Goal: Information Seeking & Learning: Learn about a topic

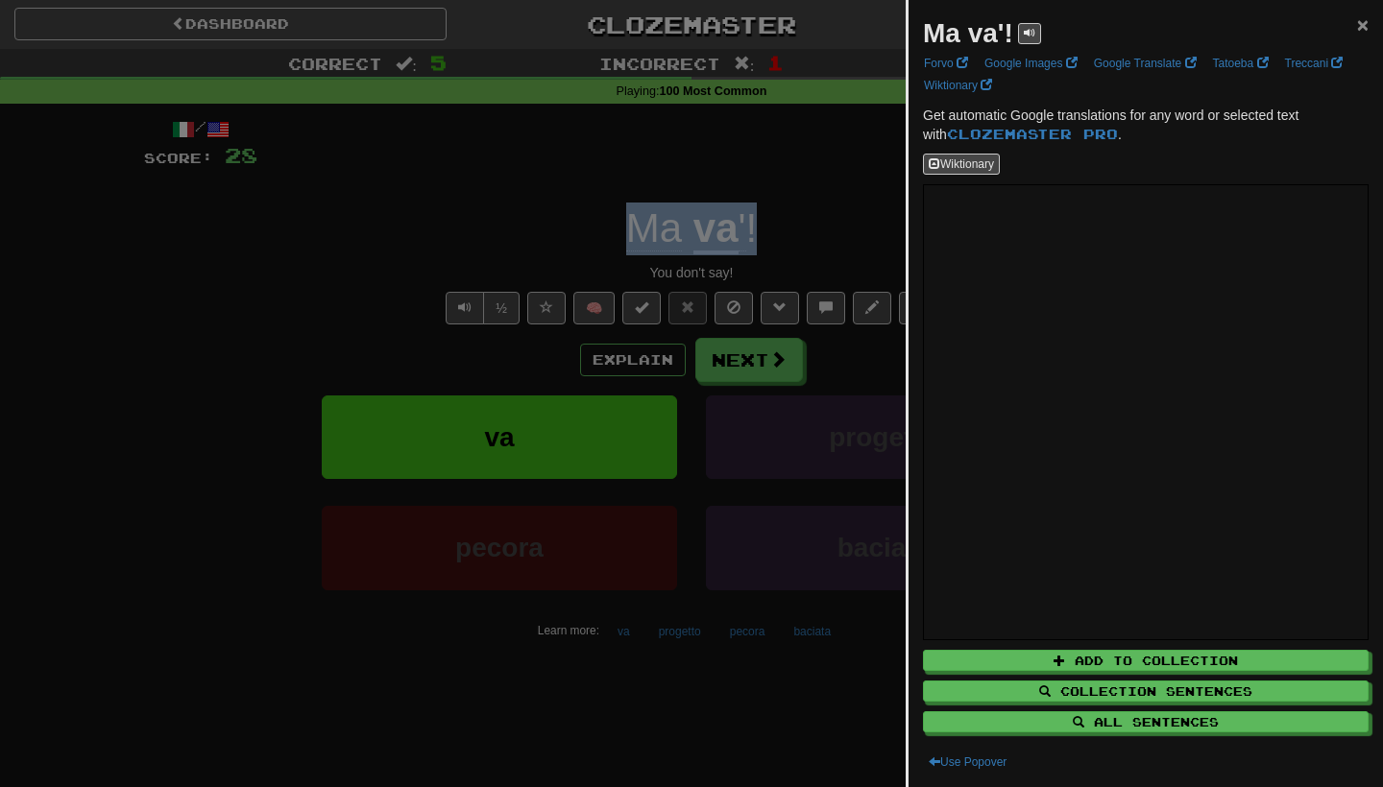
click at [1361, 24] on span "×" at bounding box center [1363, 24] width 12 height 22
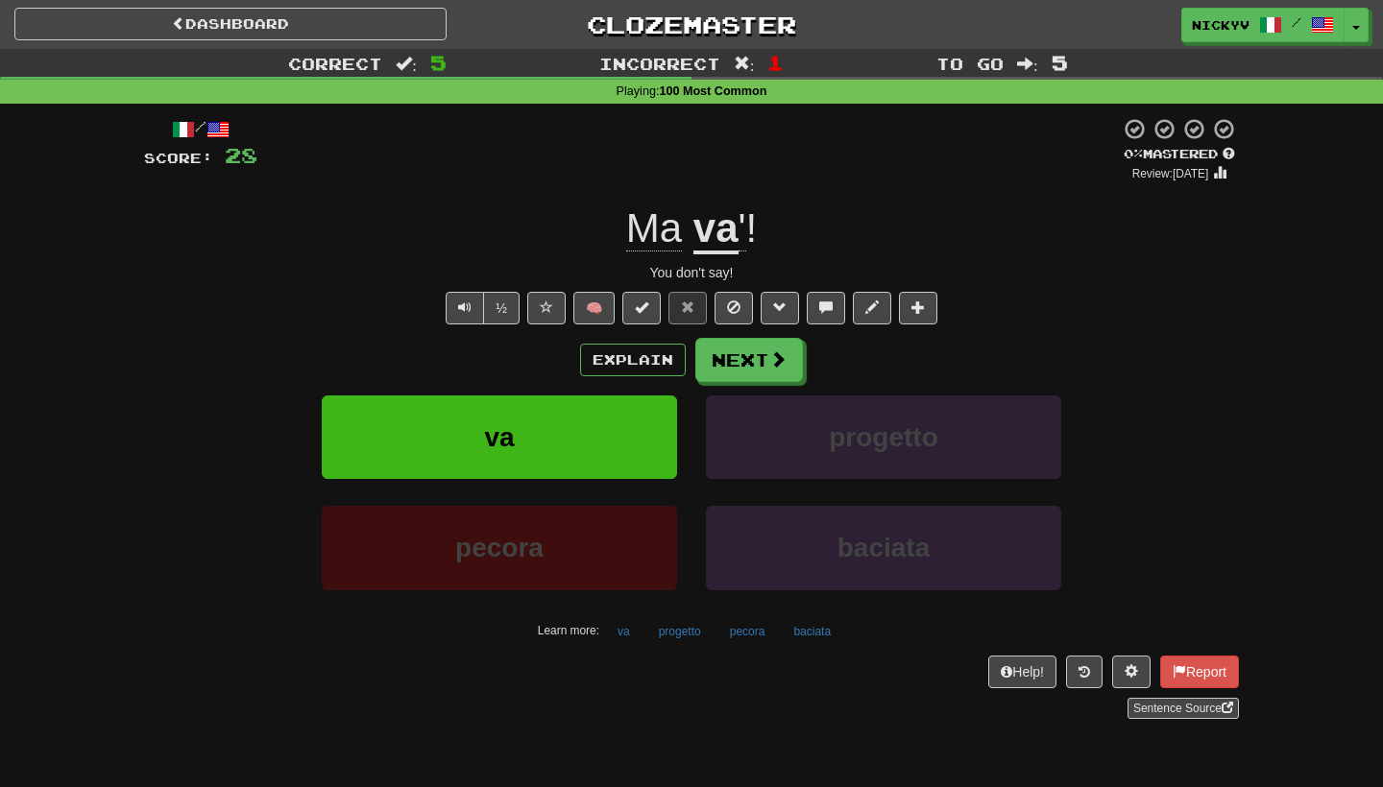
click at [1029, 157] on div at bounding box center [688, 149] width 862 height 65
click at [748, 347] on button "Next" at bounding box center [750, 361] width 108 height 44
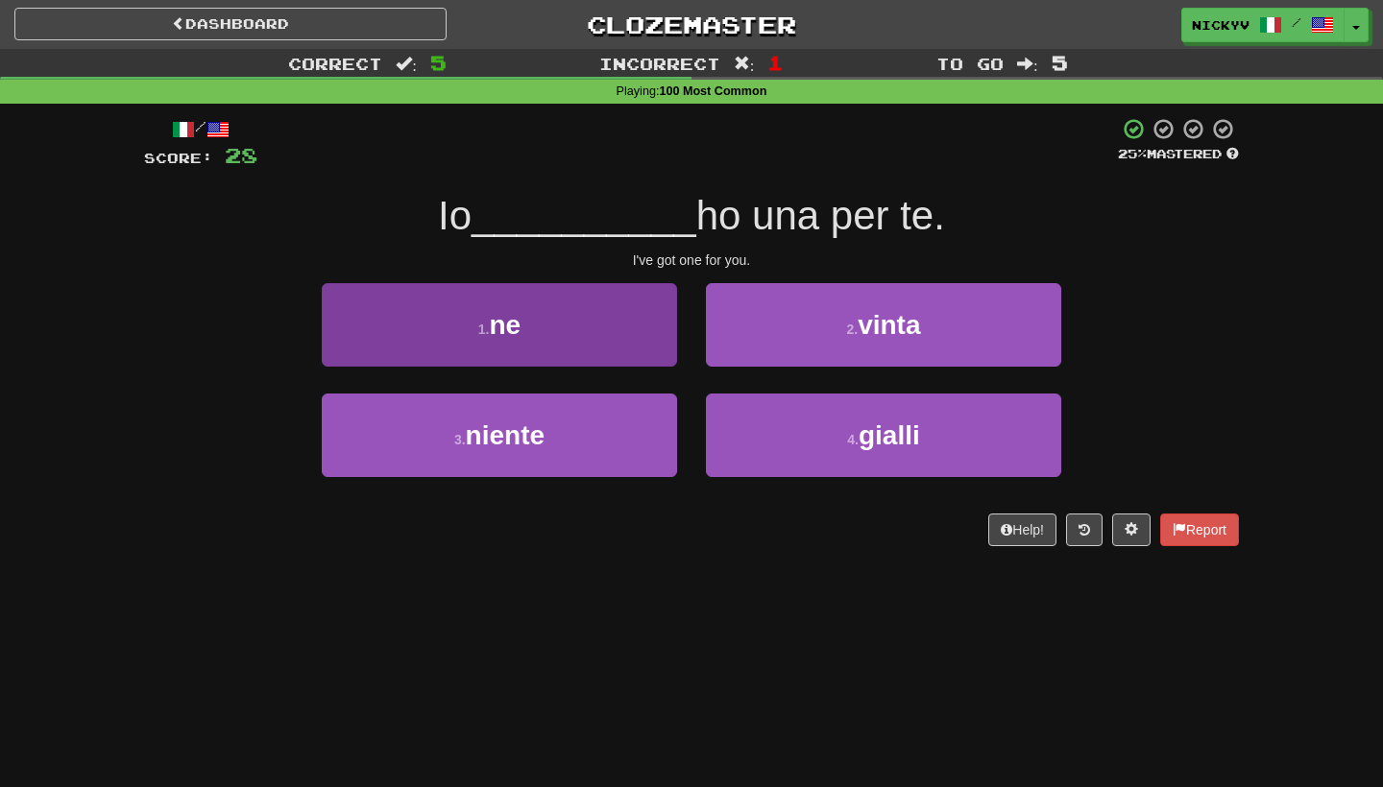
click at [624, 348] on button "1 . ne" at bounding box center [499, 325] width 355 height 84
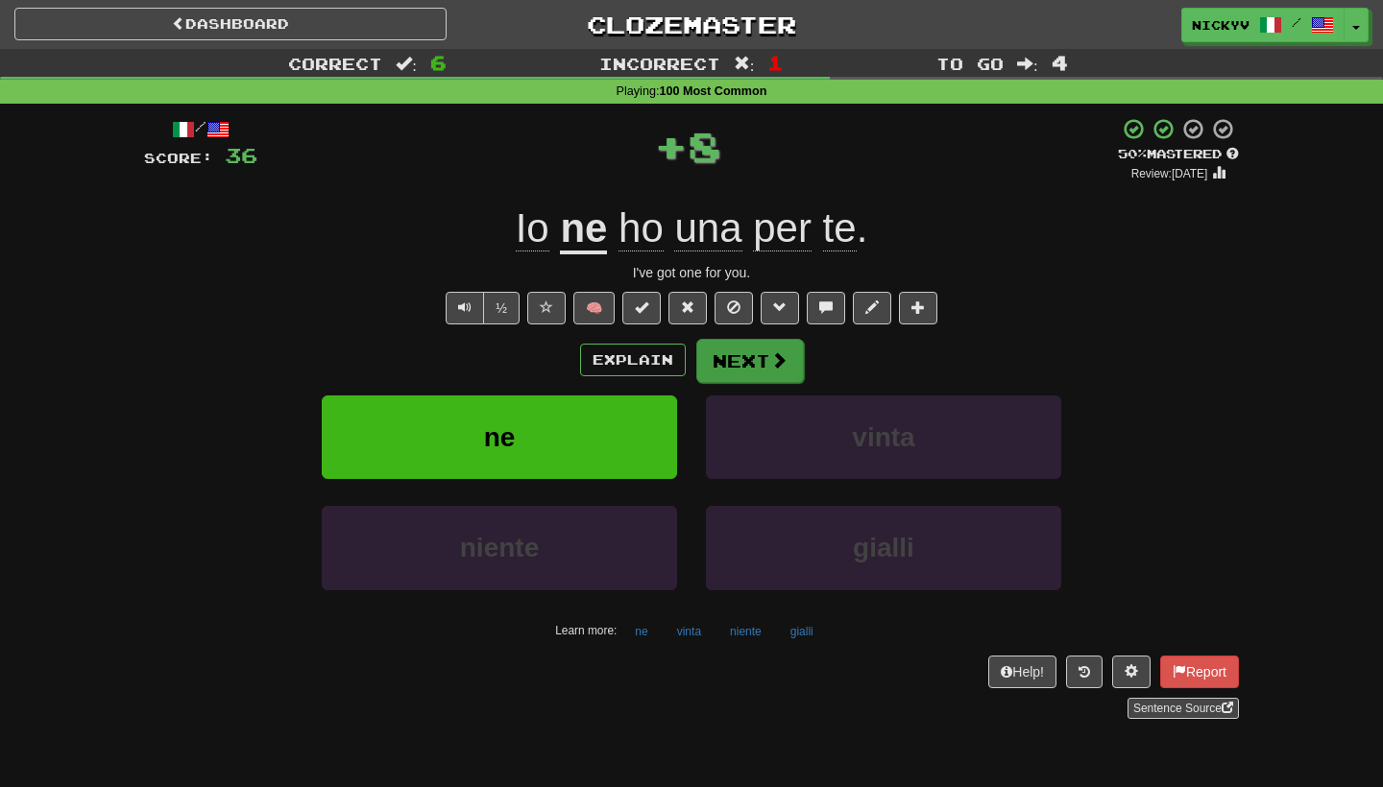
click at [729, 351] on button "Next" at bounding box center [750, 361] width 108 height 44
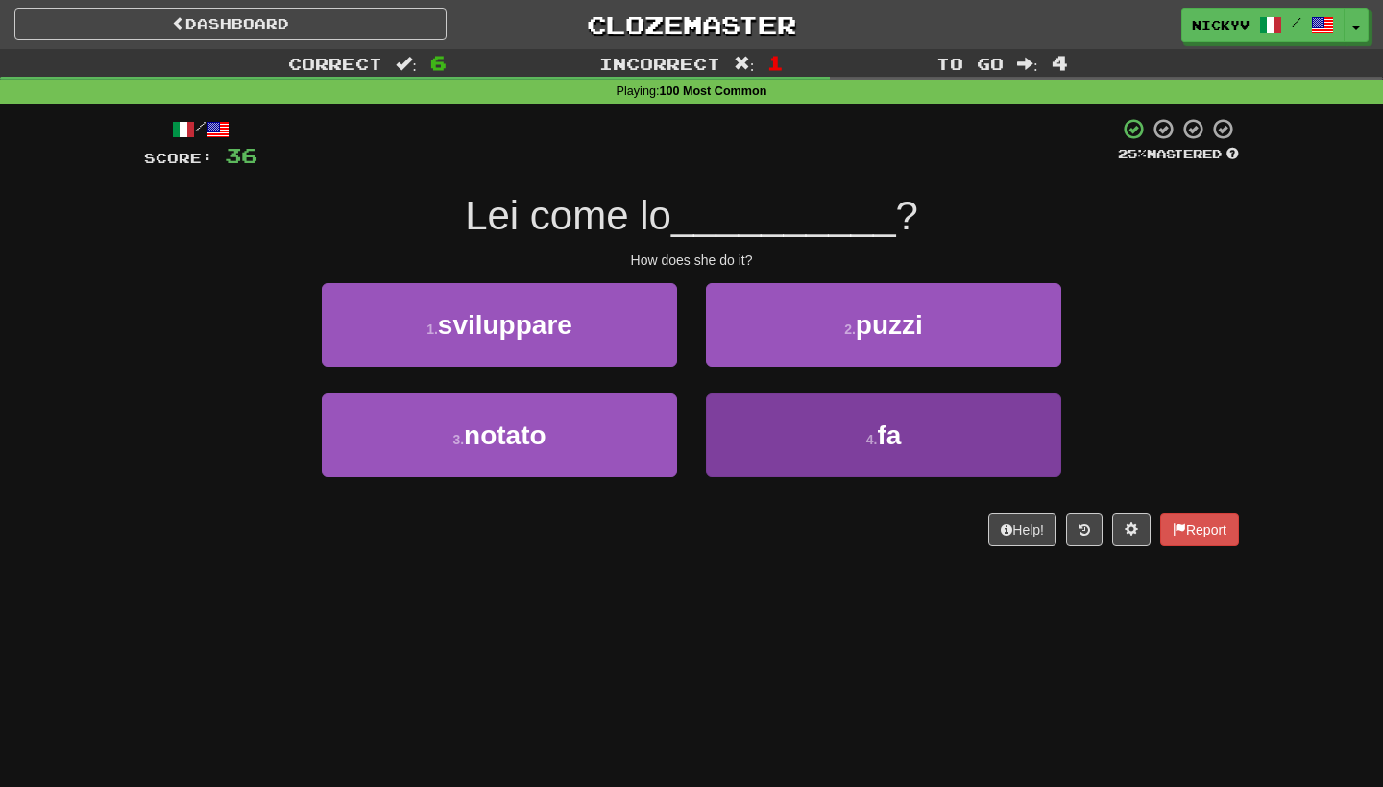
click at [749, 412] on button "4 . fa" at bounding box center [883, 436] width 355 height 84
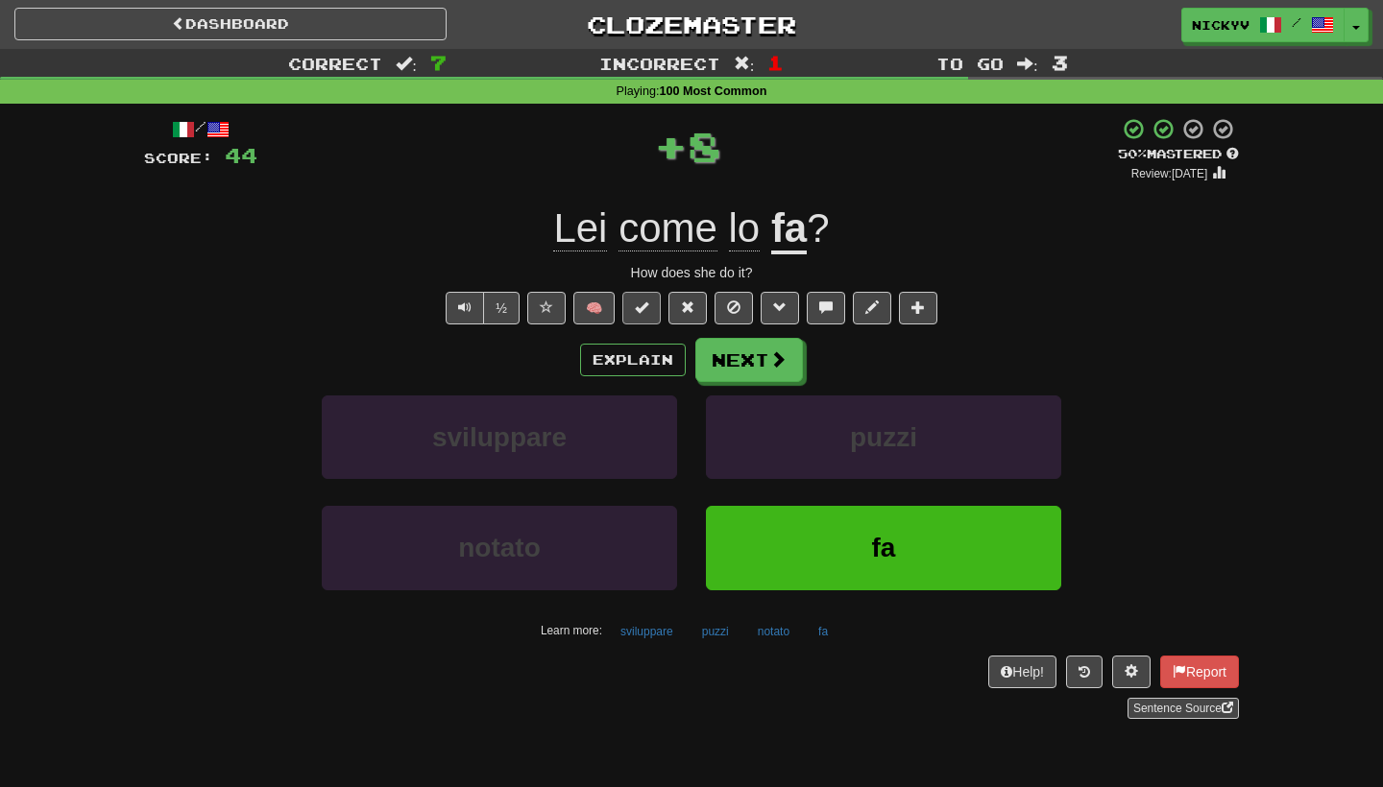
click at [652, 298] on button at bounding box center [641, 308] width 38 height 33
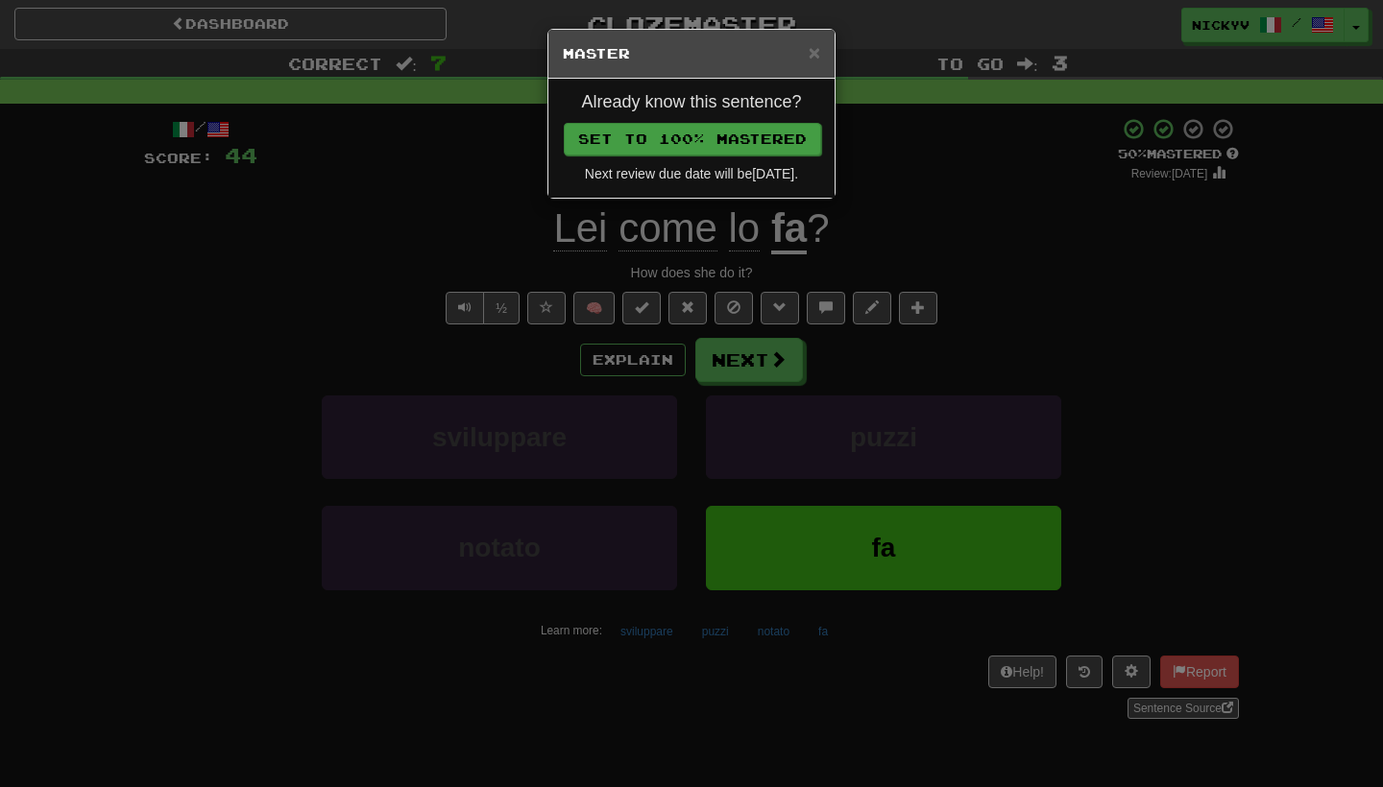
click at [753, 145] on button "Set to 100% Mastered" at bounding box center [692, 139] width 257 height 33
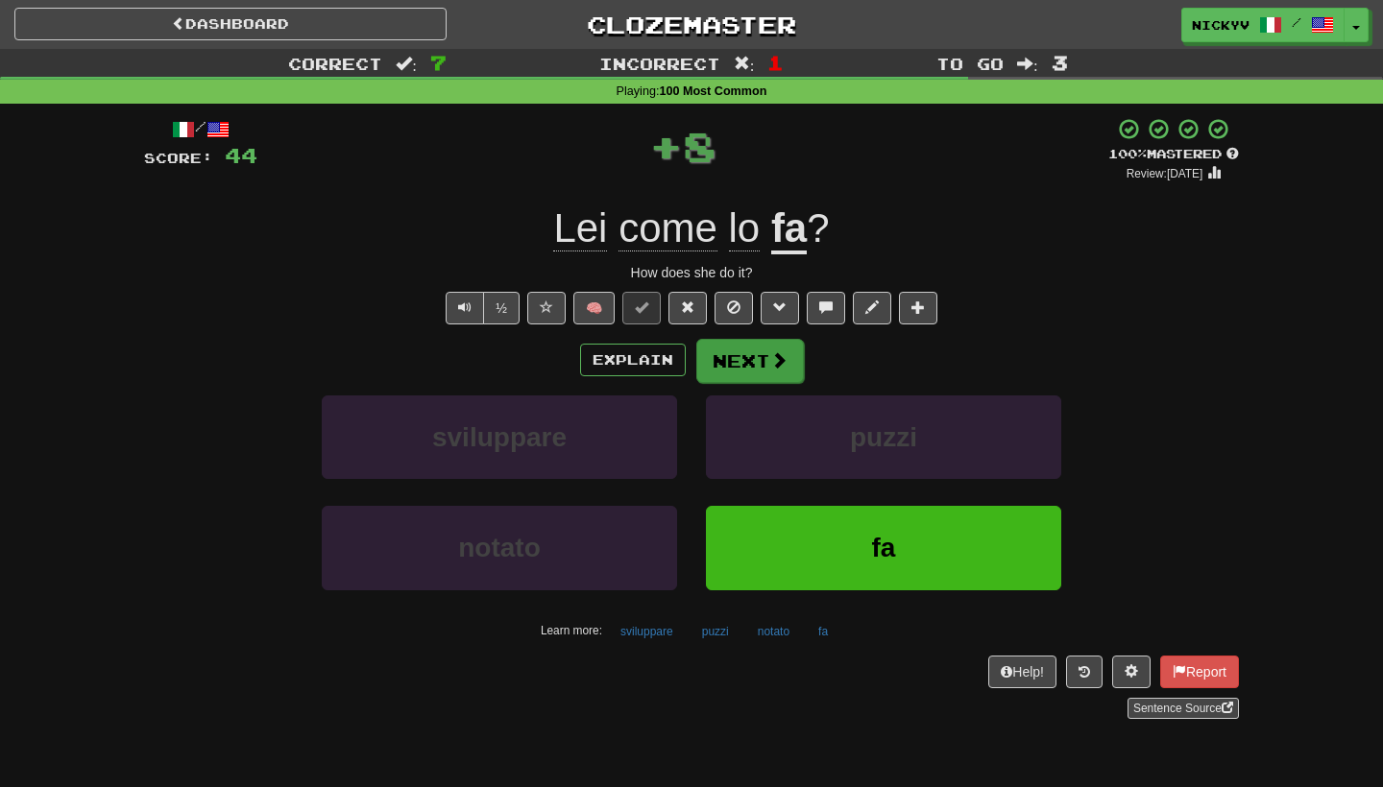
click at [742, 356] on button "Next" at bounding box center [750, 361] width 108 height 44
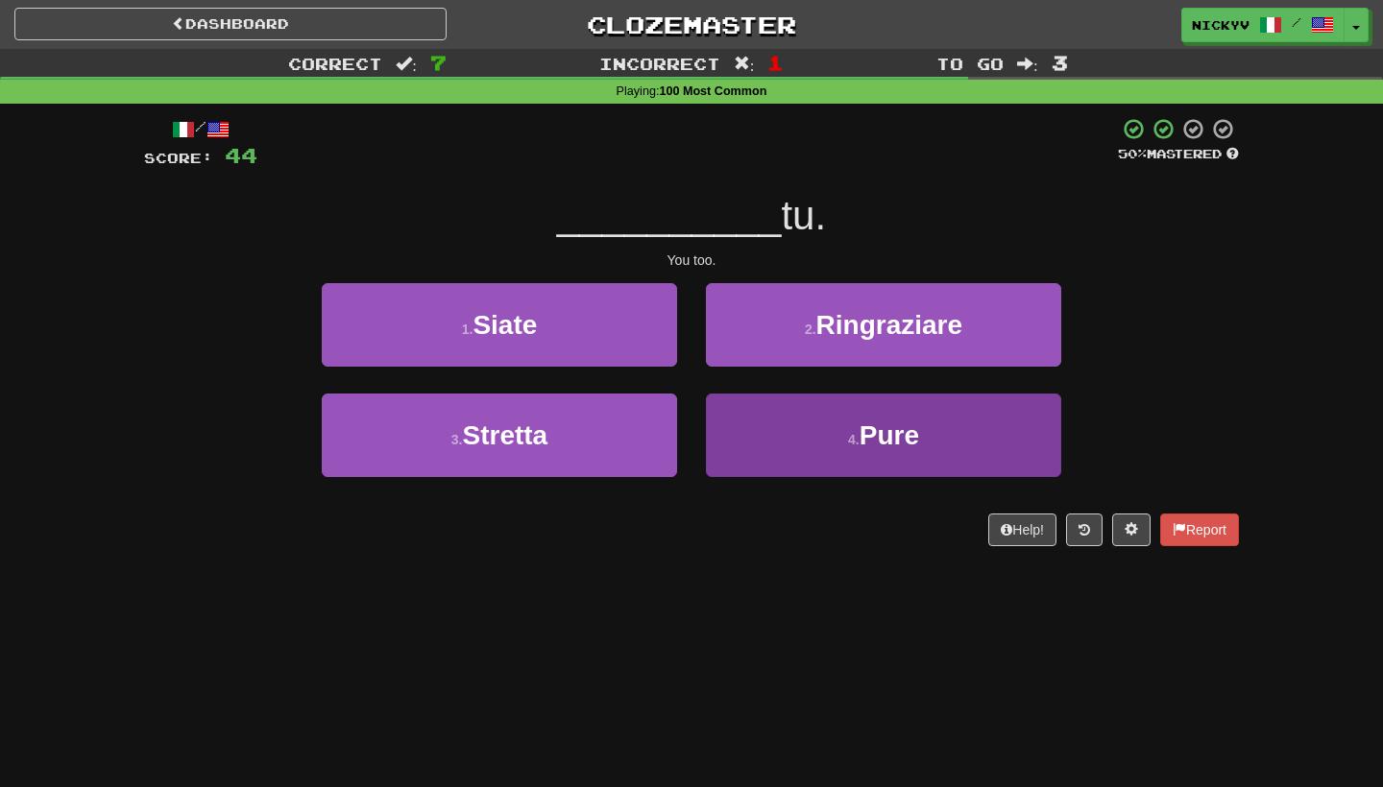
click at [714, 435] on button "4 . Pure" at bounding box center [883, 436] width 355 height 84
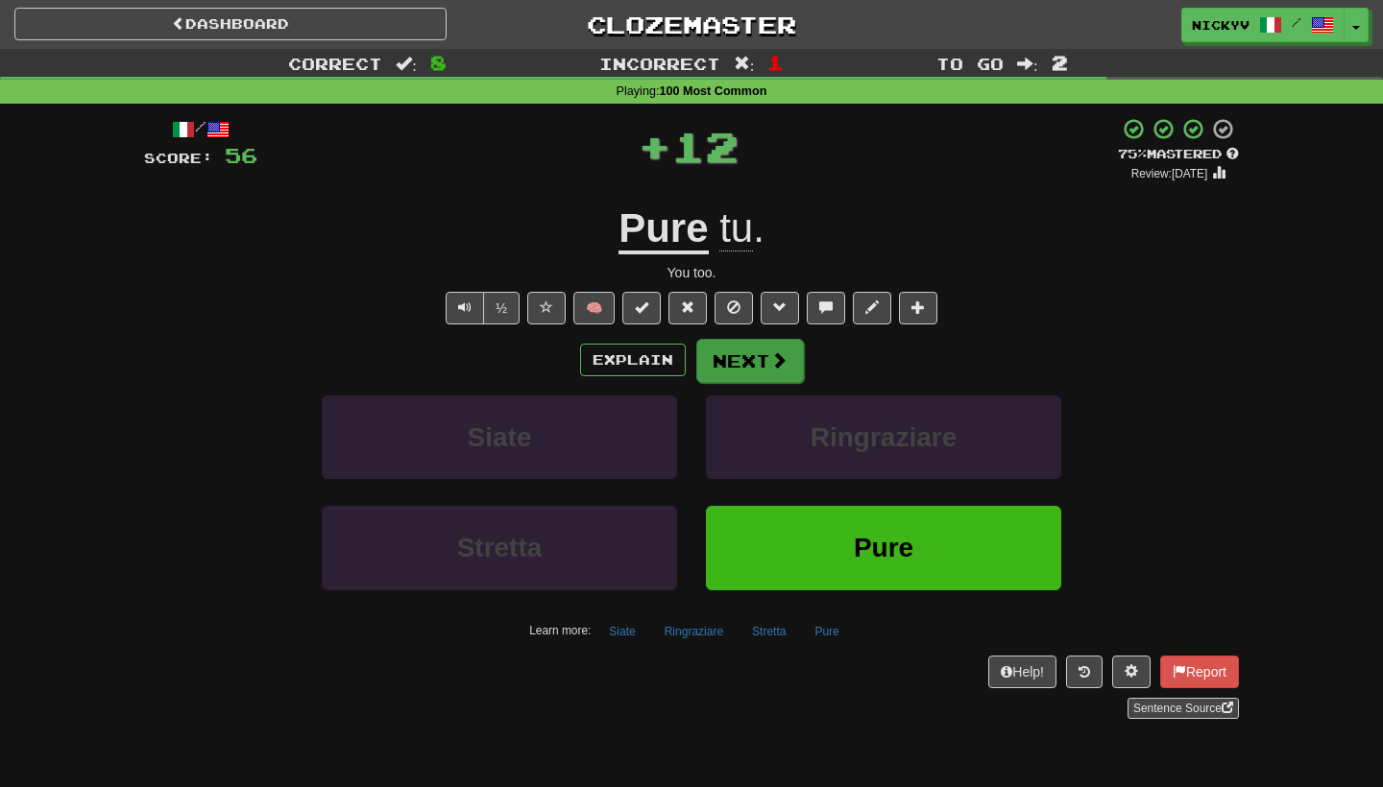
click at [736, 374] on button "Next" at bounding box center [750, 361] width 108 height 44
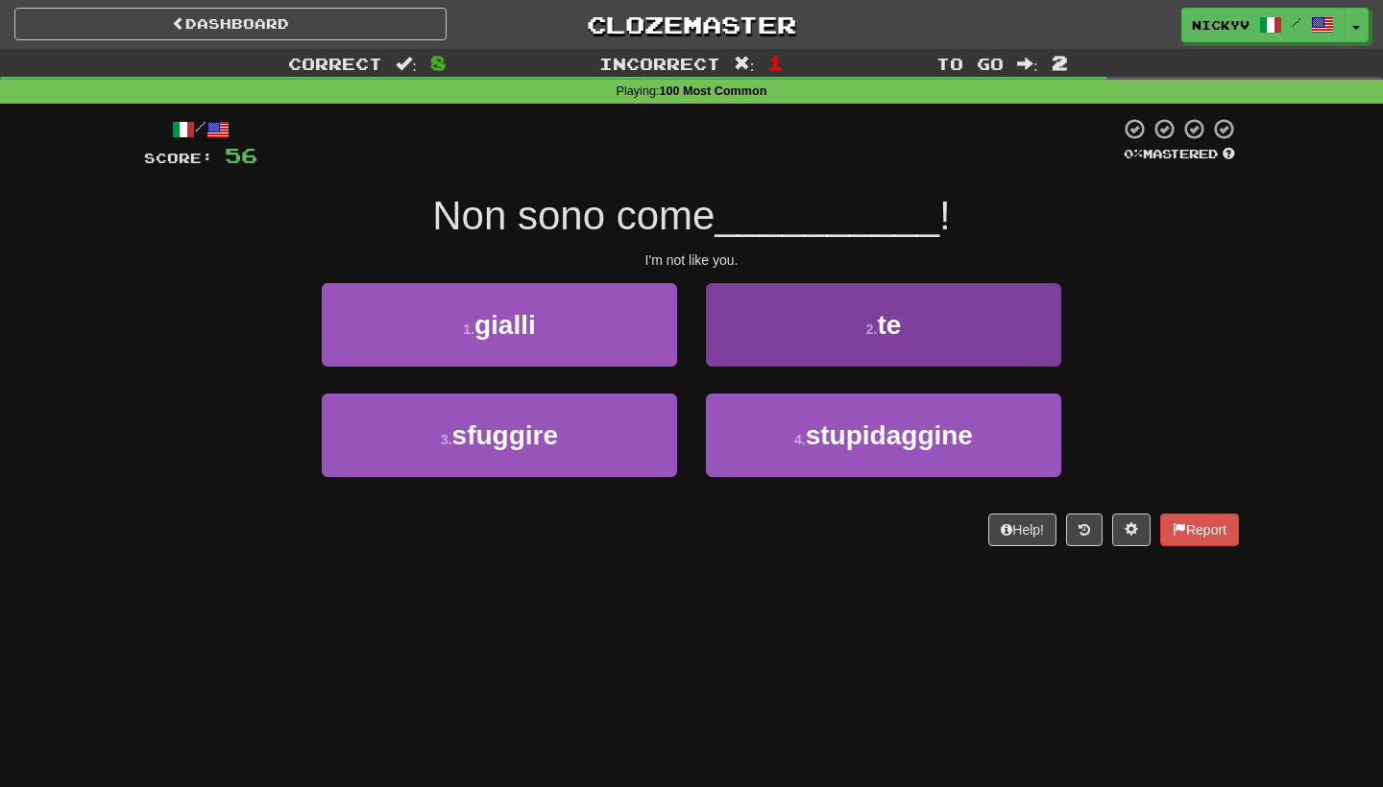
click at [758, 344] on button "2 . te" at bounding box center [883, 325] width 355 height 84
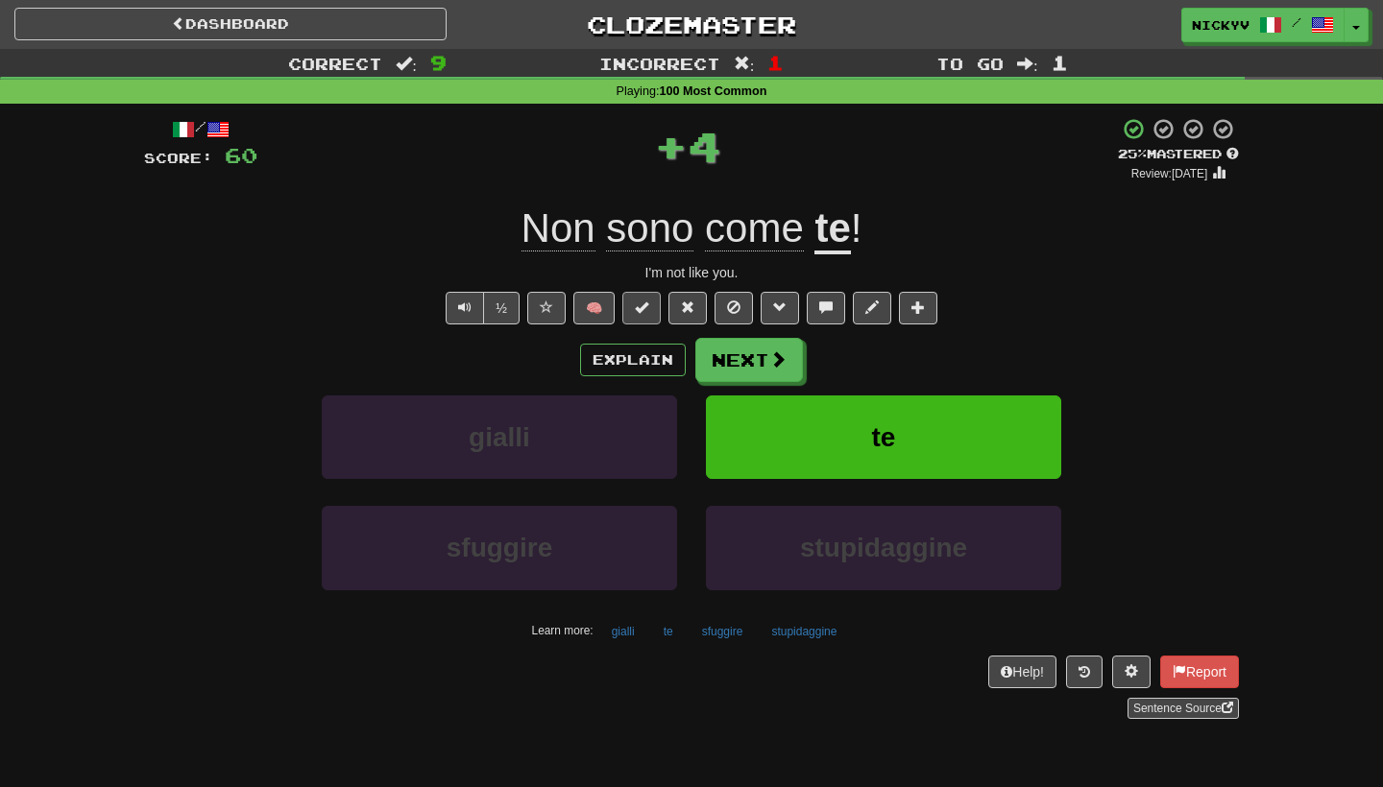
click at [657, 302] on button at bounding box center [641, 308] width 38 height 33
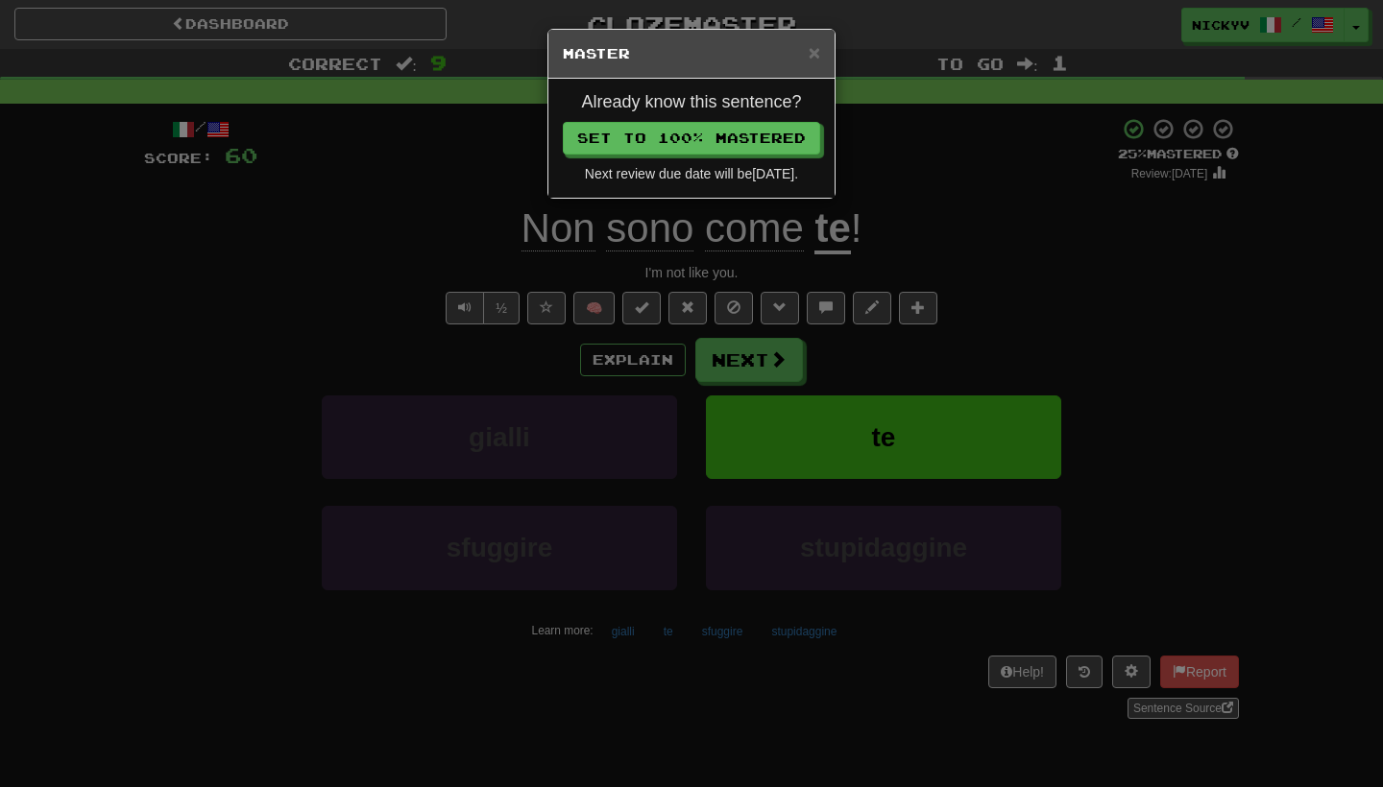
click at [770, 157] on div "Already know this sentence? Set to 100% Mastered Next review due date will be […" at bounding box center [691, 138] width 286 height 119
click at [784, 137] on button "Set to 100% Mastered" at bounding box center [692, 139] width 257 height 33
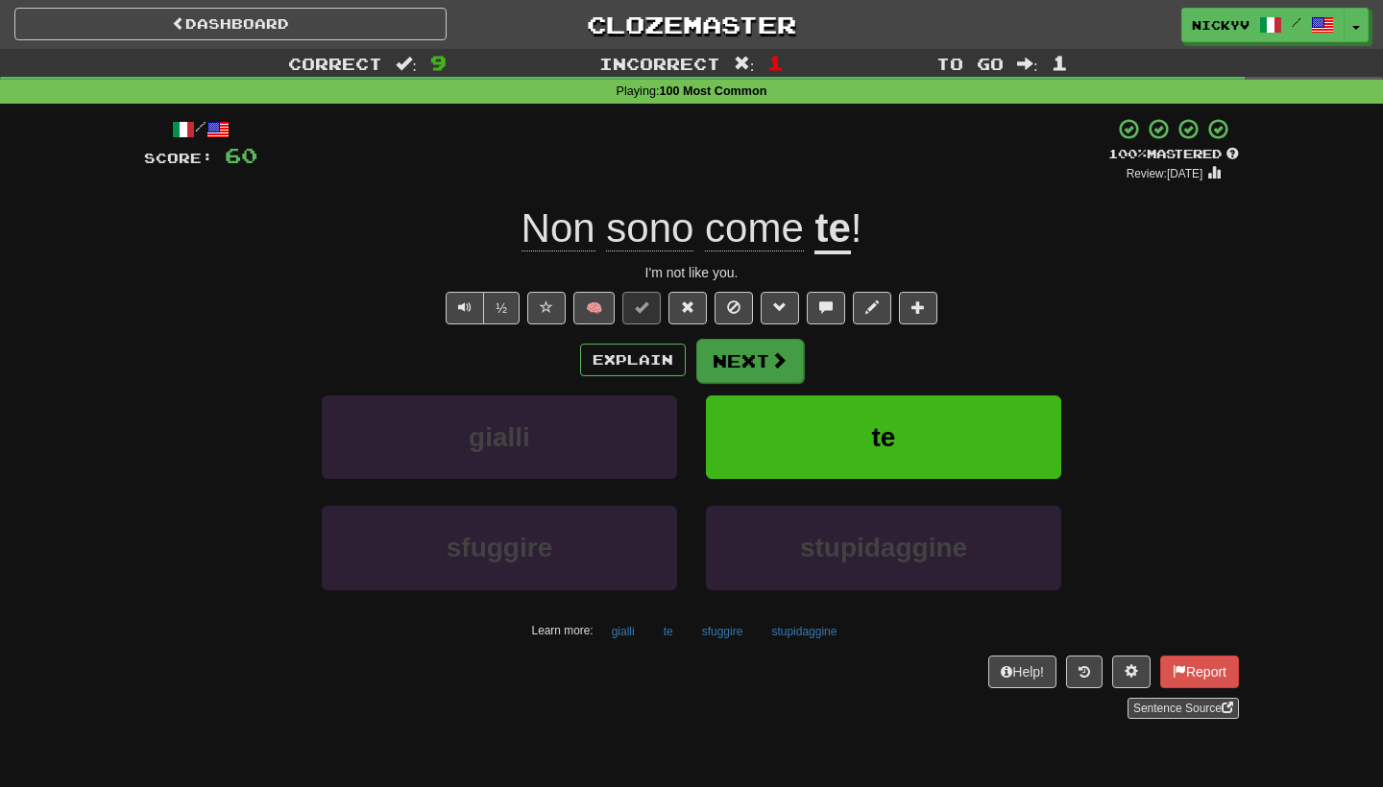
click at [754, 369] on button "Next" at bounding box center [750, 361] width 108 height 44
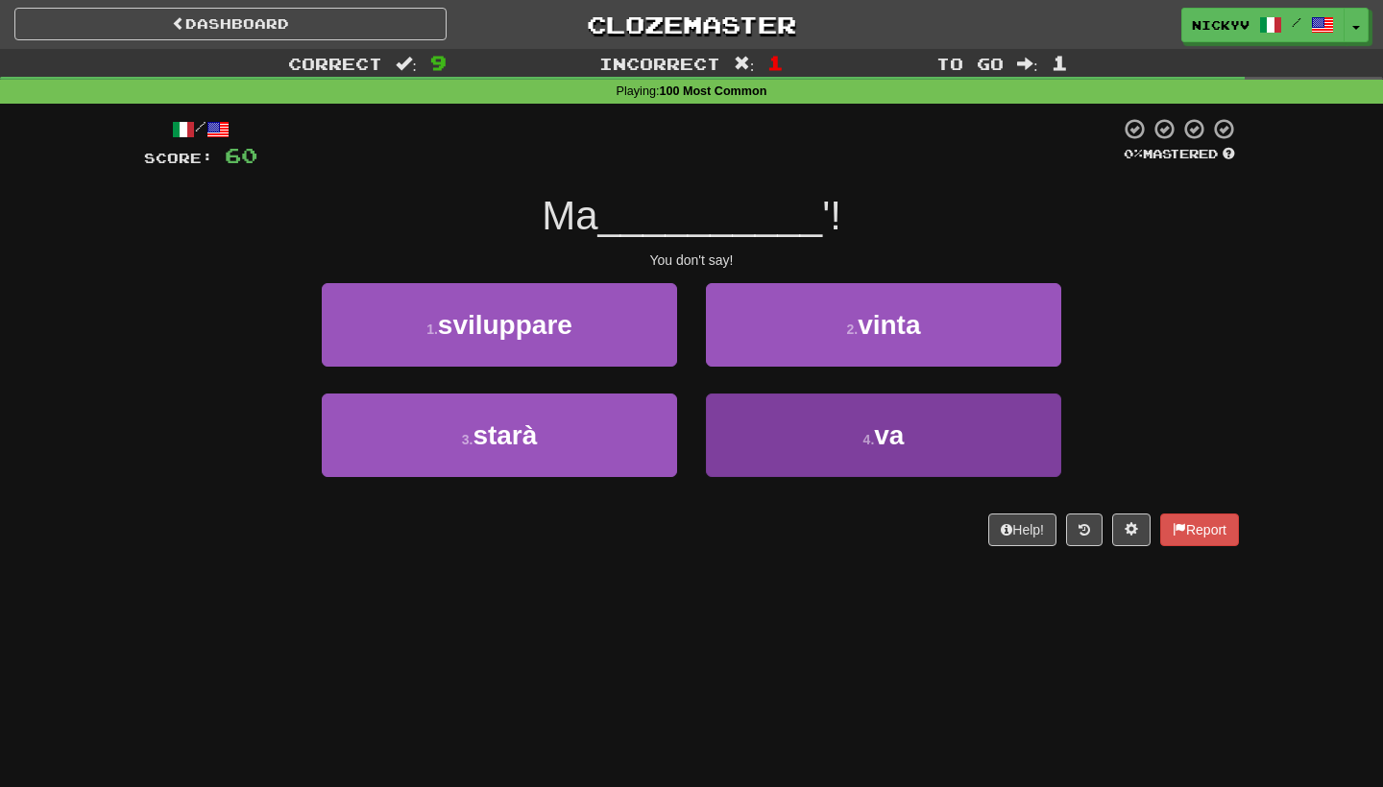
click at [764, 403] on button "4 . va" at bounding box center [883, 436] width 355 height 84
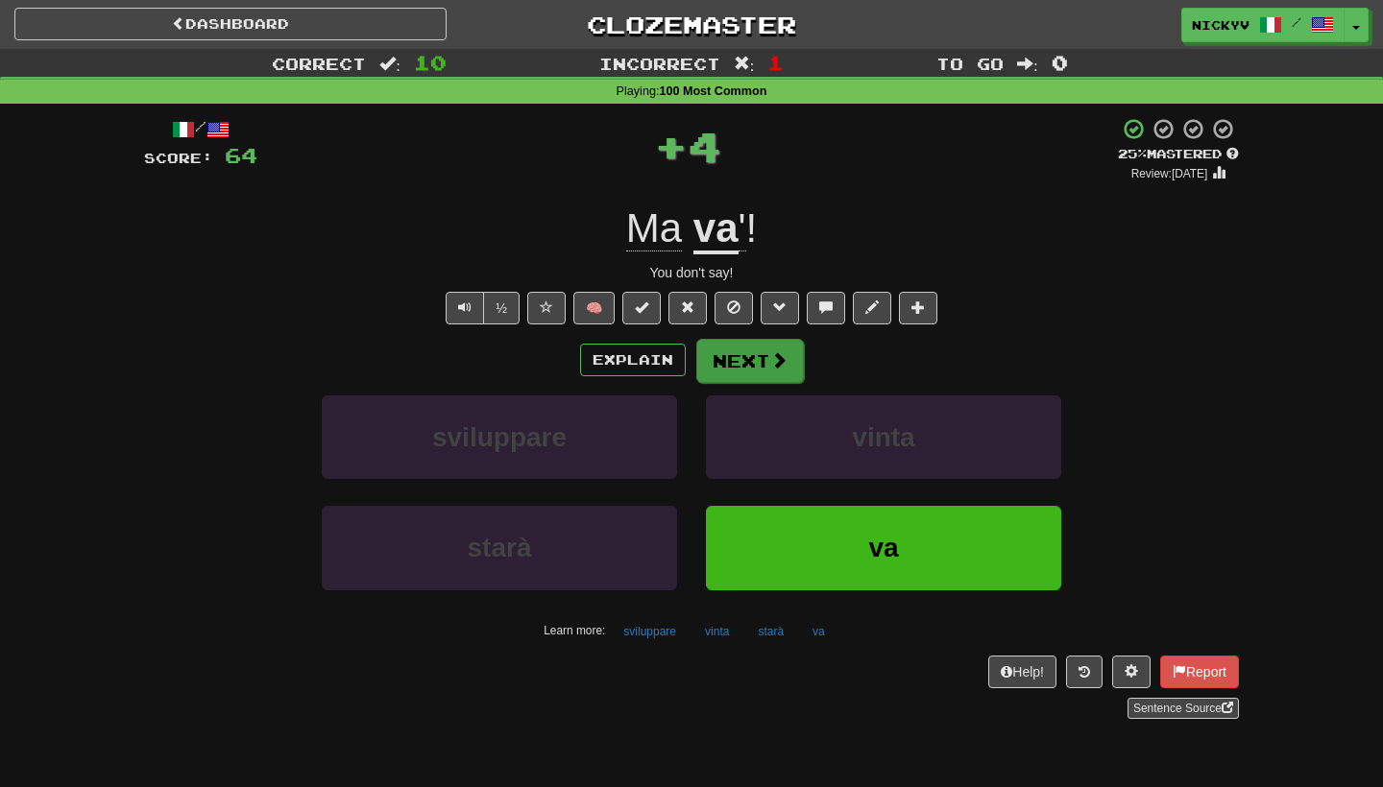
click at [767, 355] on button "Next" at bounding box center [750, 361] width 108 height 44
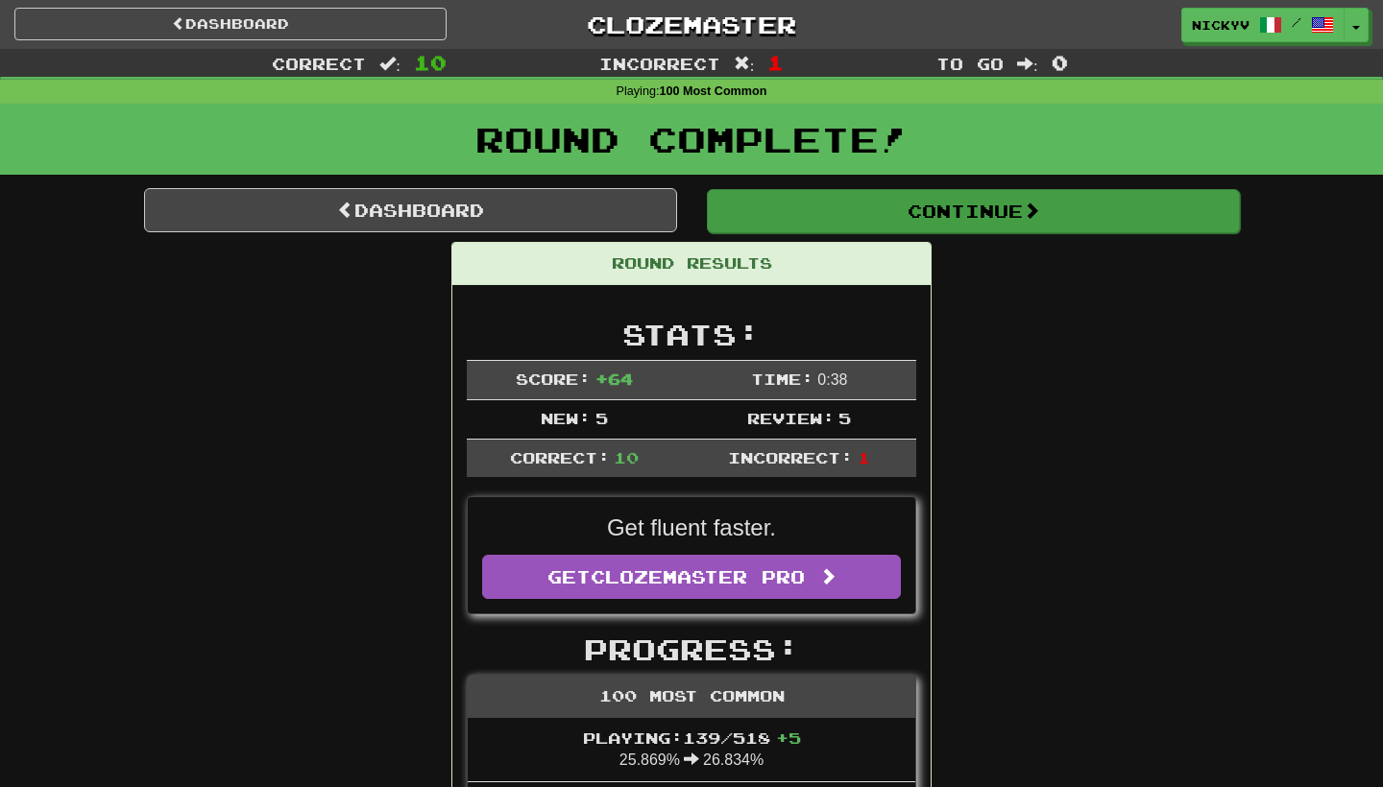
click at [782, 218] on button "Continue" at bounding box center [973, 211] width 533 height 44
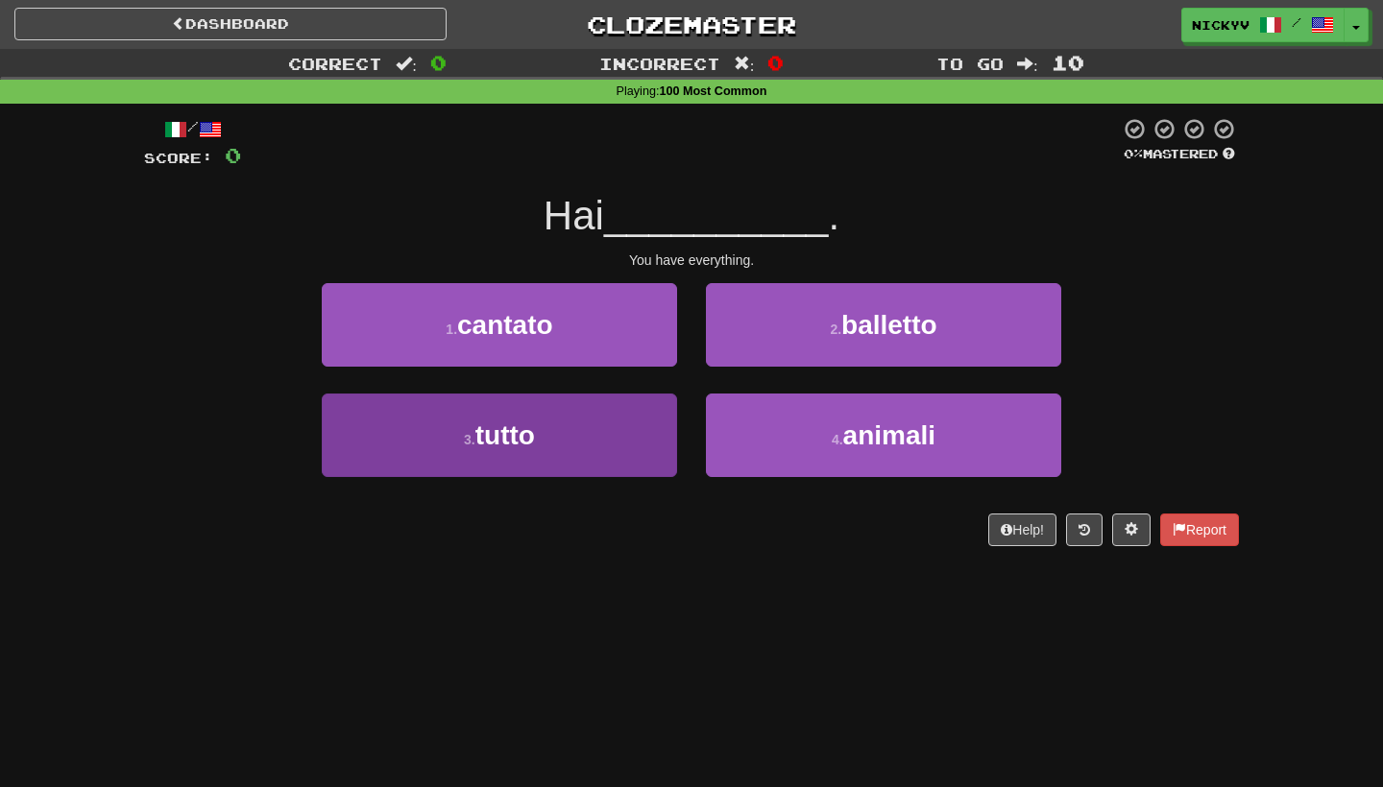
click at [615, 413] on button "3 . tutto" at bounding box center [499, 436] width 355 height 84
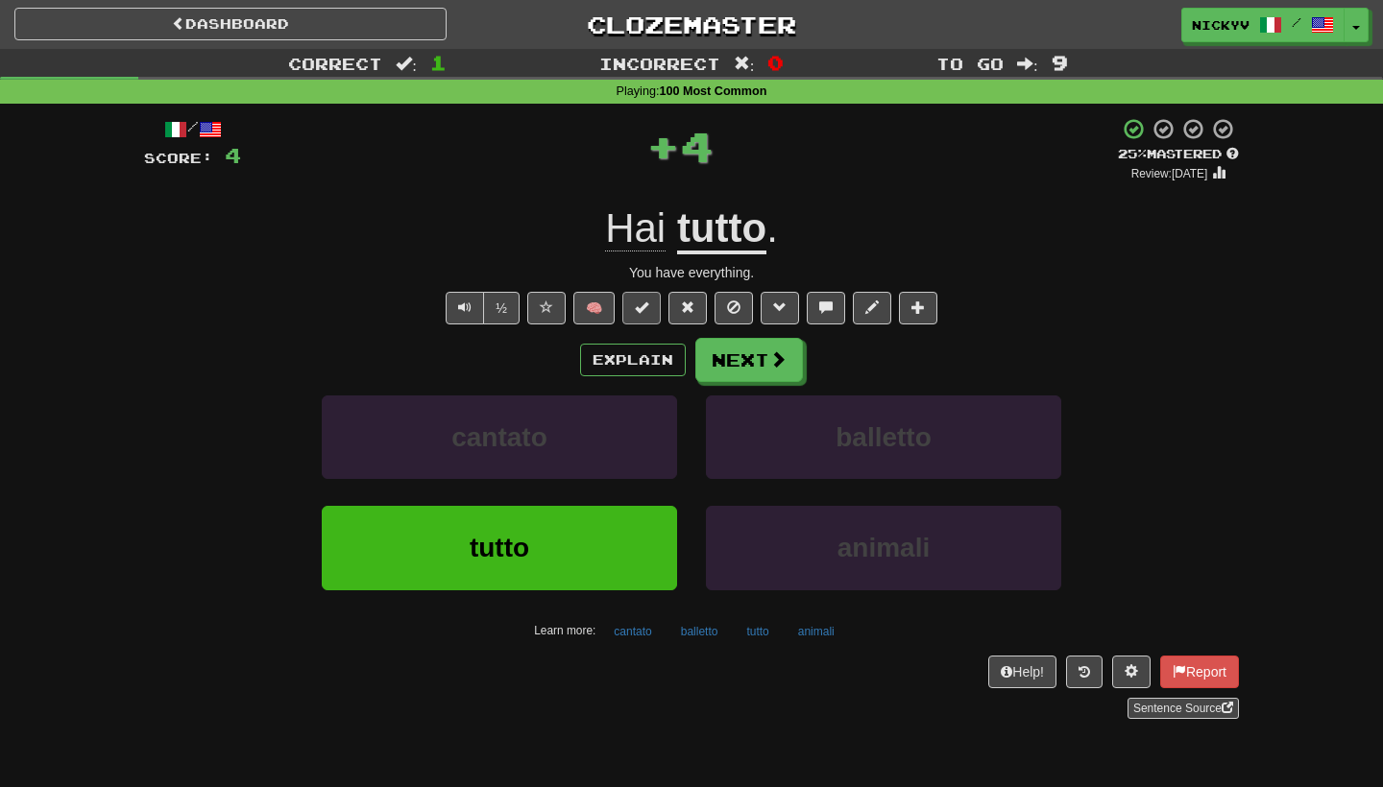
click at [644, 314] on button at bounding box center [641, 308] width 38 height 33
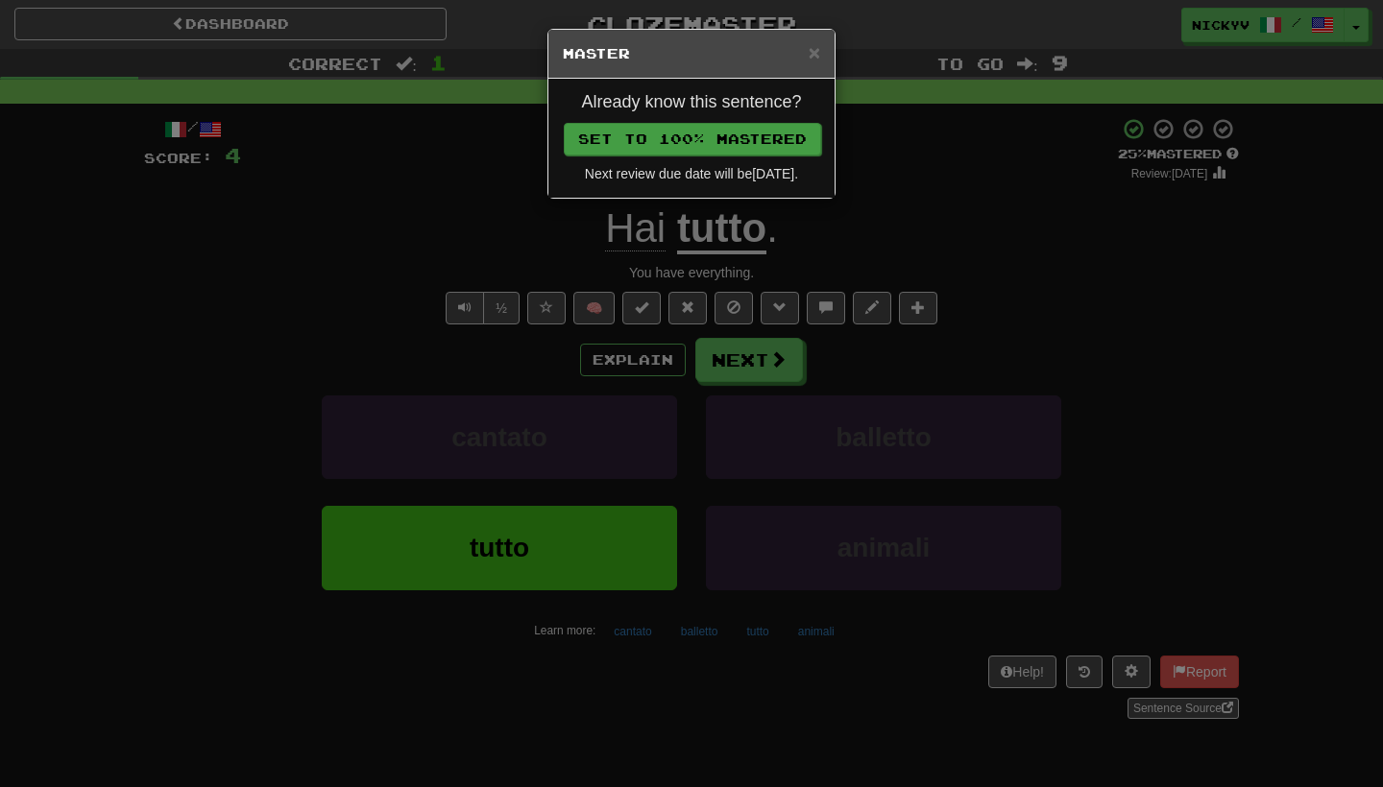
click at [771, 151] on button "Set to 100% Mastered" at bounding box center [692, 139] width 257 height 33
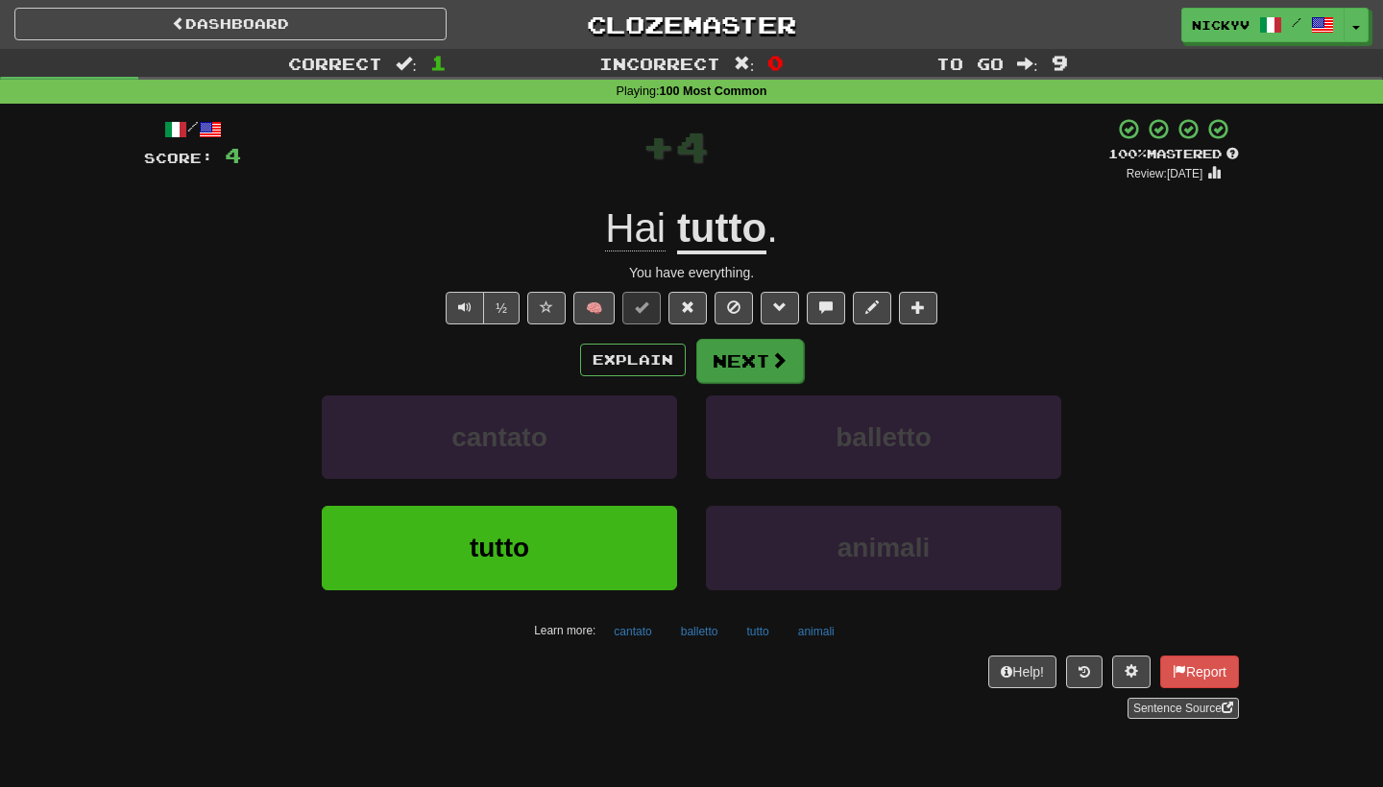
click at [757, 365] on button "Next" at bounding box center [750, 361] width 108 height 44
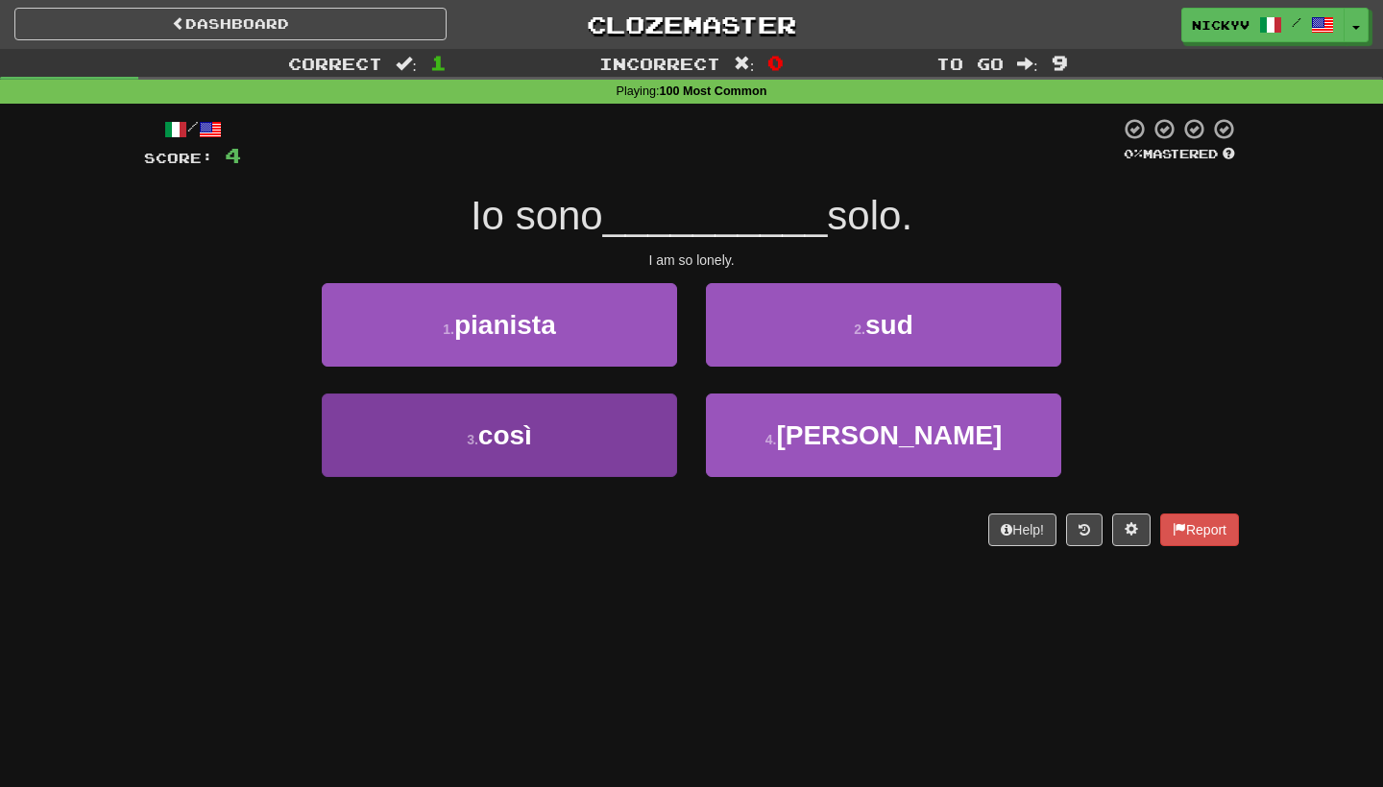
click at [646, 431] on button "3 . così" at bounding box center [499, 436] width 355 height 84
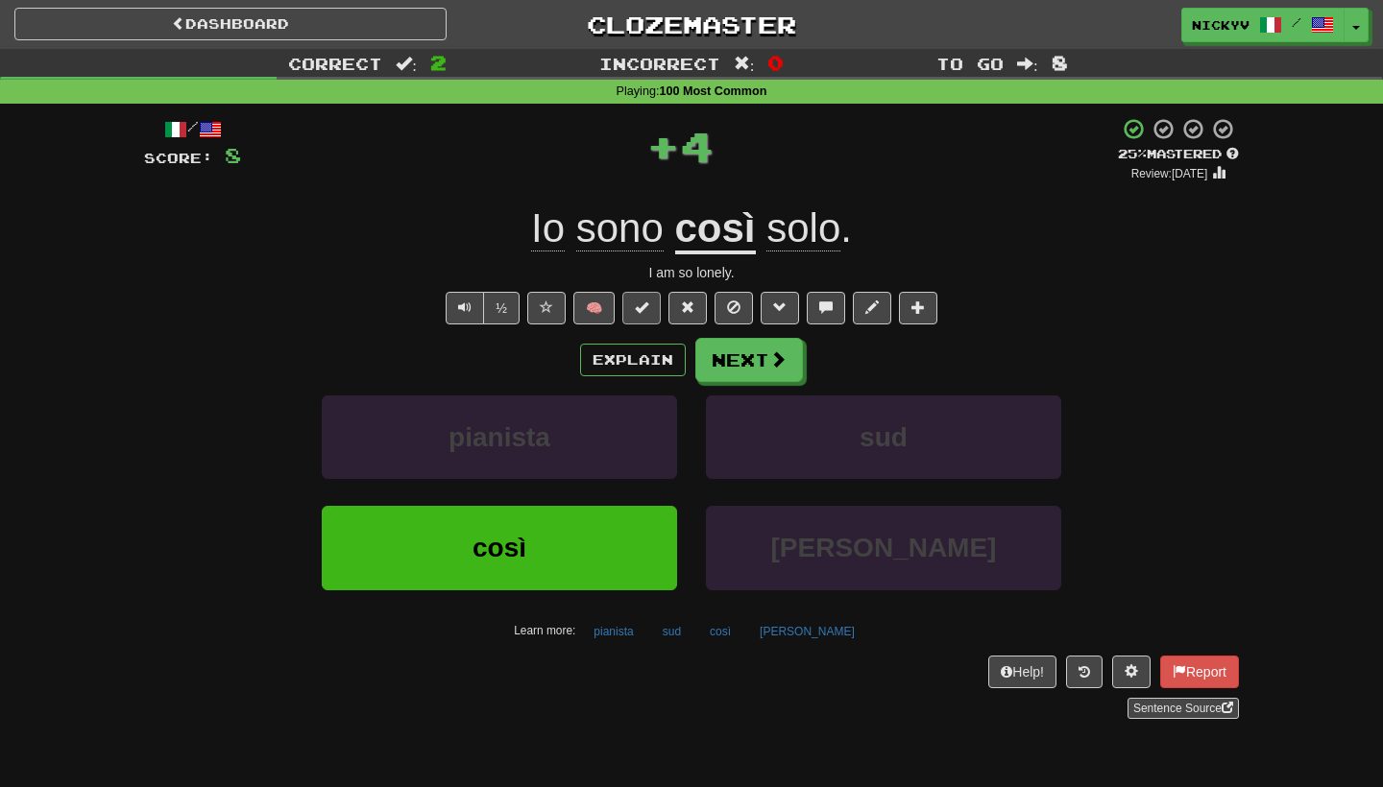
click at [657, 308] on button at bounding box center [641, 308] width 38 height 33
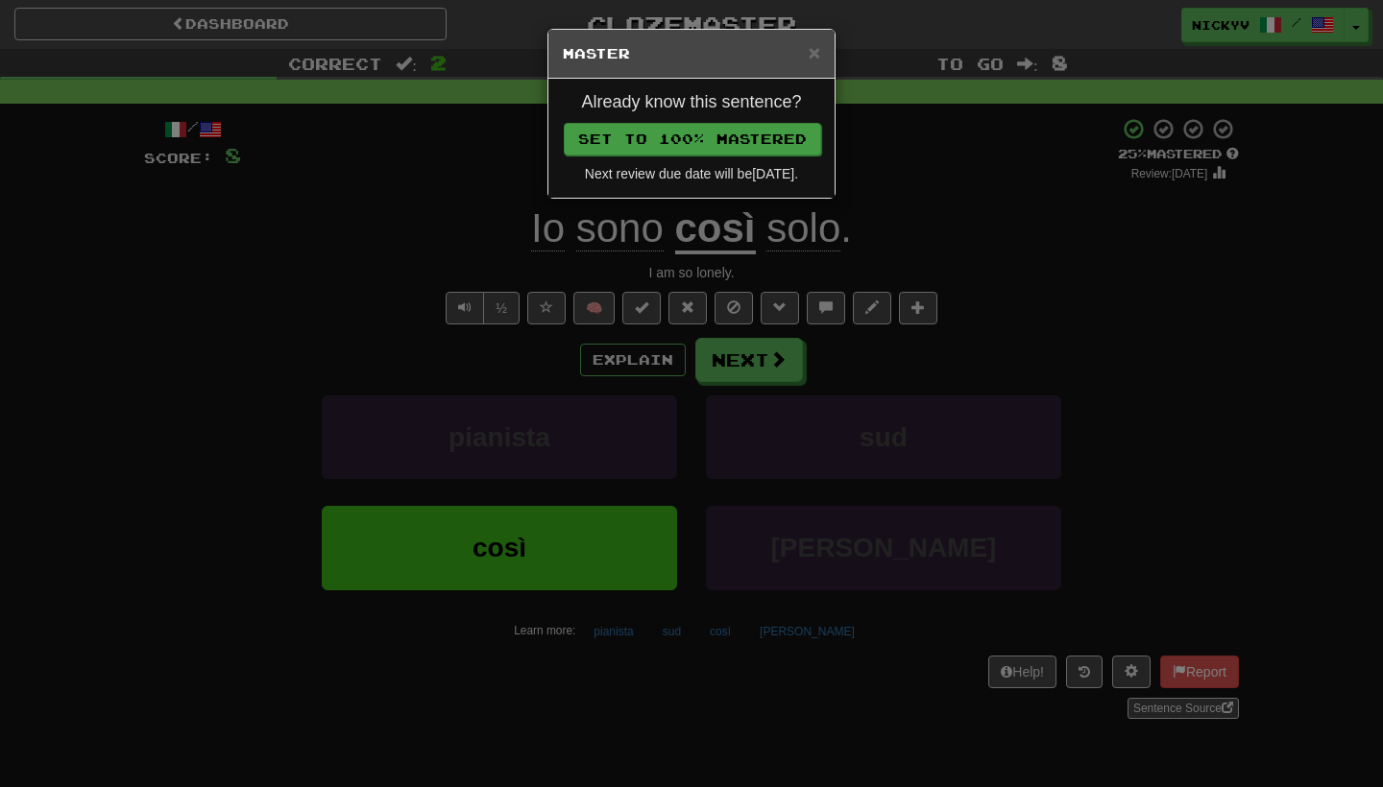
click at [746, 134] on button "Set to 100% Mastered" at bounding box center [692, 139] width 257 height 33
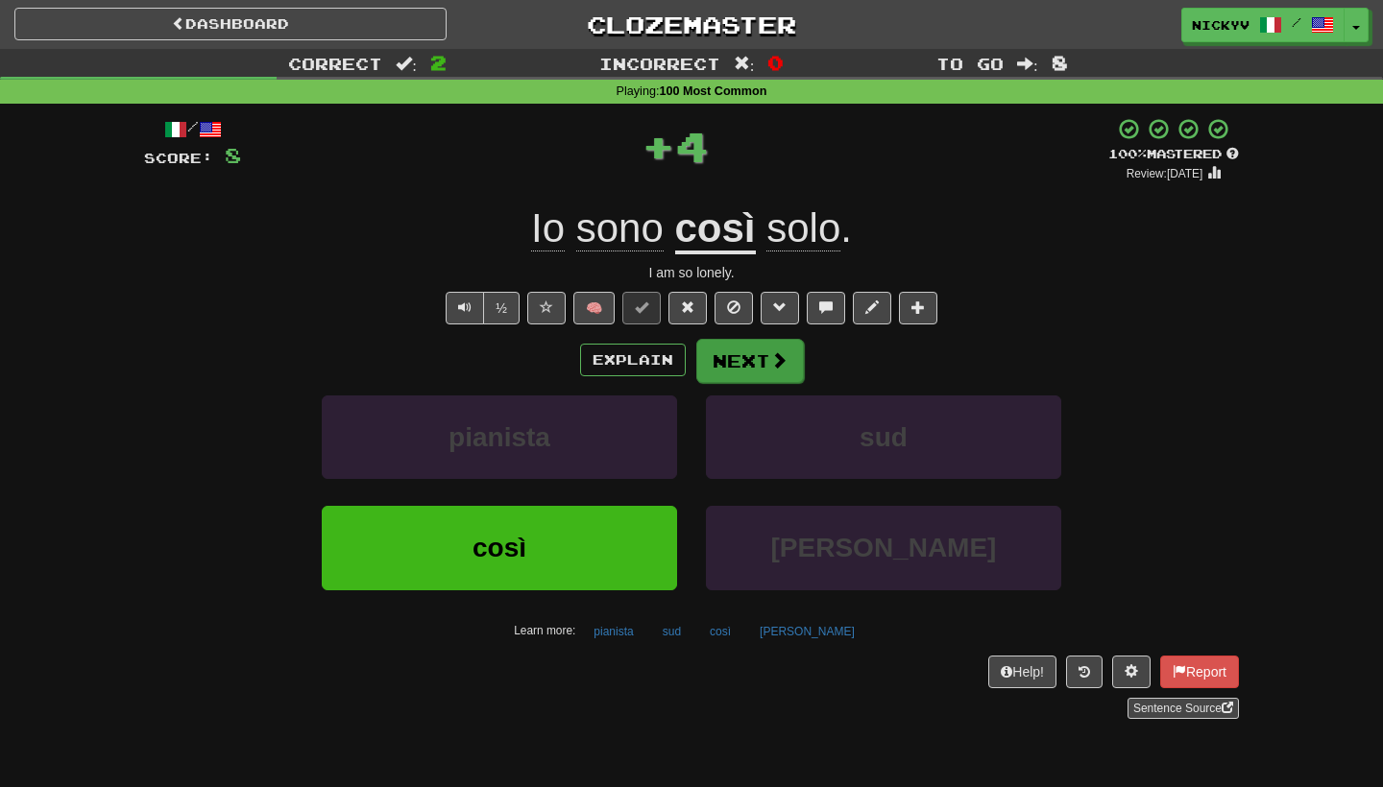
click at [748, 347] on button "Next" at bounding box center [750, 361] width 108 height 44
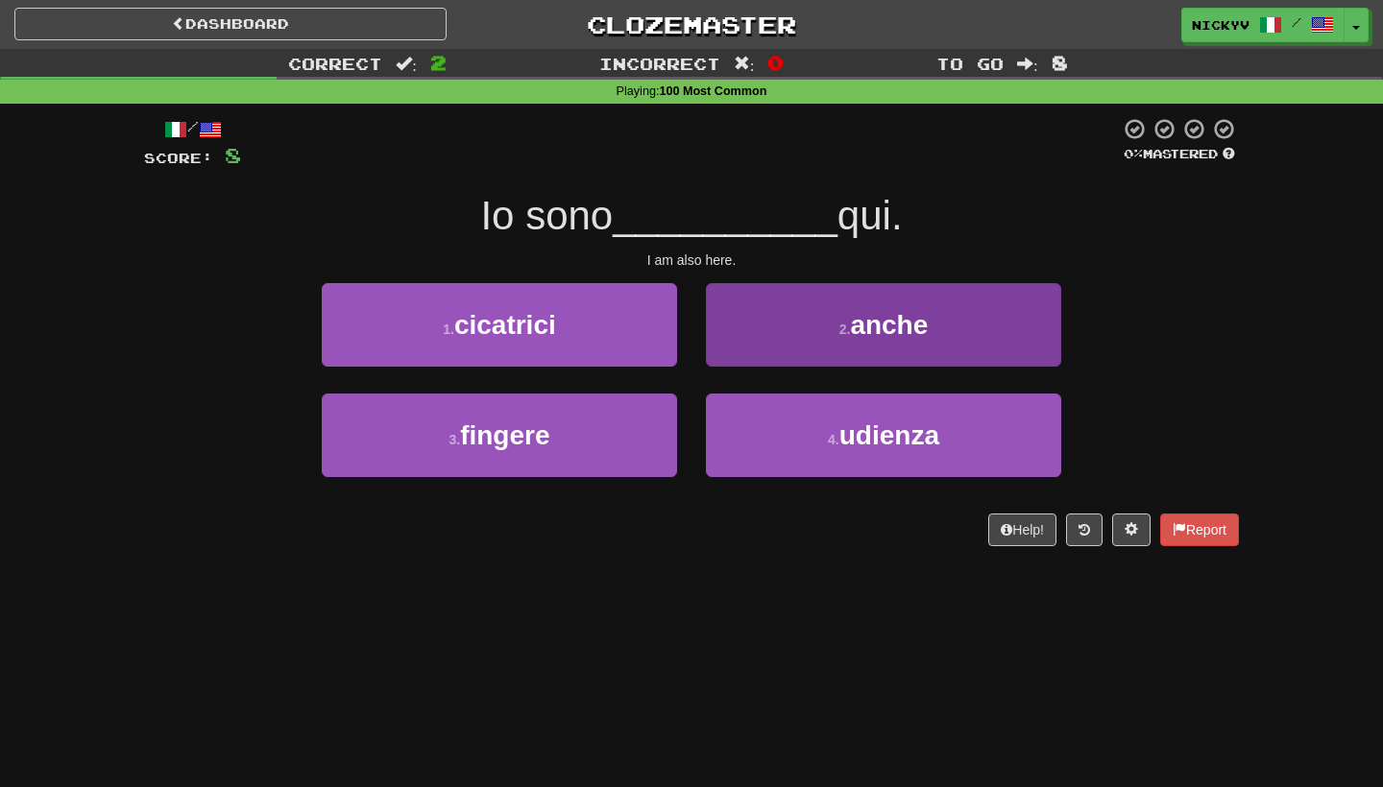
click at [748, 338] on button "2 . anche" at bounding box center [883, 325] width 355 height 84
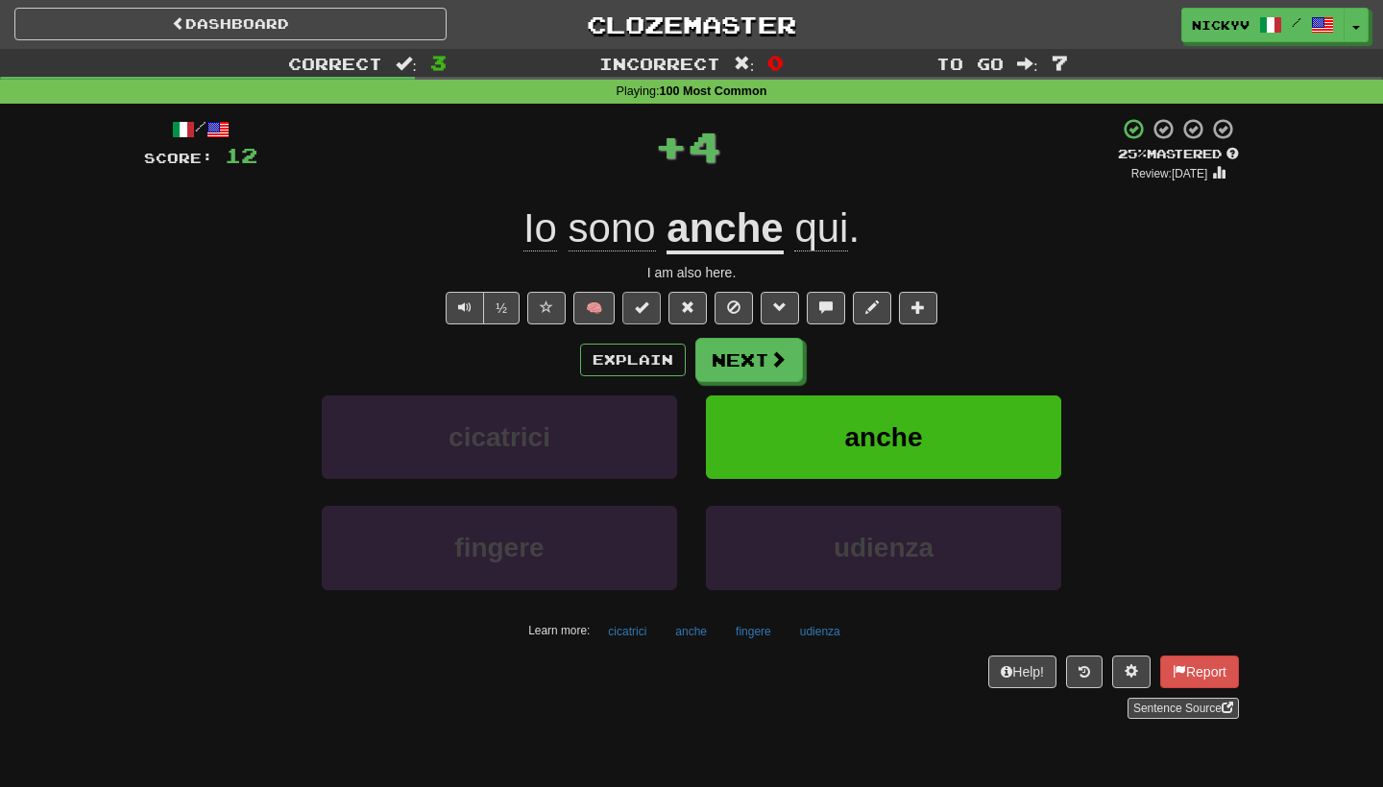
click at [643, 308] on span at bounding box center [641, 307] width 13 height 13
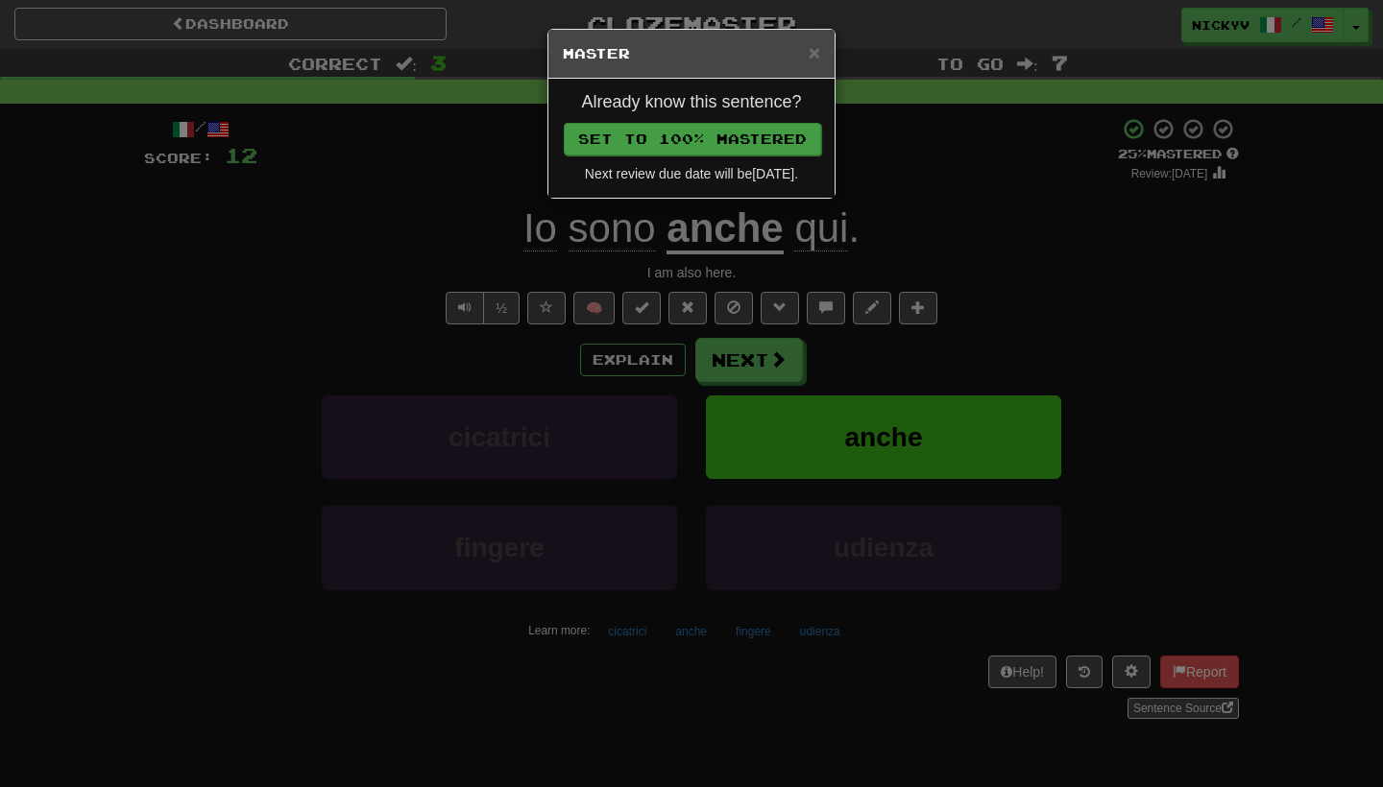
click at [763, 133] on button "Set to 100% Mastered" at bounding box center [692, 139] width 257 height 33
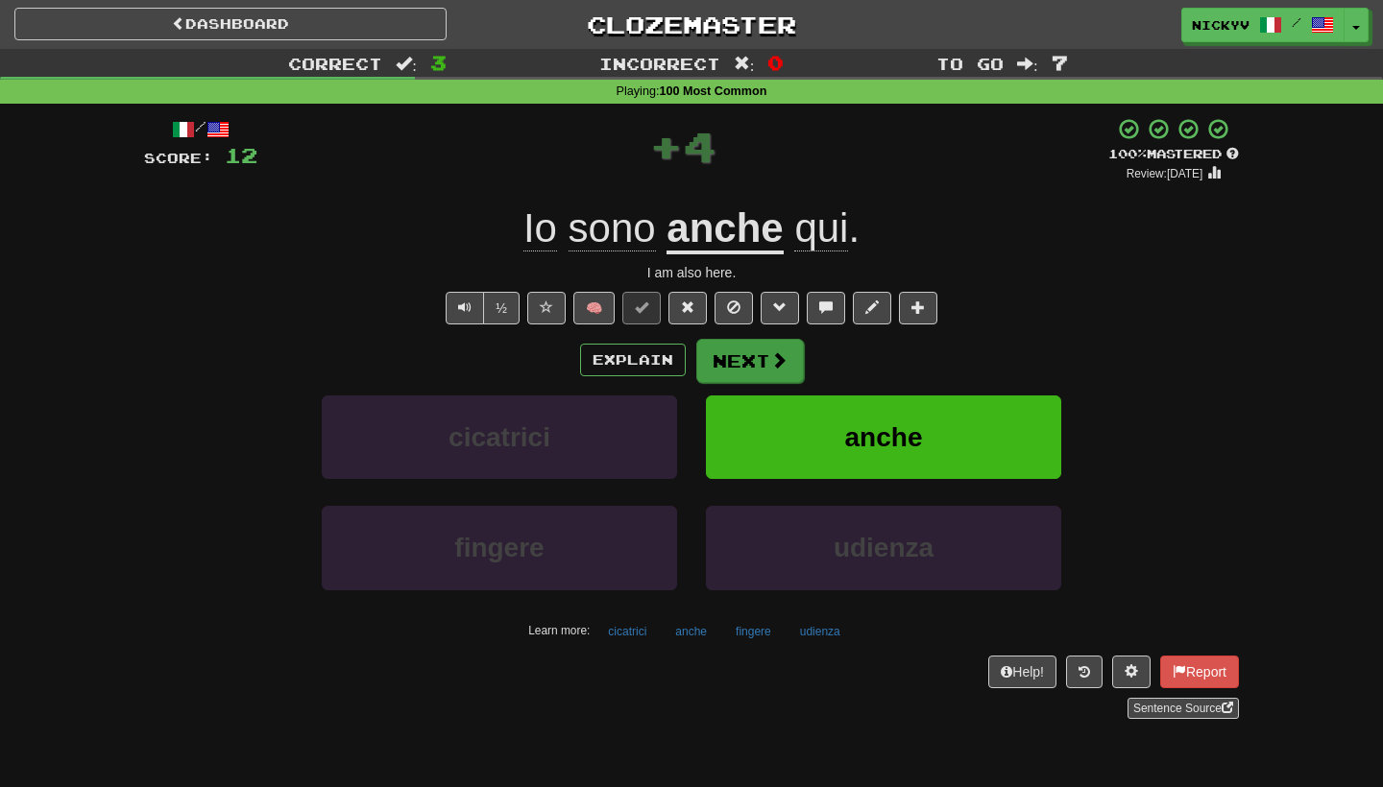
click at [747, 365] on button "Next" at bounding box center [750, 361] width 108 height 44
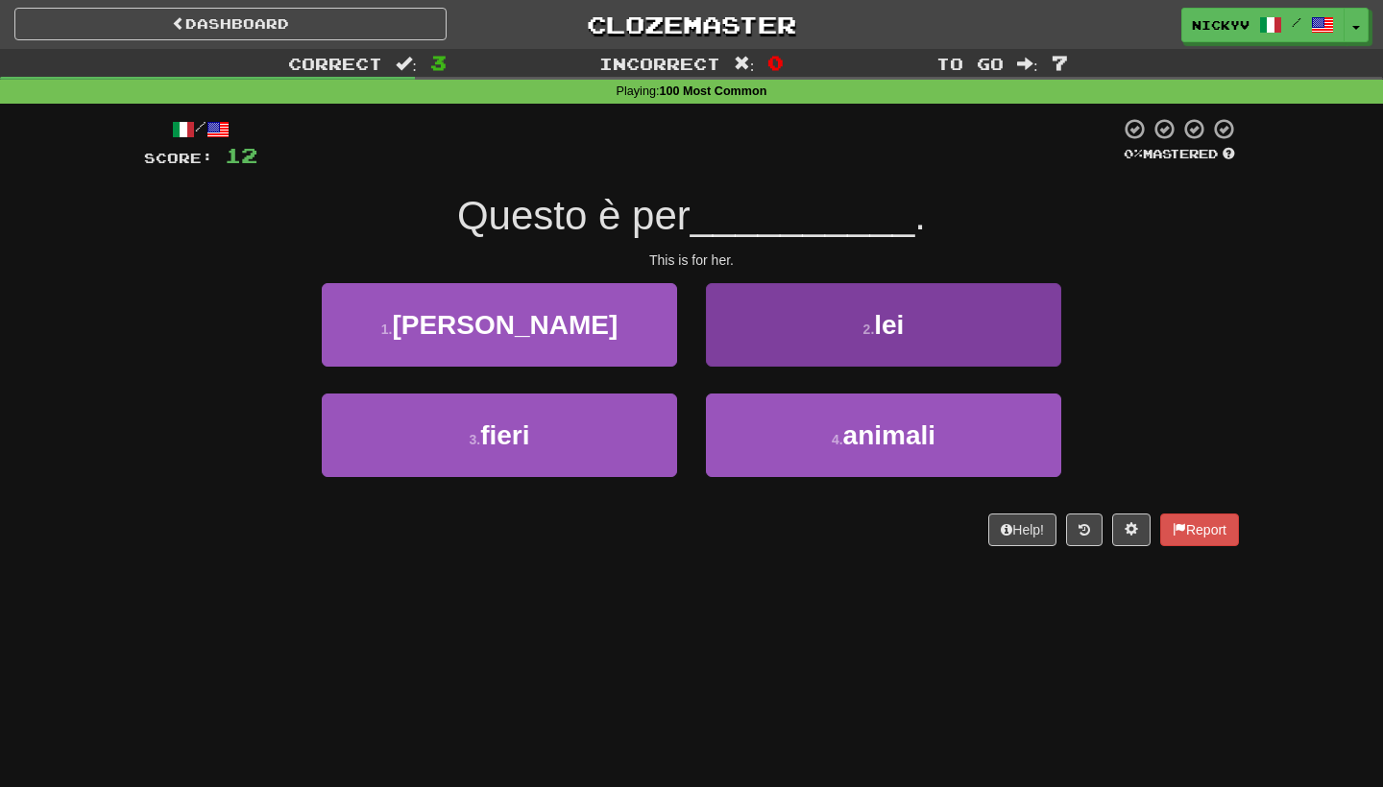
click at [758, 327] on button "2 . lei" at bounding box center [883, 325] width 355 height 84
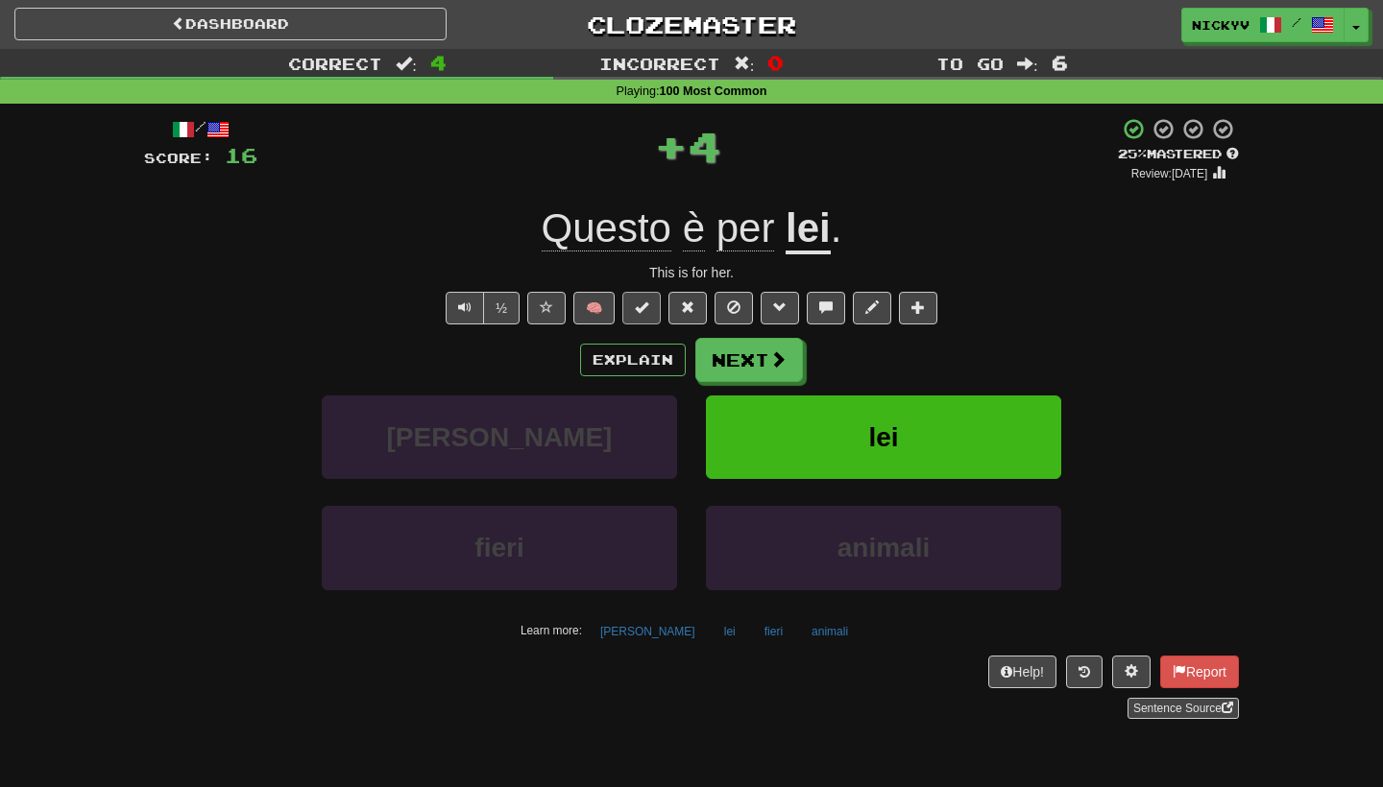
click at [651, 301] on button at bounding box center [641, 308] width 38 height 33
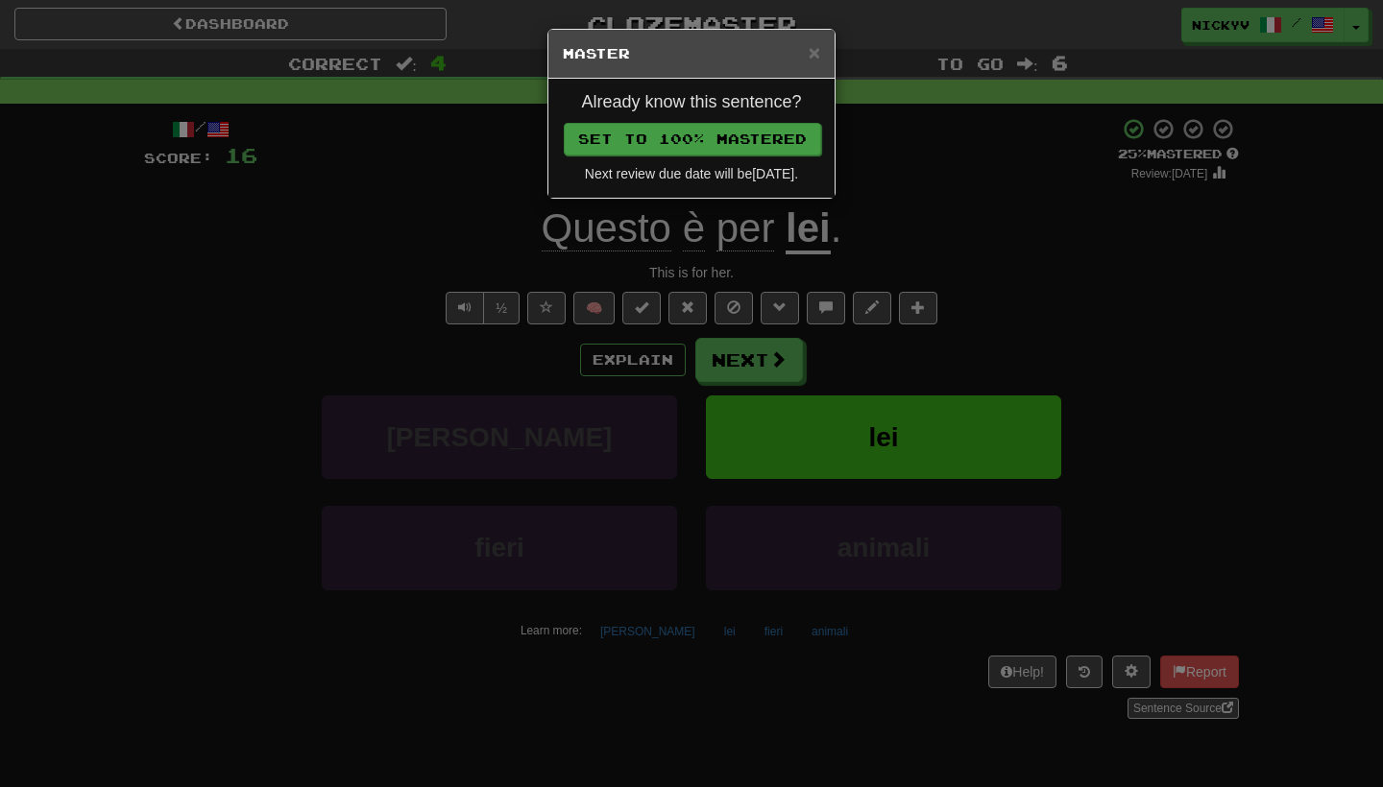
click at [758, 147] on button "Set to 100% Mastered" at bounding box center [692, 139] width 257 height 33
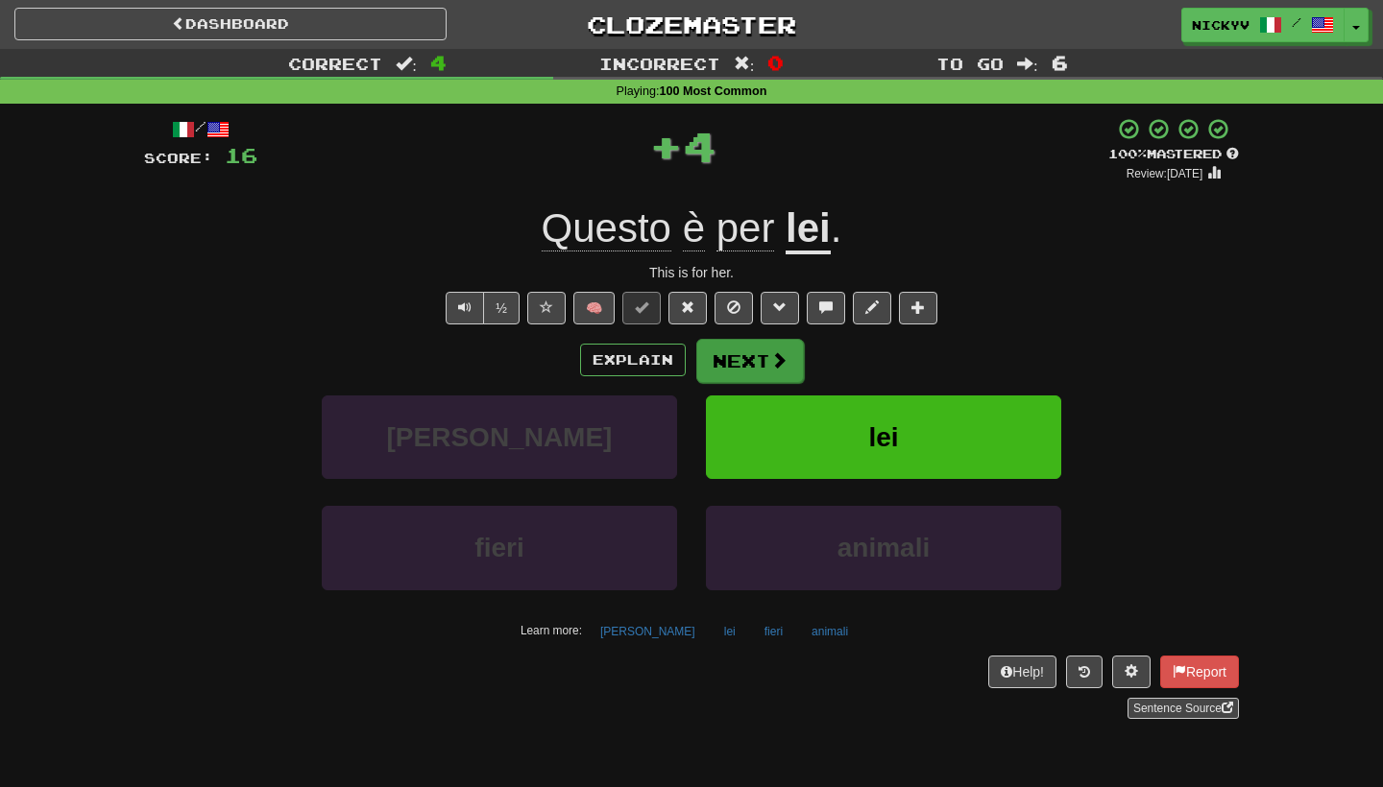
click at [729, 367] on button "Next" at bounding box center [750, 361] width 108 height 44
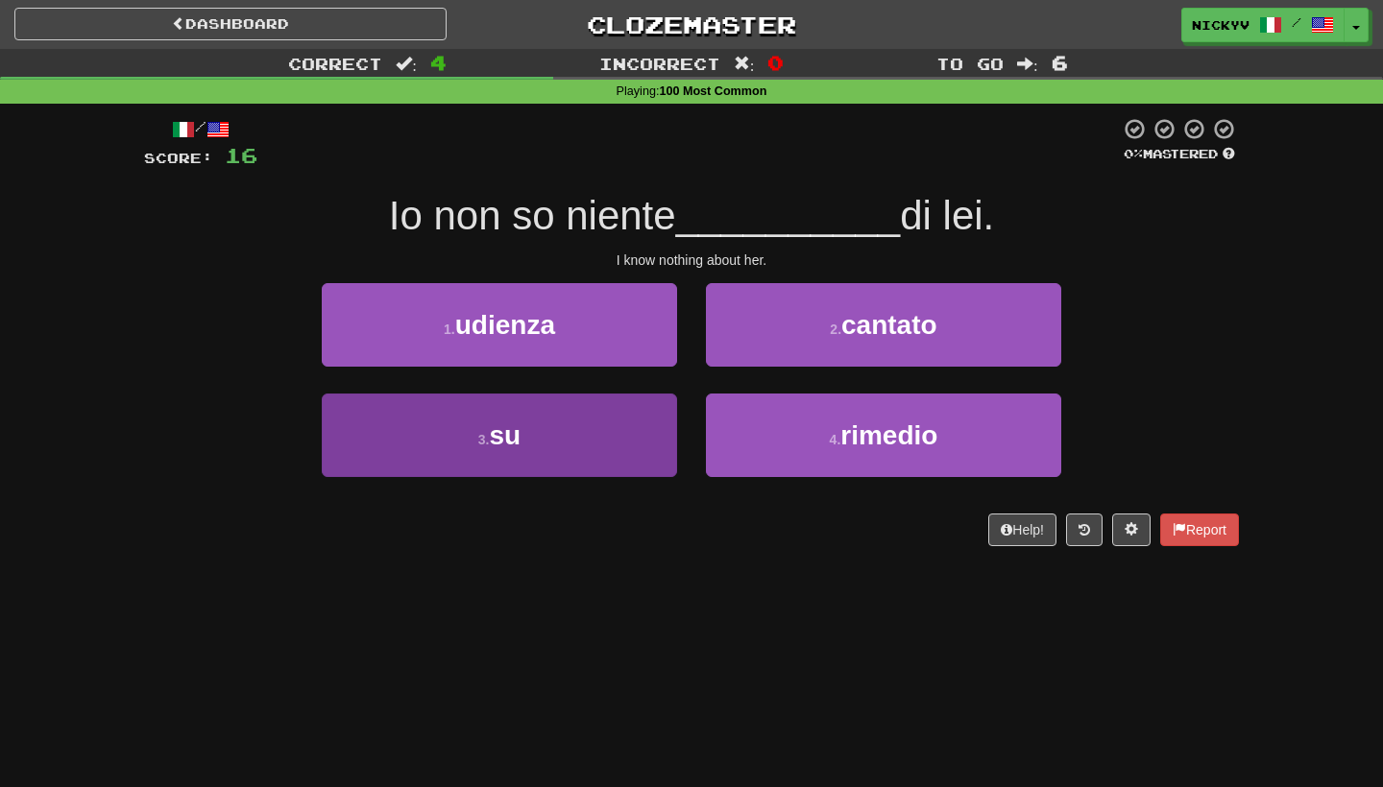
click at [619, 430] on button "3 . su" at bounding box center [499, 436] width 355 height 84
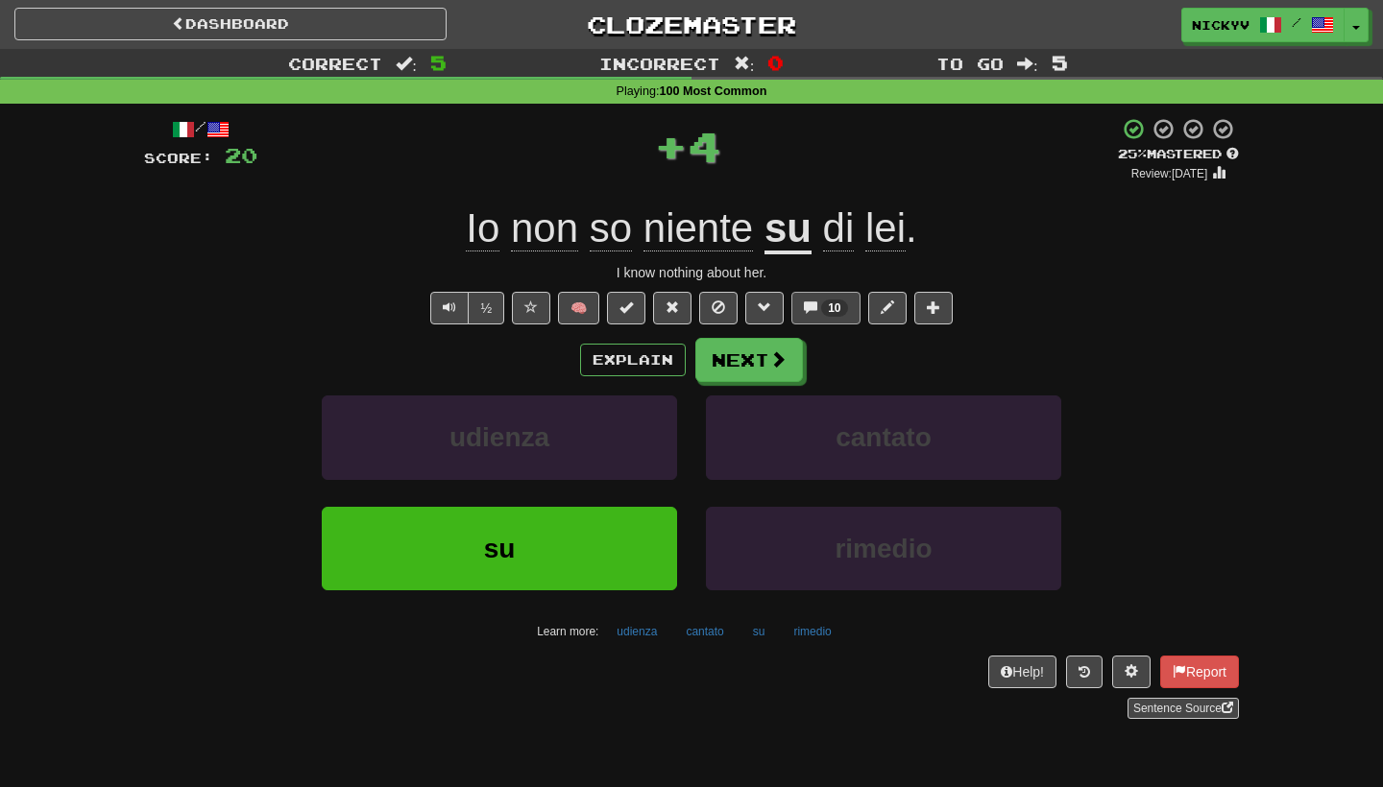
click at [816, 315] on button "10" at bounding box center [825, 308] width 68 height 33
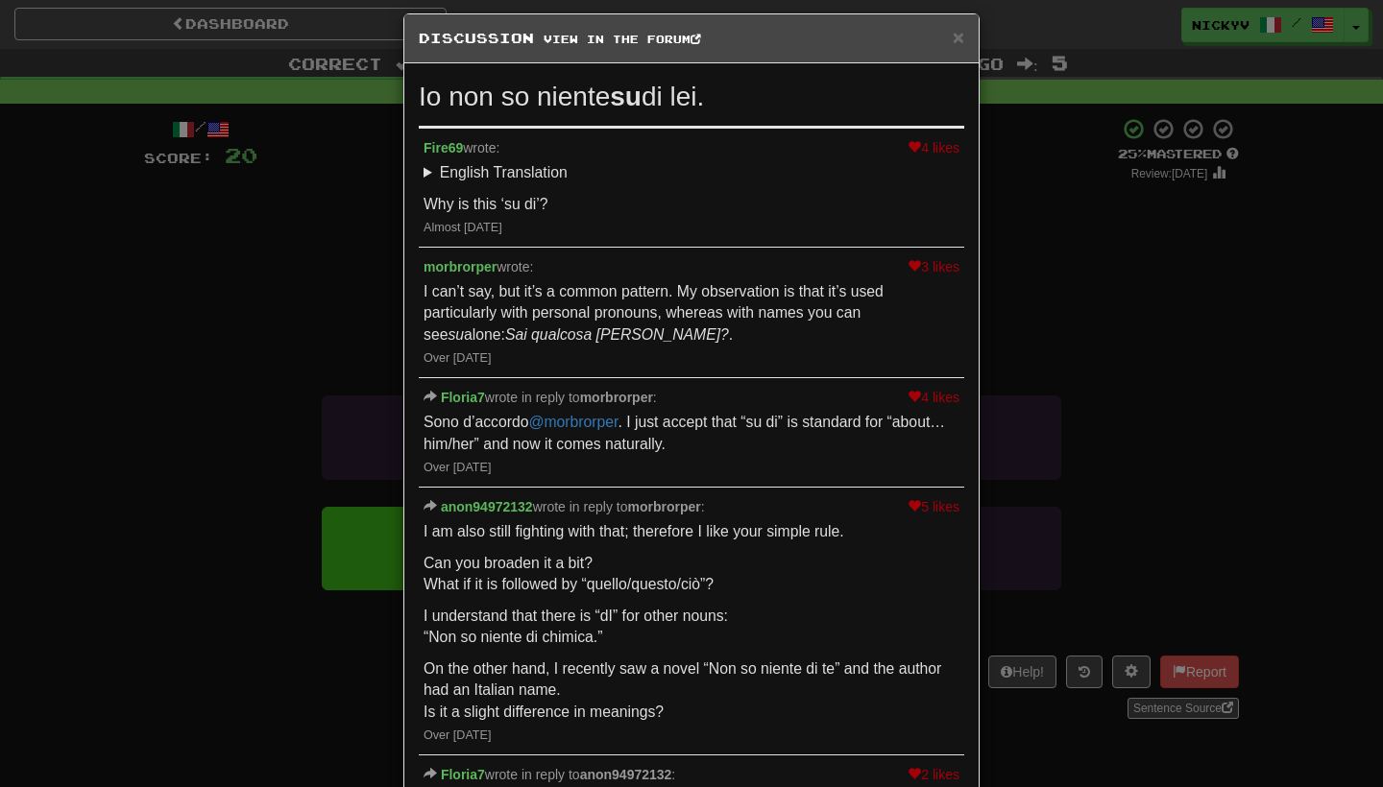
scroll to position [19, 0]
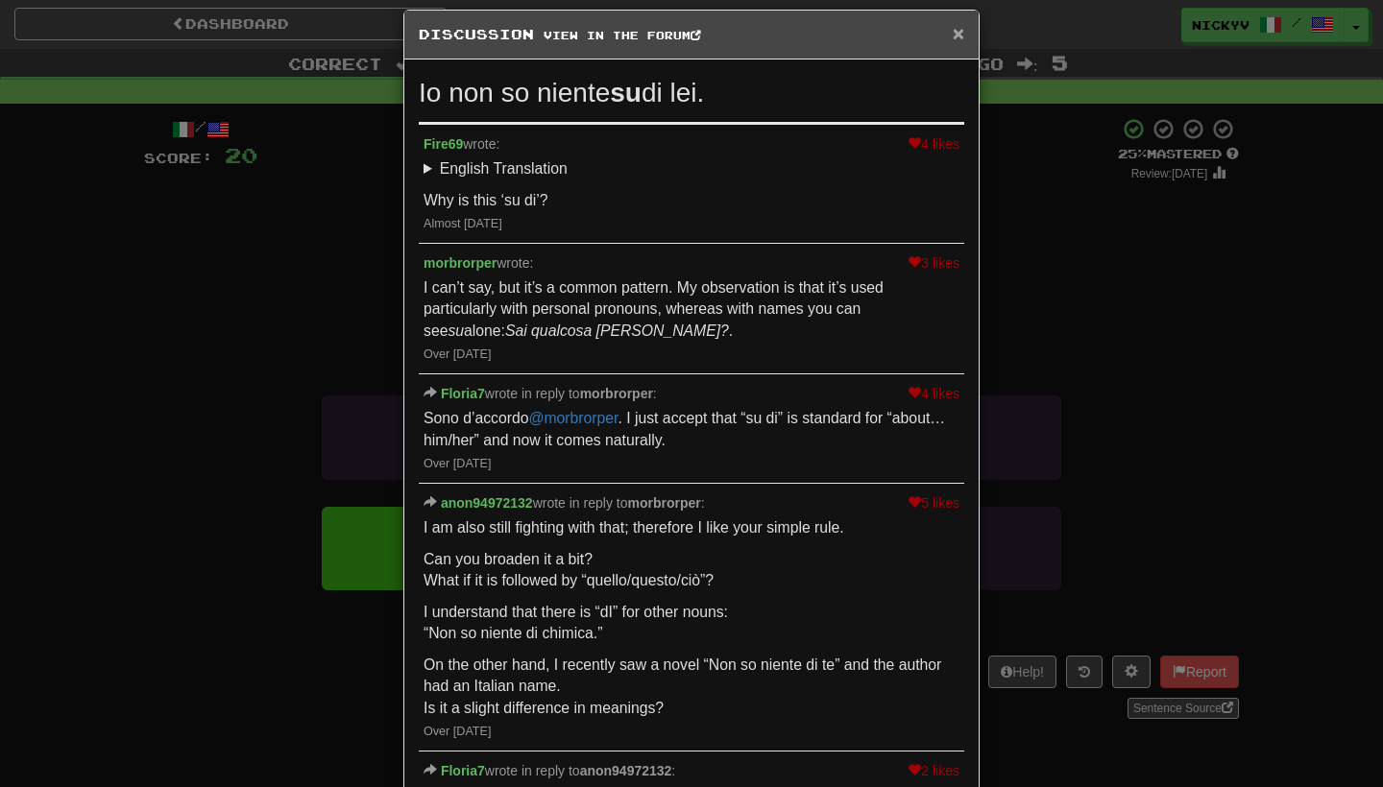
click at [959, 40] on span "×" at bounding box center [958, 33] width 12 height 22
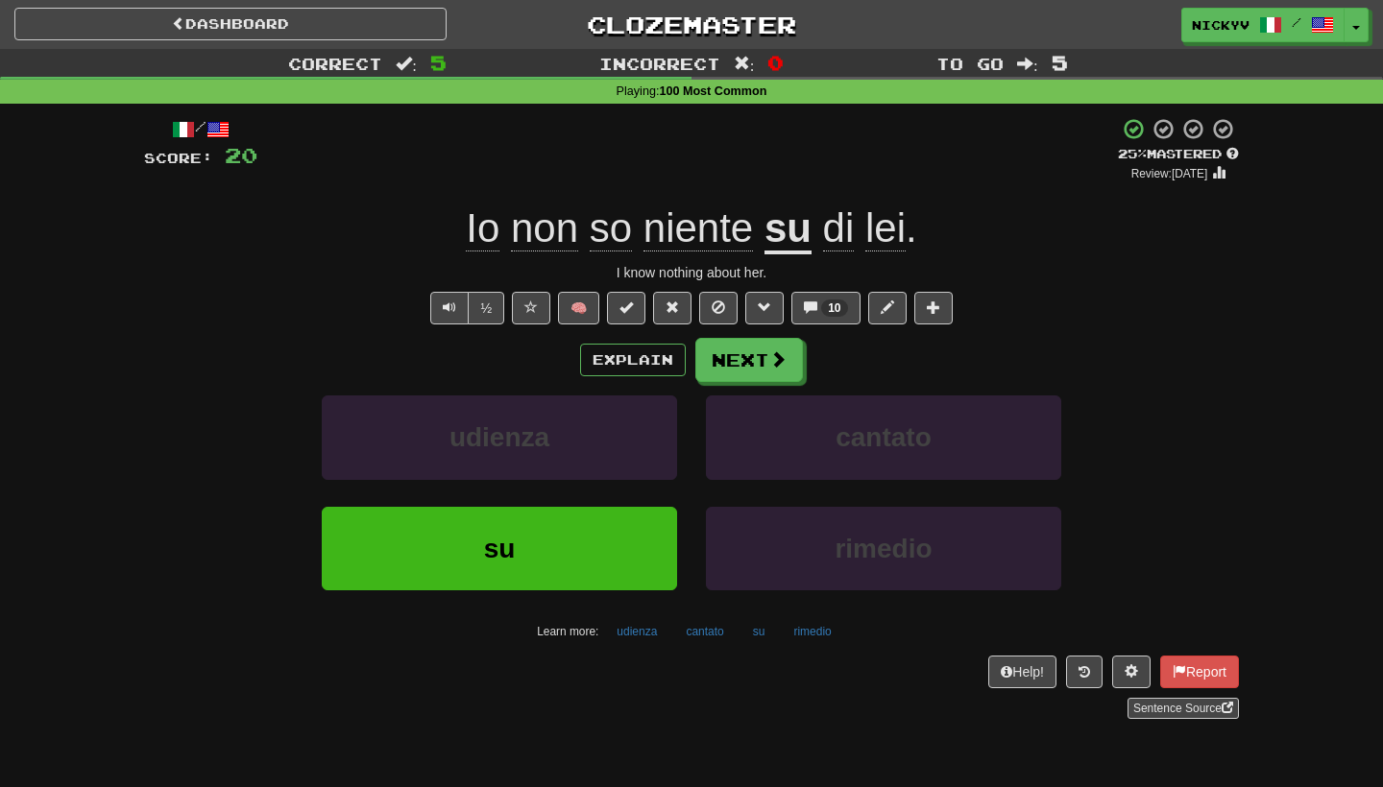
click at [1168, 1] on div "Dashboard Clozemaster nickyv / Toggle Dropdown Dashboard Leaderboard Activity F…" at bounding box center [691, 21] width 1383 height 42
click at [737, 358] on button "Next" at bounding box center [750, 361] width 108 height 44
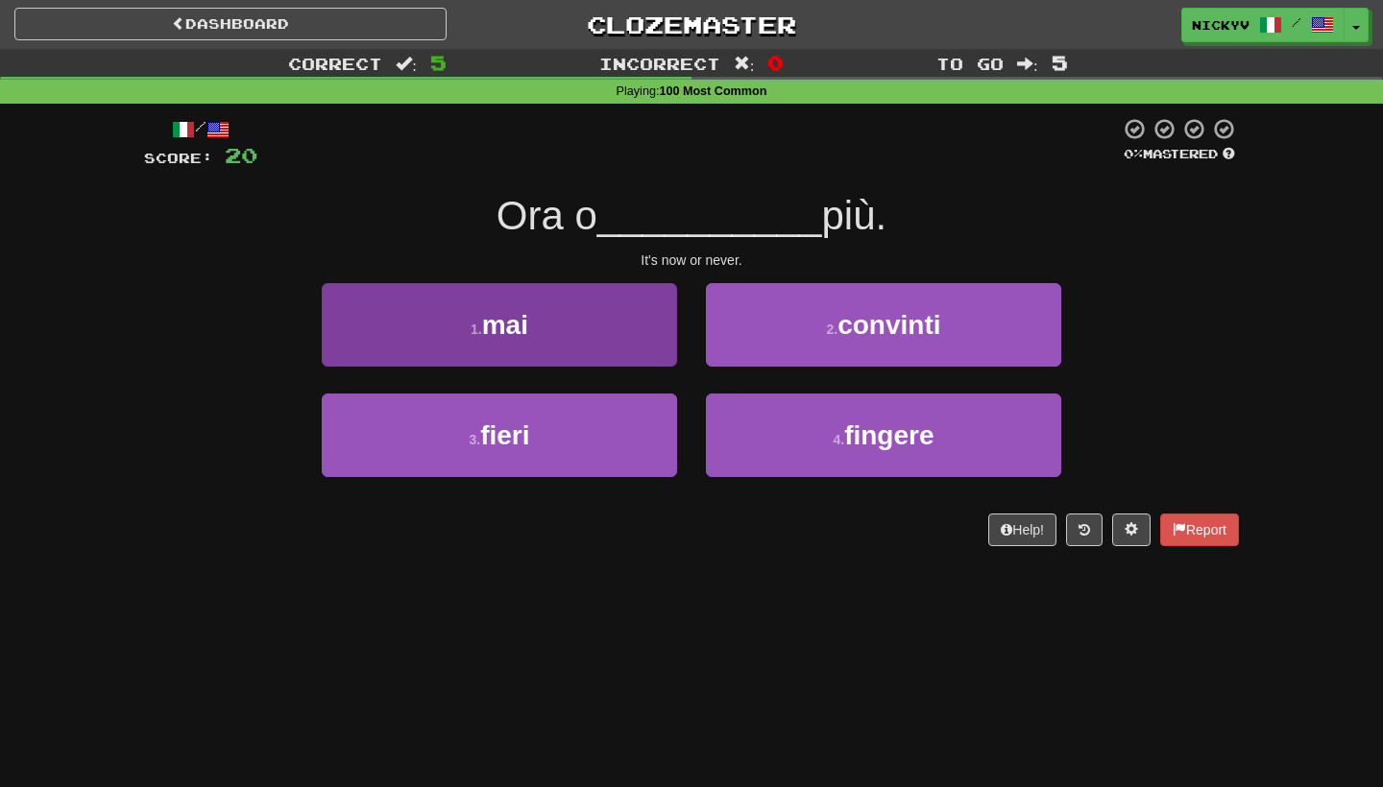
click at [650, 349] on button "1 . mai" at bounding box center [499, 325] width 355 height 84
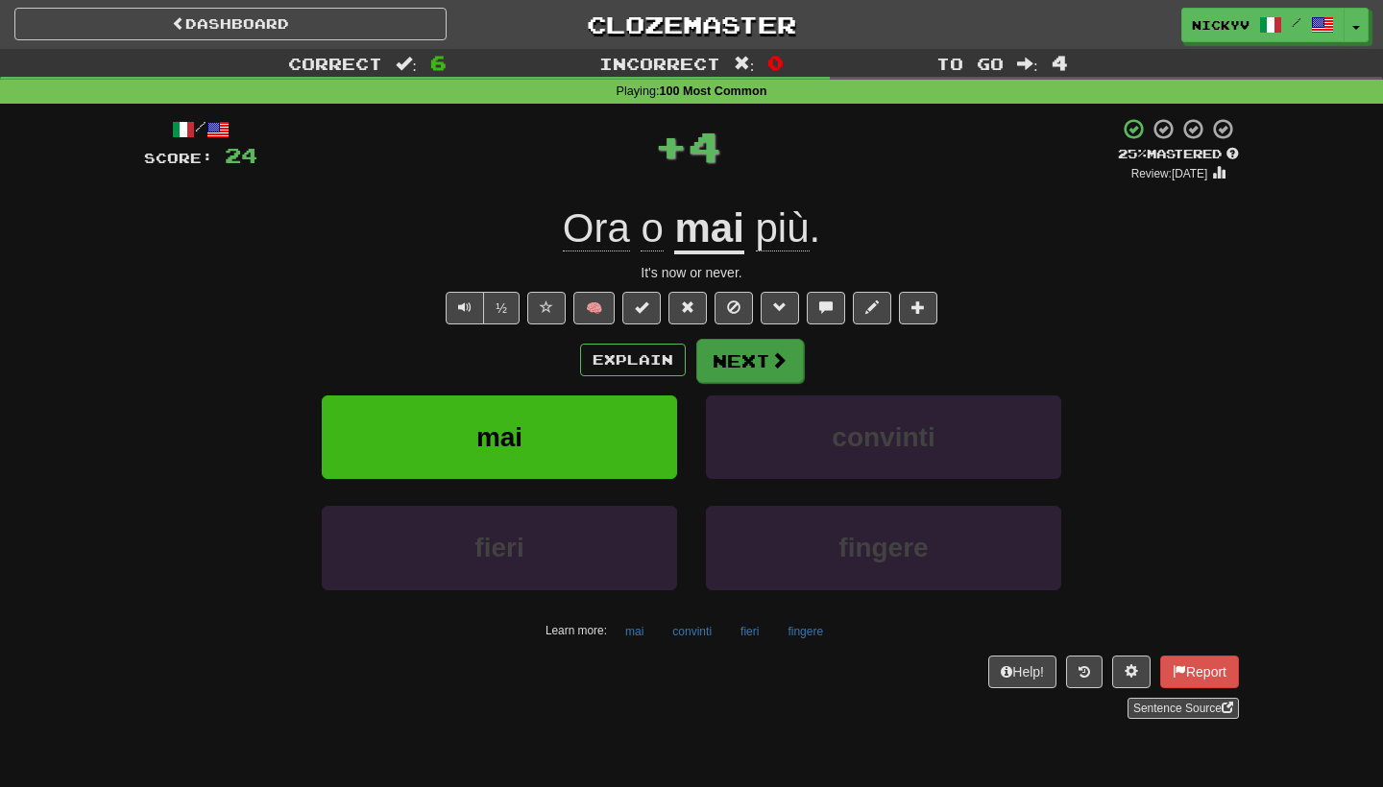
click at [727, 361] on button "Next" at bounding box center [750, 361] width 108 height 44
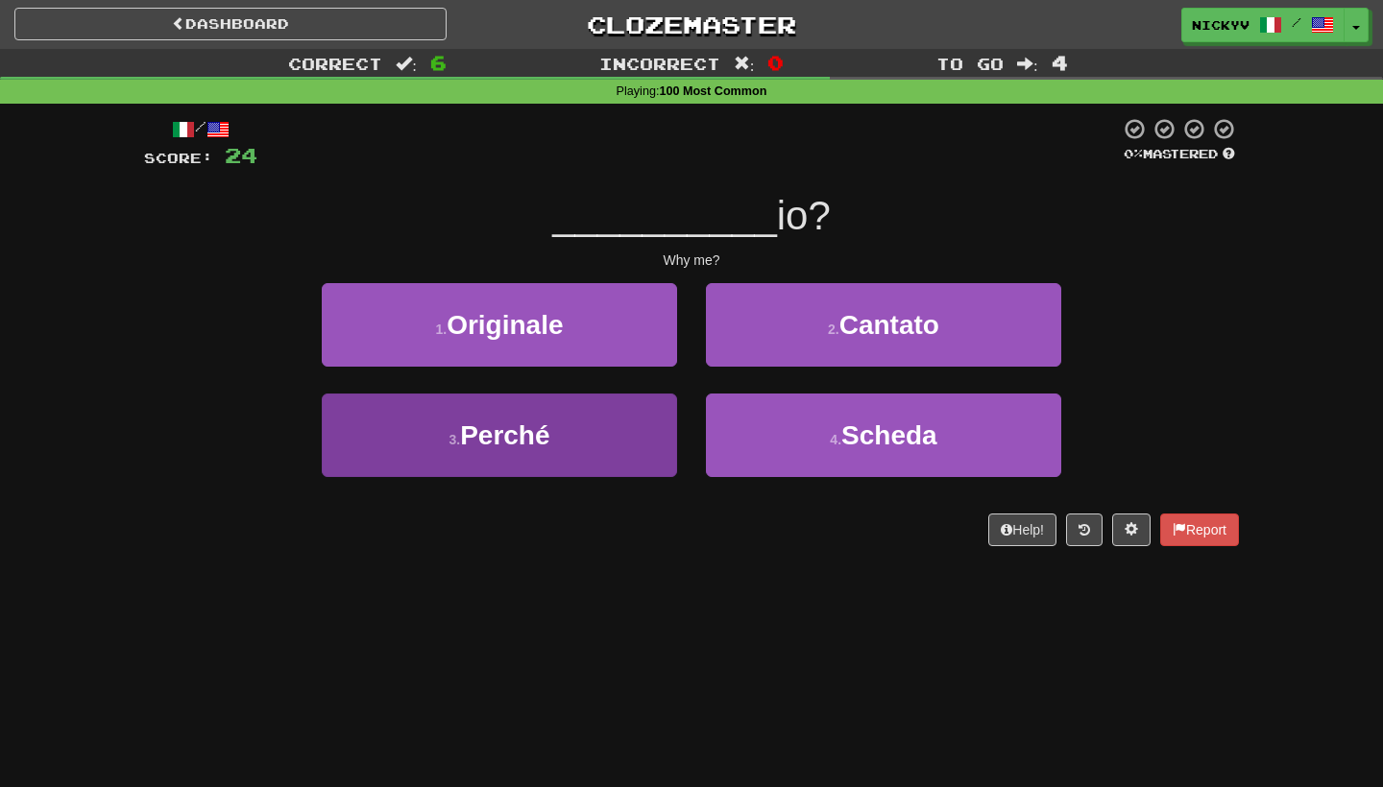
click at [620, 437] on button "3 . Perché" at bounding box center [499, 436] width 355 height 84
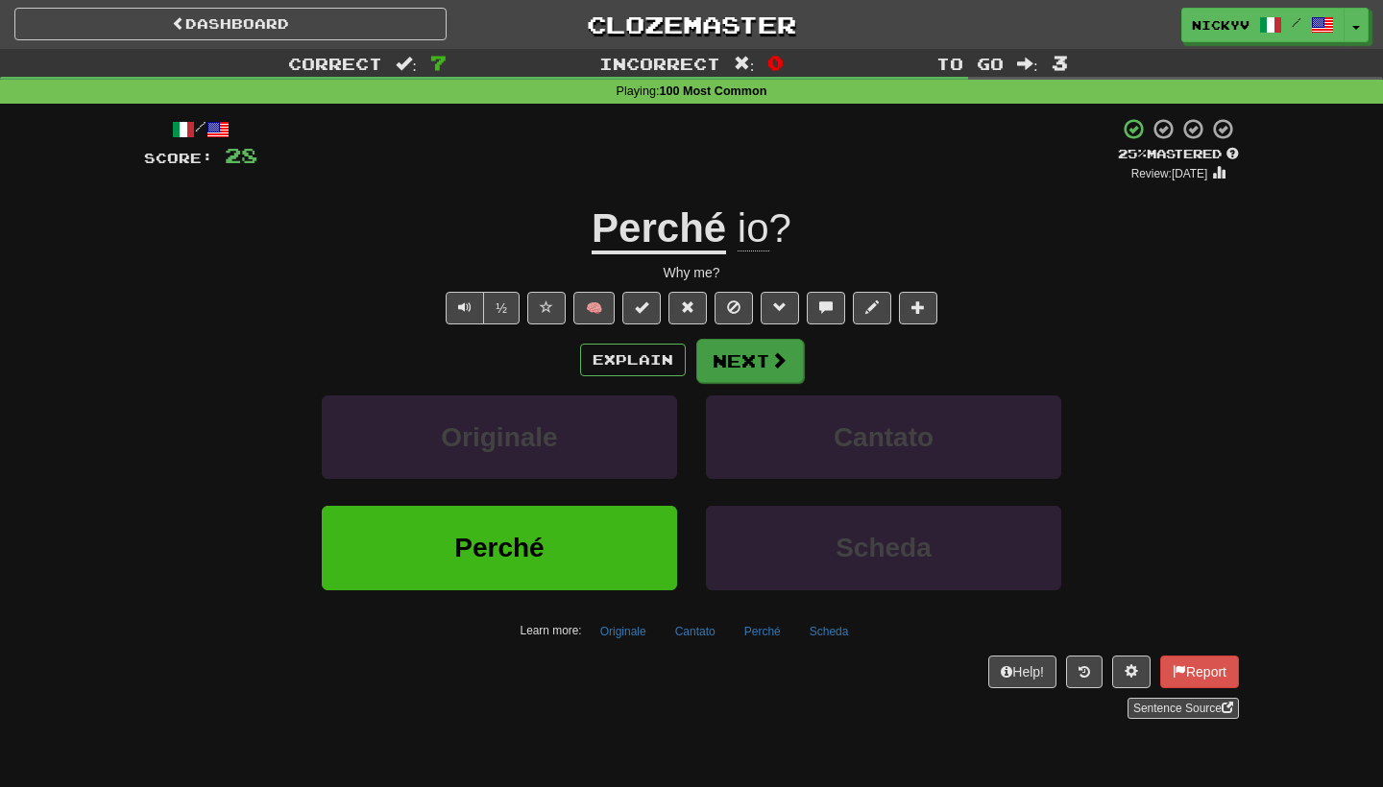
click at [730, 370] on button "Next" at bounding box center [750, 361] width 108 height 44
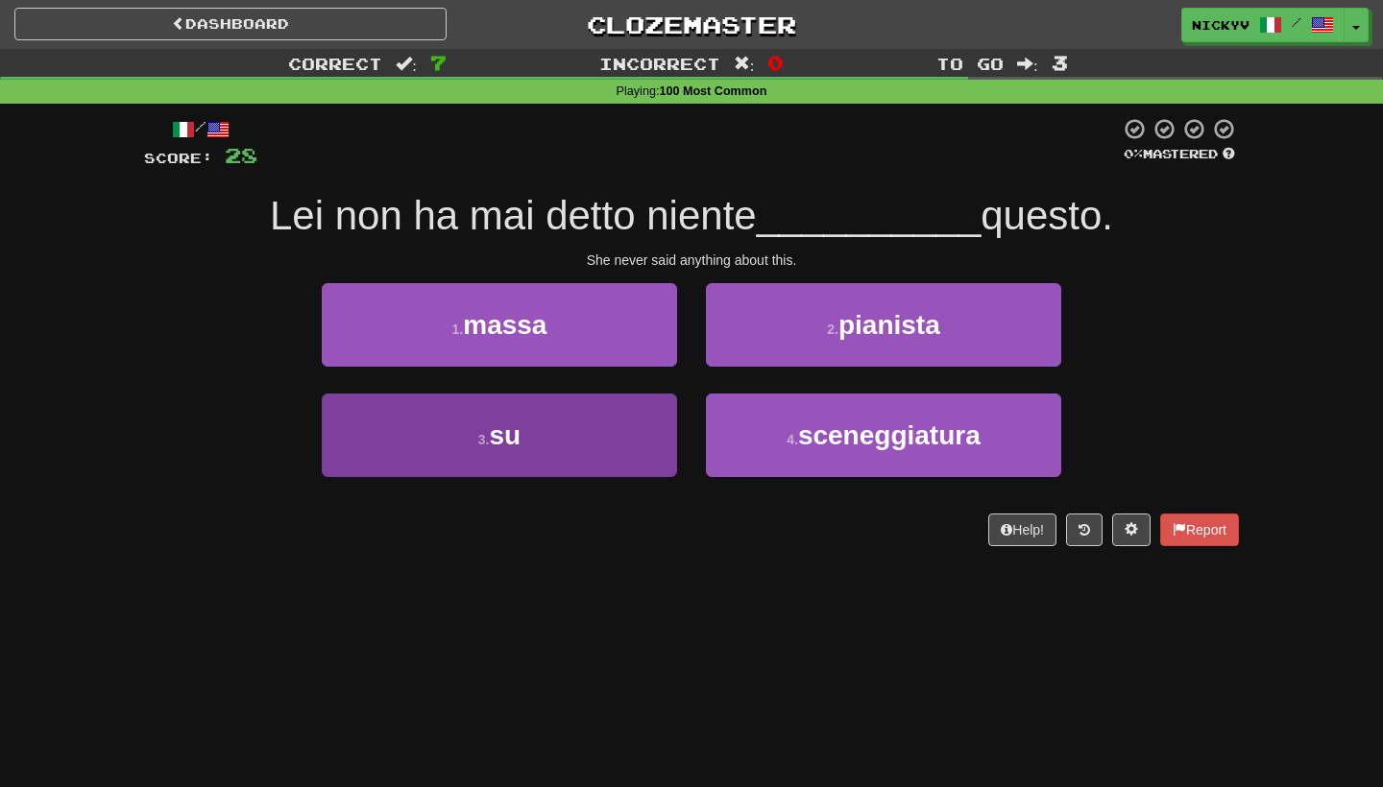
click at [622, 433] on button "3 . su" at bounding box center [499, 436] width 355 height 84
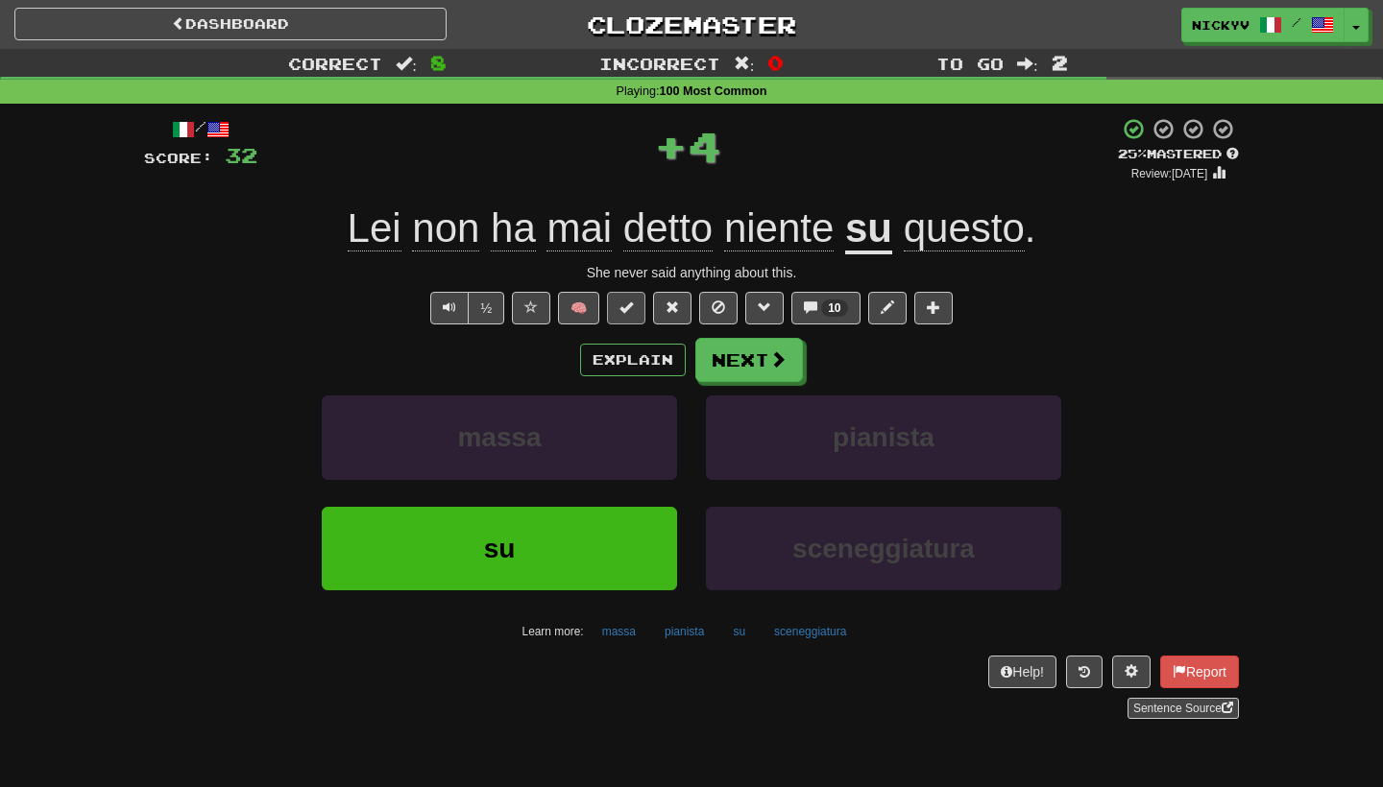
click at [635, 307] on button at bounding box center [626, 308] width 38 height 33
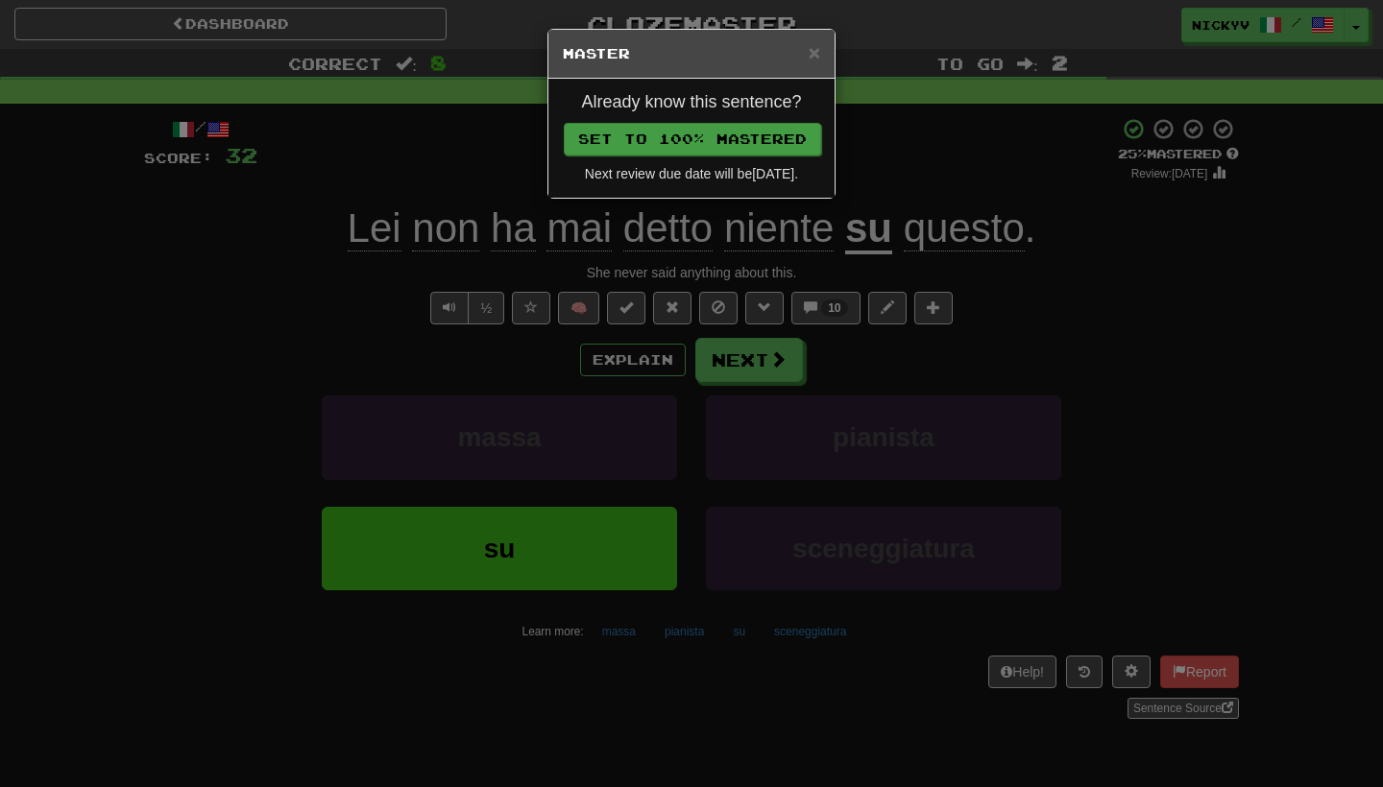
click at [769, 146] on button "Set to 100% Mastered" at bounding box center [692, 139] width 257 height 33
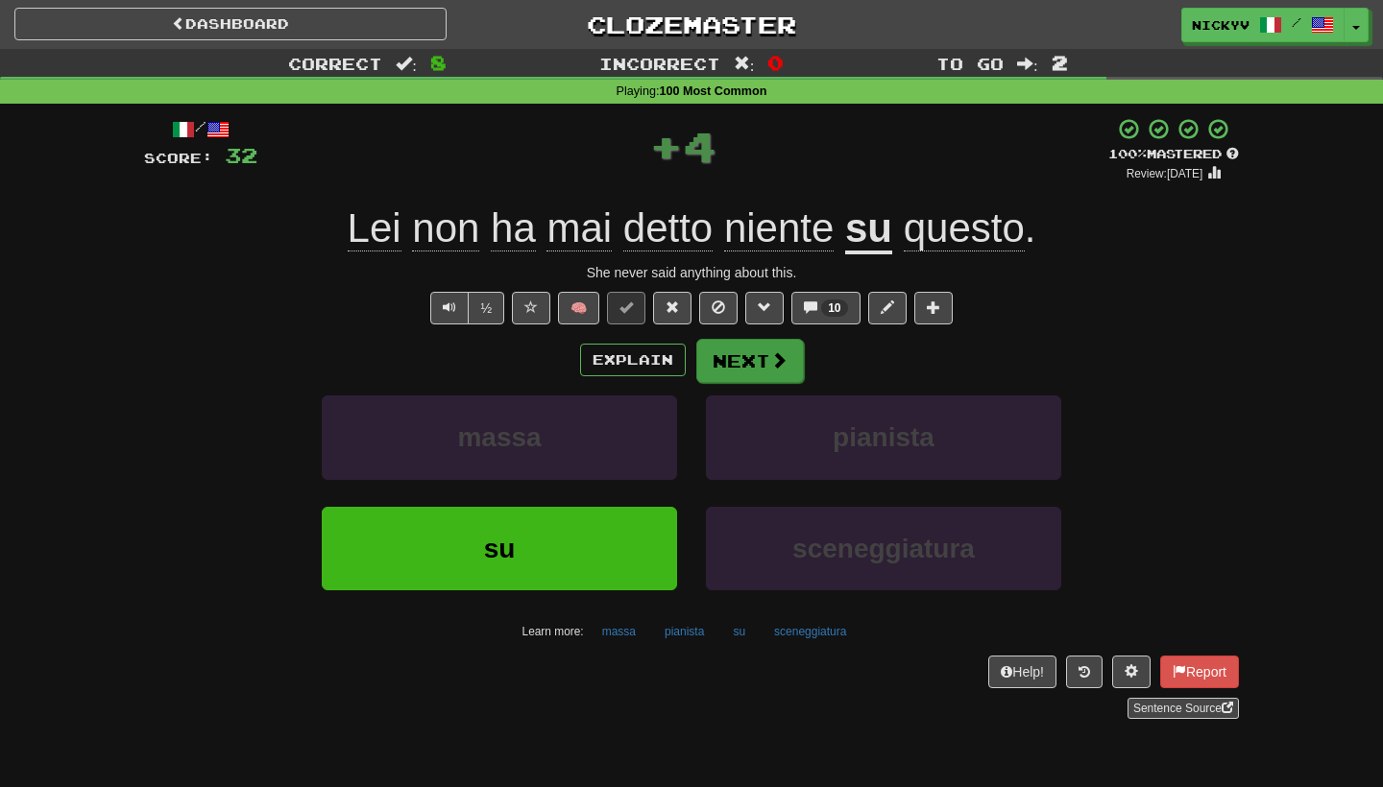
click at [733, 353] on button "Next" at bounding box center [750, 361] width 108 height 44
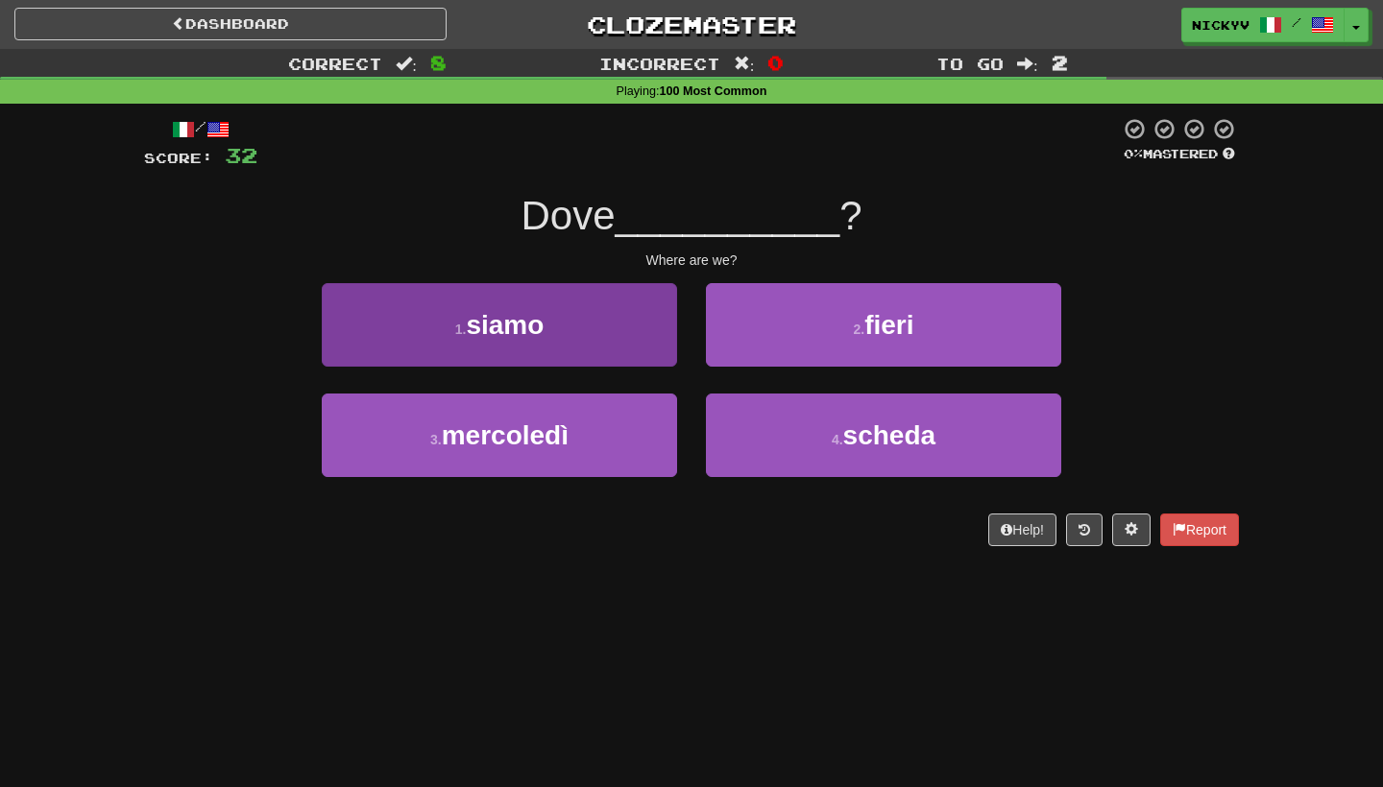
click at [618, 339] on button "1 . siamo" at bounding box center [499, 325] width 355 height 84
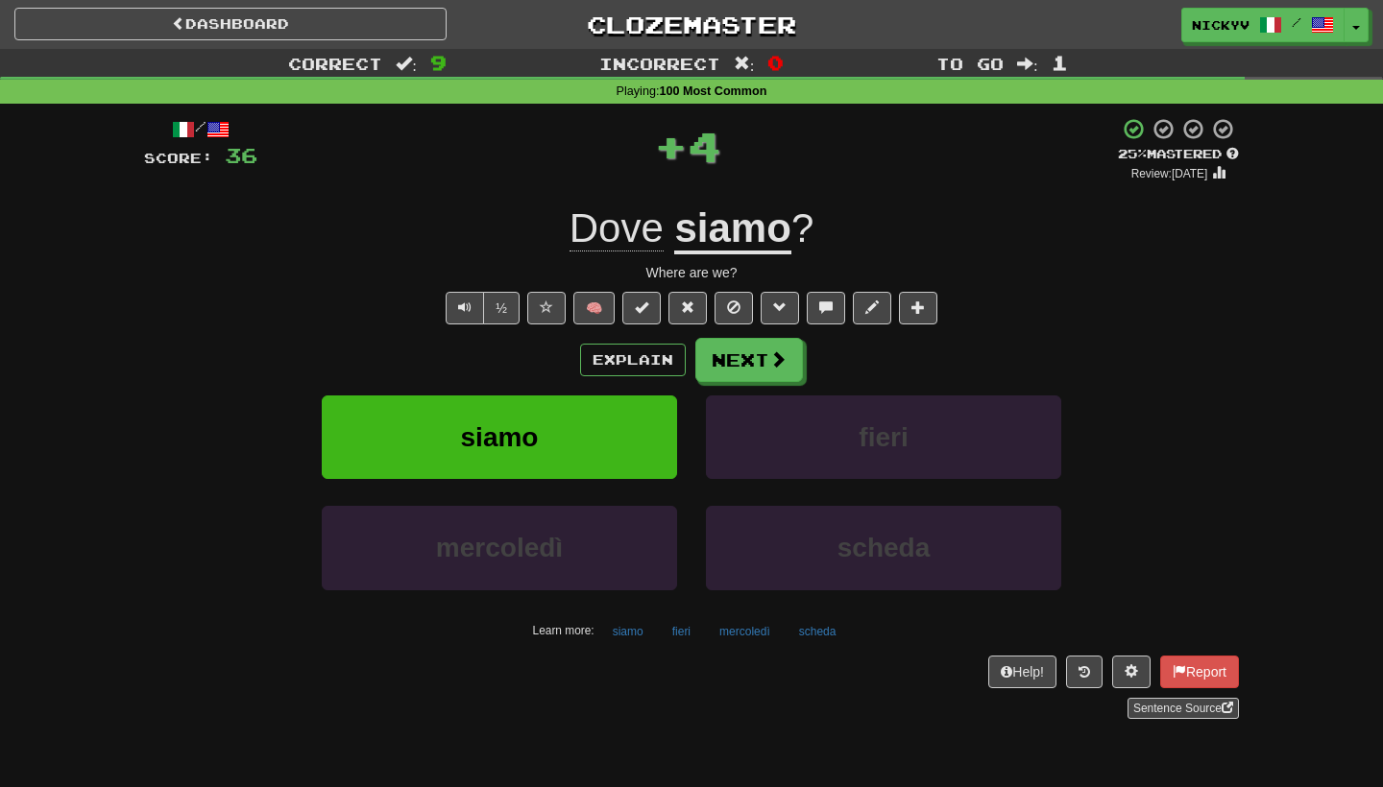
click at [665, 319] on div "½ 🧠" at bounding box center [691, 308] width 1095 height 33
click at [650, 303] on button at bounding box center [641, 308] width 38 height 33
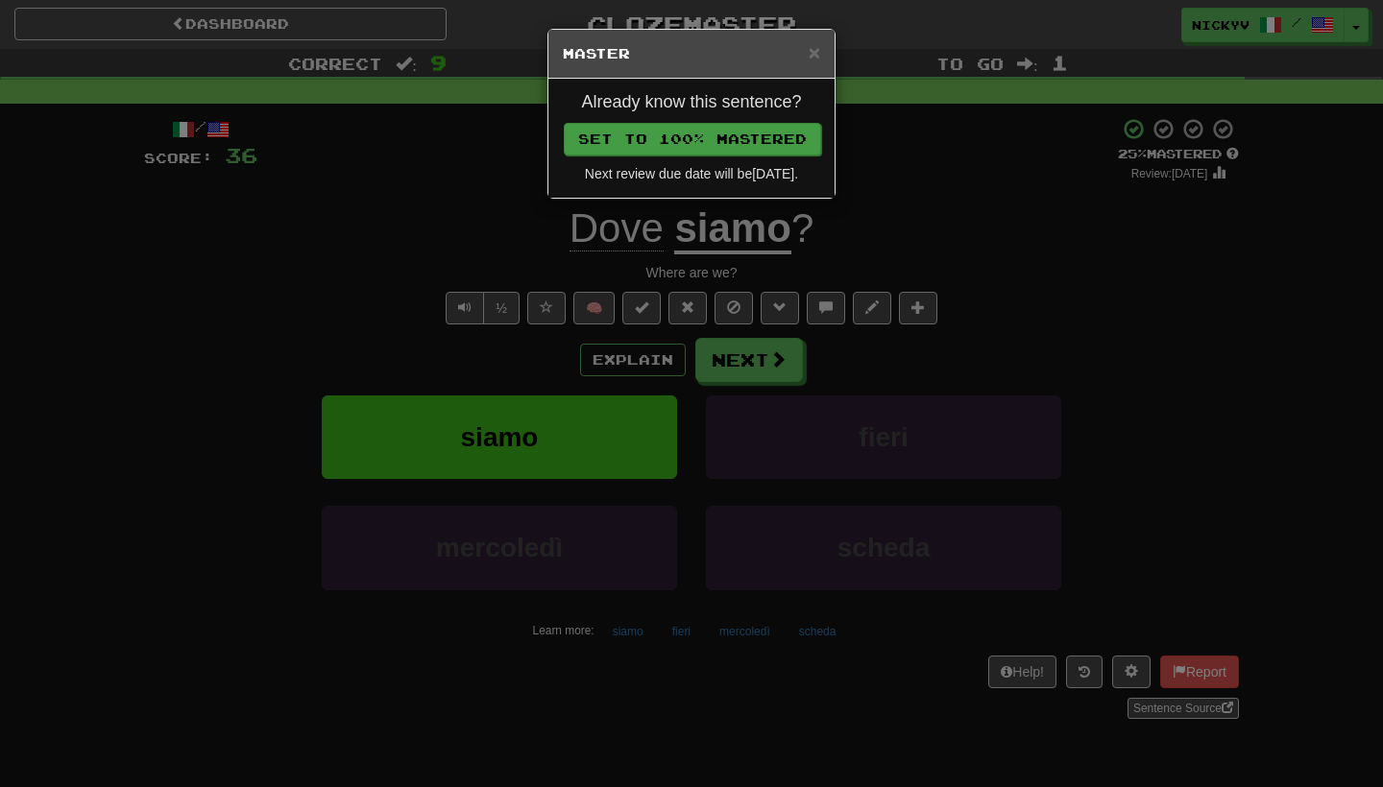
click at [763, 137] on button "Set to 100% Mastered" at bounding box center [692, 139] width 257 height 33
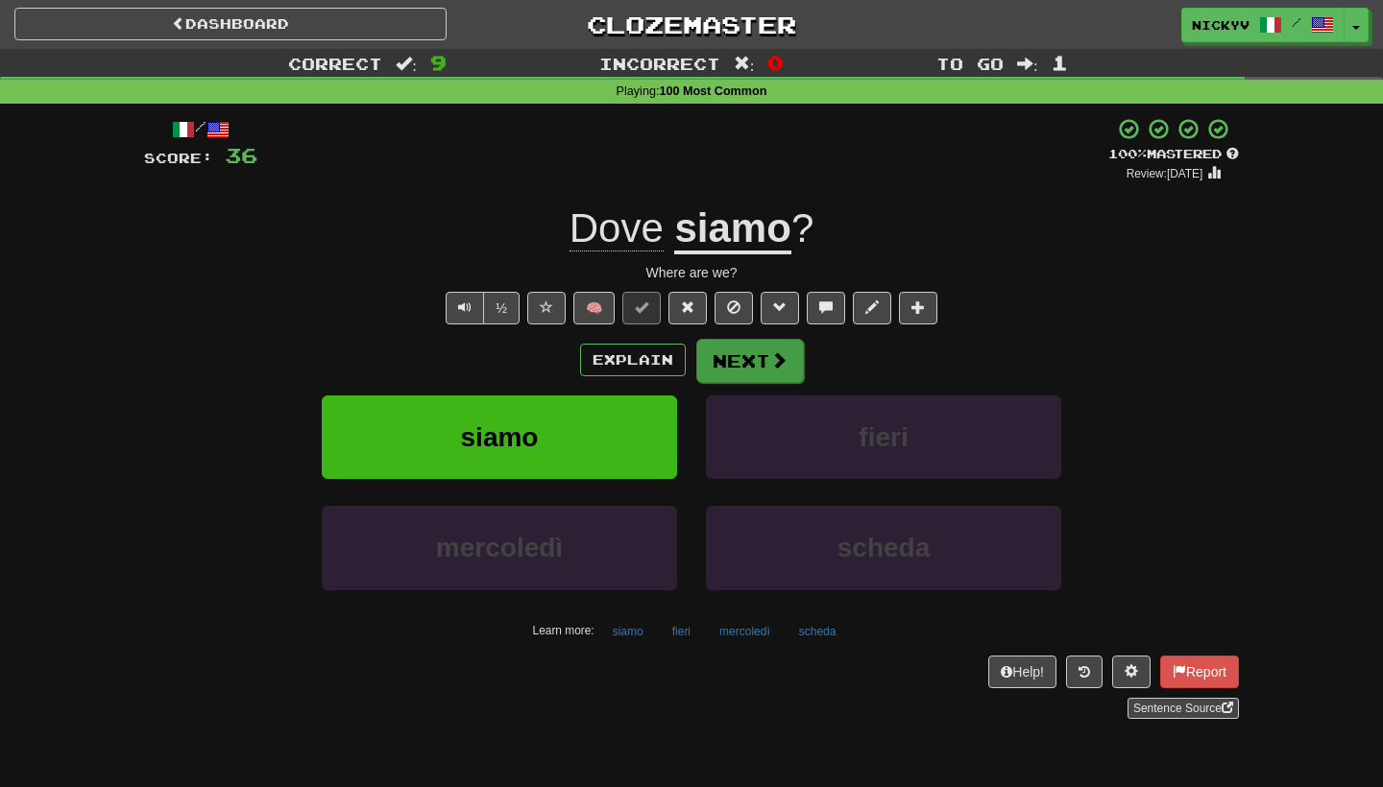
click at [737, 358] on button "Next" at bounding box center [750, 361] width 108 height 44
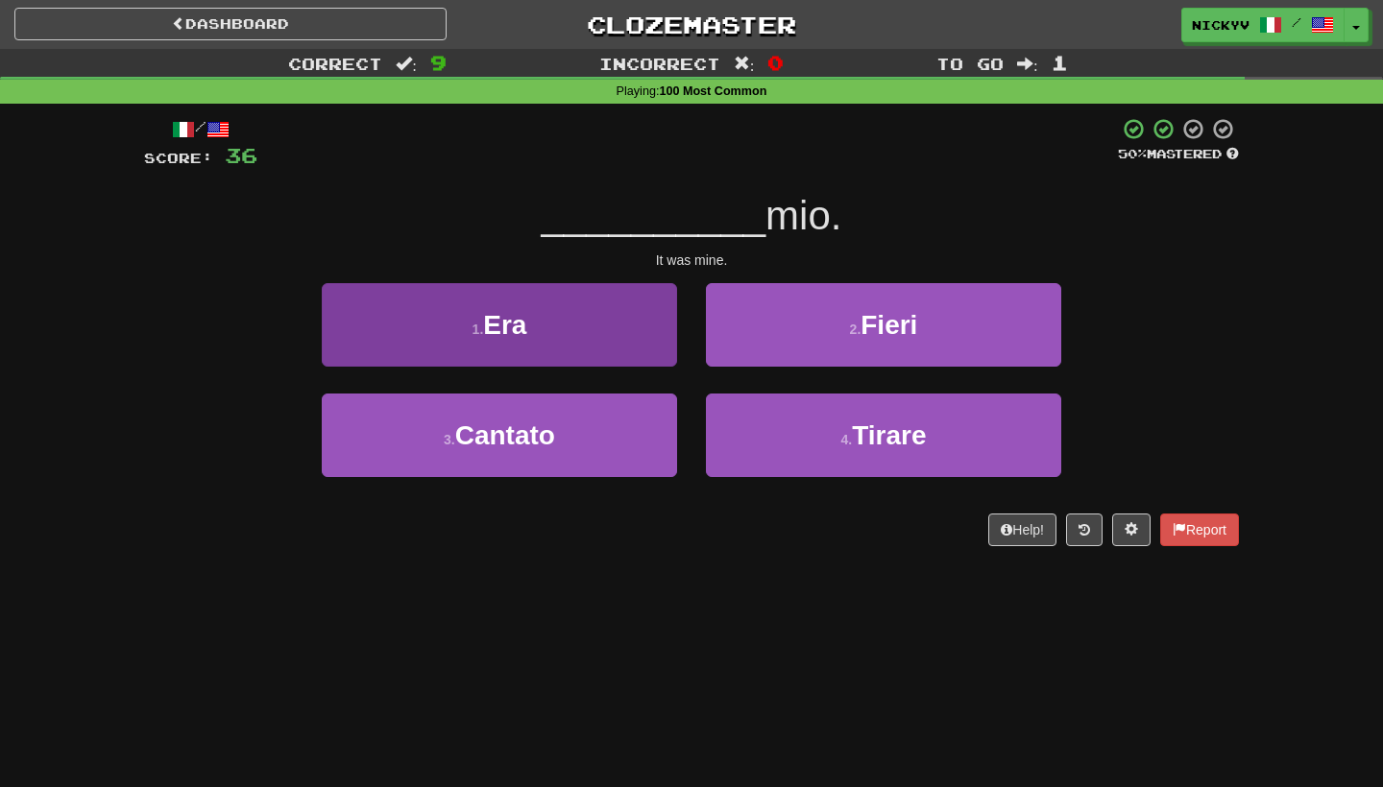
click at [655, 323] on button "1 . Era" at bounding box center [499, 325] width 355 height 84
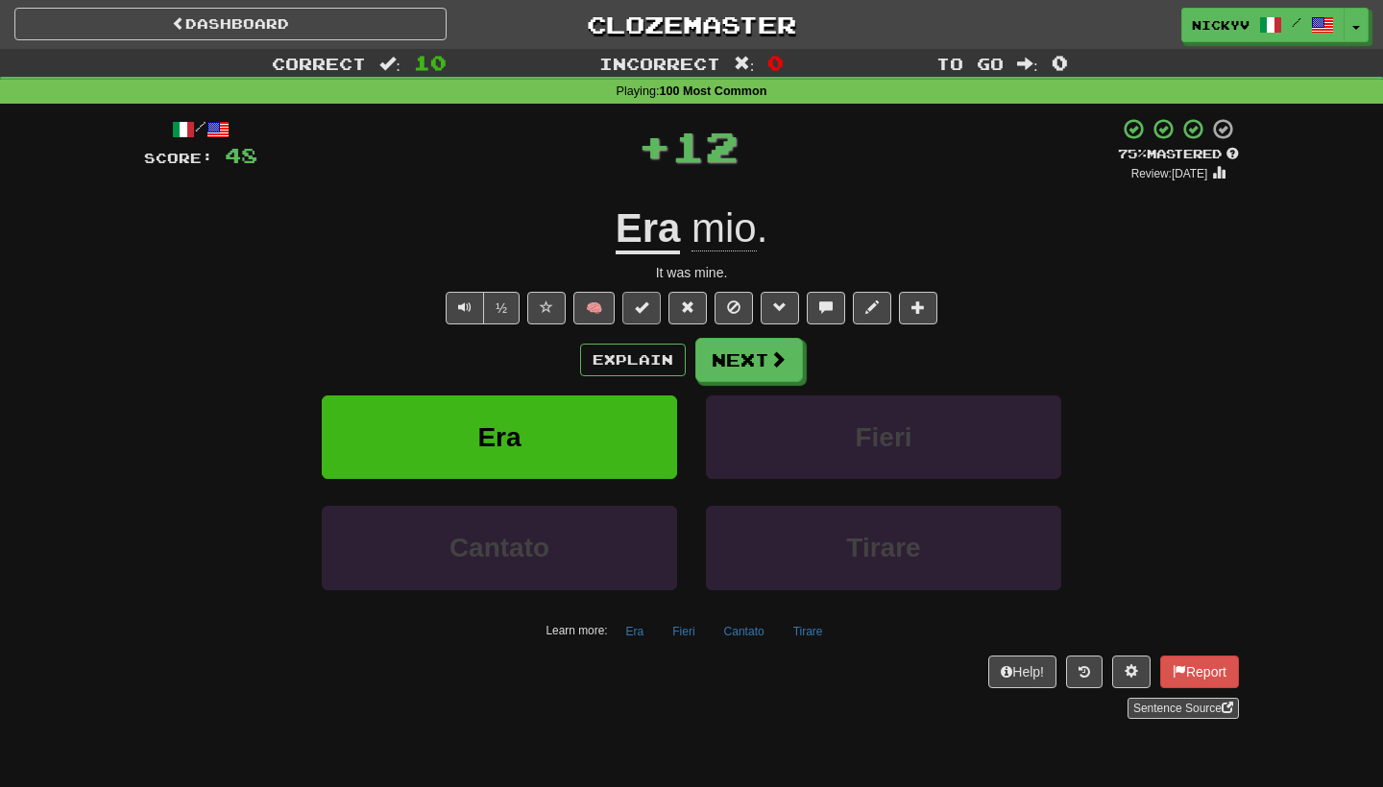
click at [652, 299] on button at bounding box center [641, 308] width 38 height 33
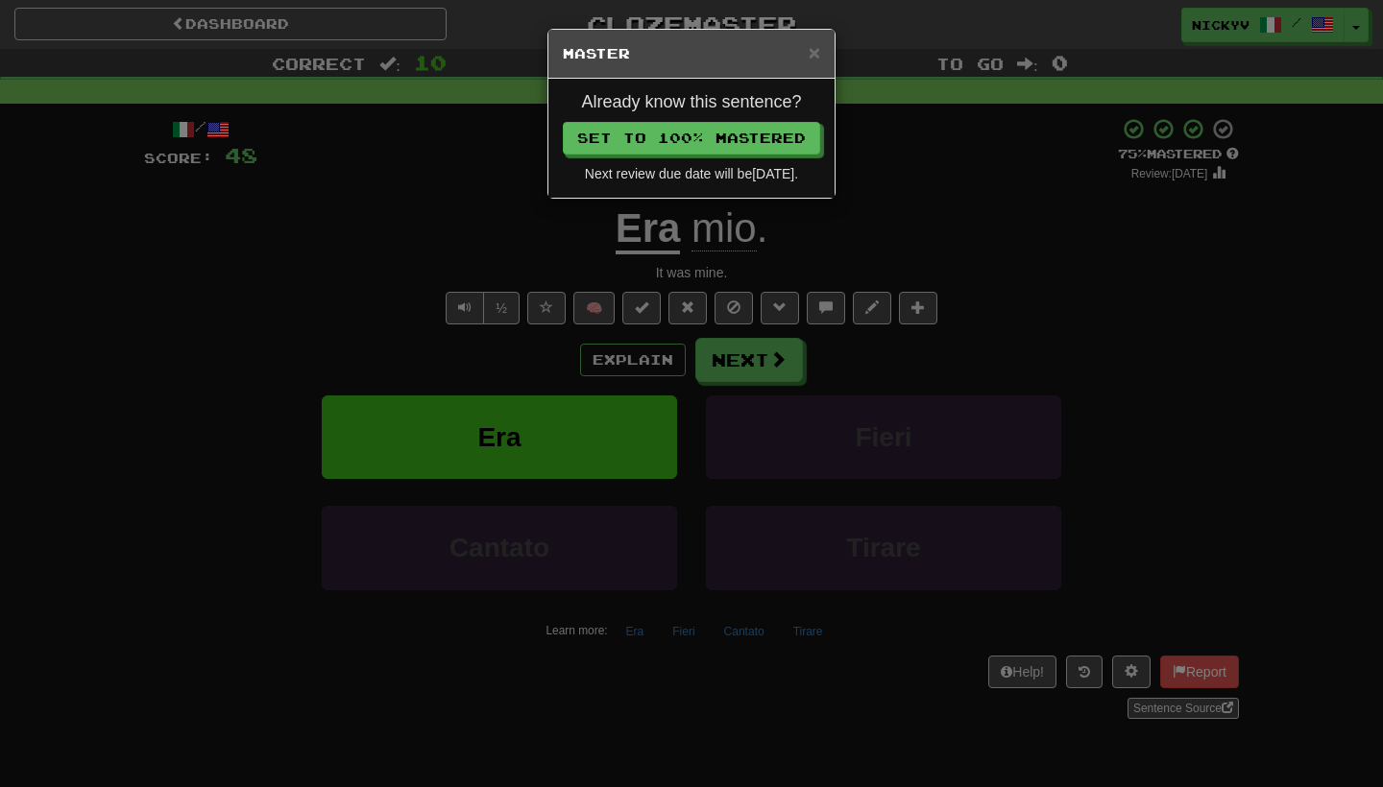
click at [701, 154] on div "Already know this sentence? Set to 100% Mastered Next review due date will be […" at bounding box center [691, 138] width 286 height 119
click at [694, 139] on button "Set to 100% Mastered" at bounding box center [692, 139] width 257 height 33
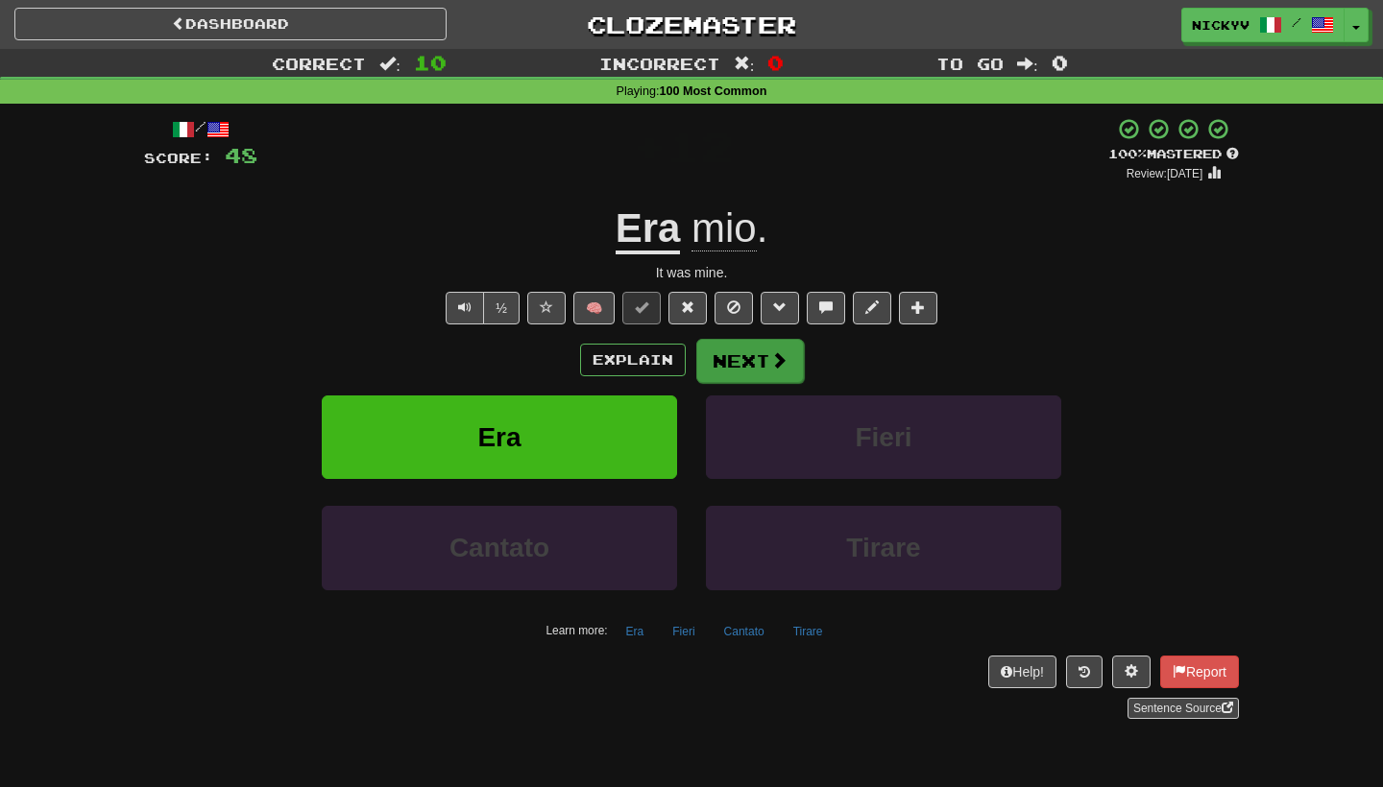
click at [720, 365] on button "Next" at bounding box center [750, 361] width 108 height 44
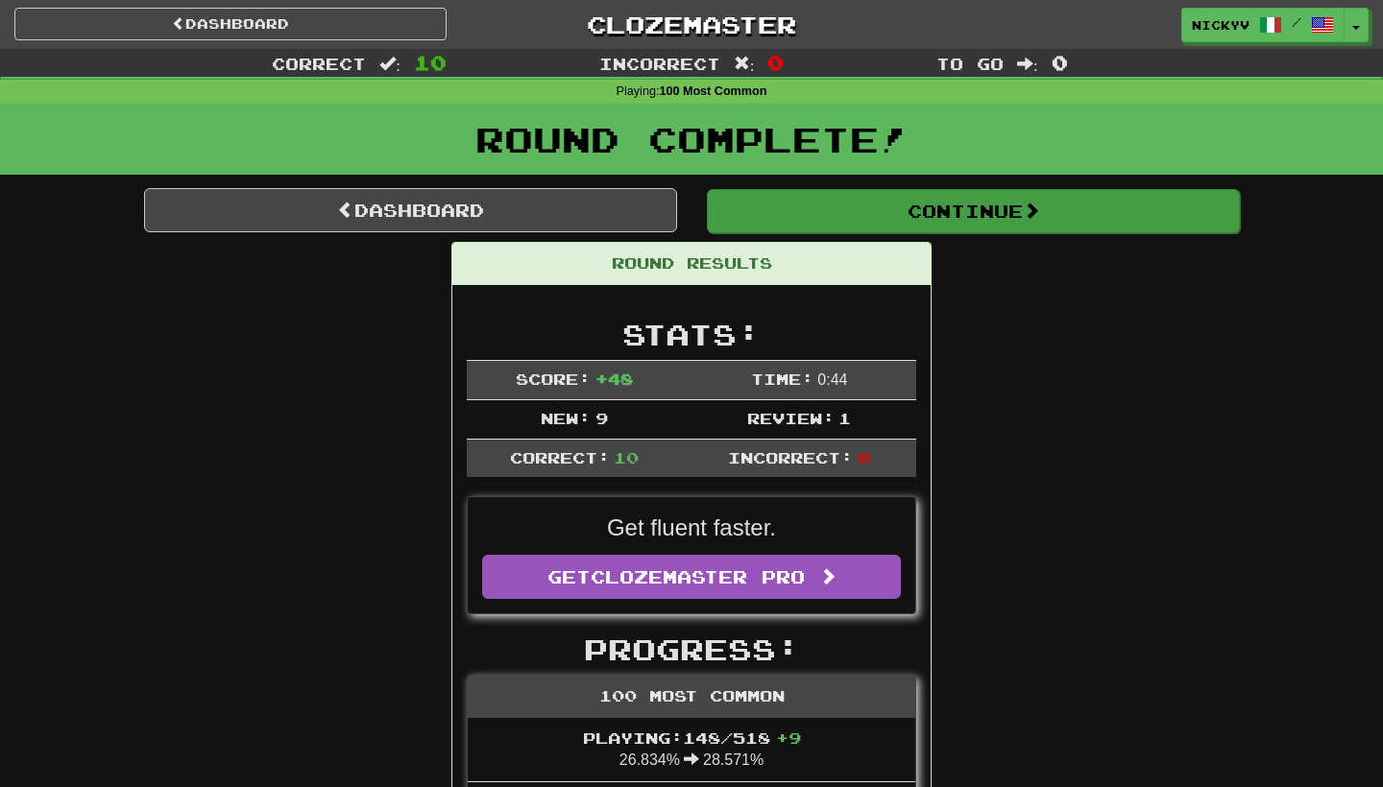
click at [795, 220] on button "Continue" at bounding box center [973, 211] width 533 height 44
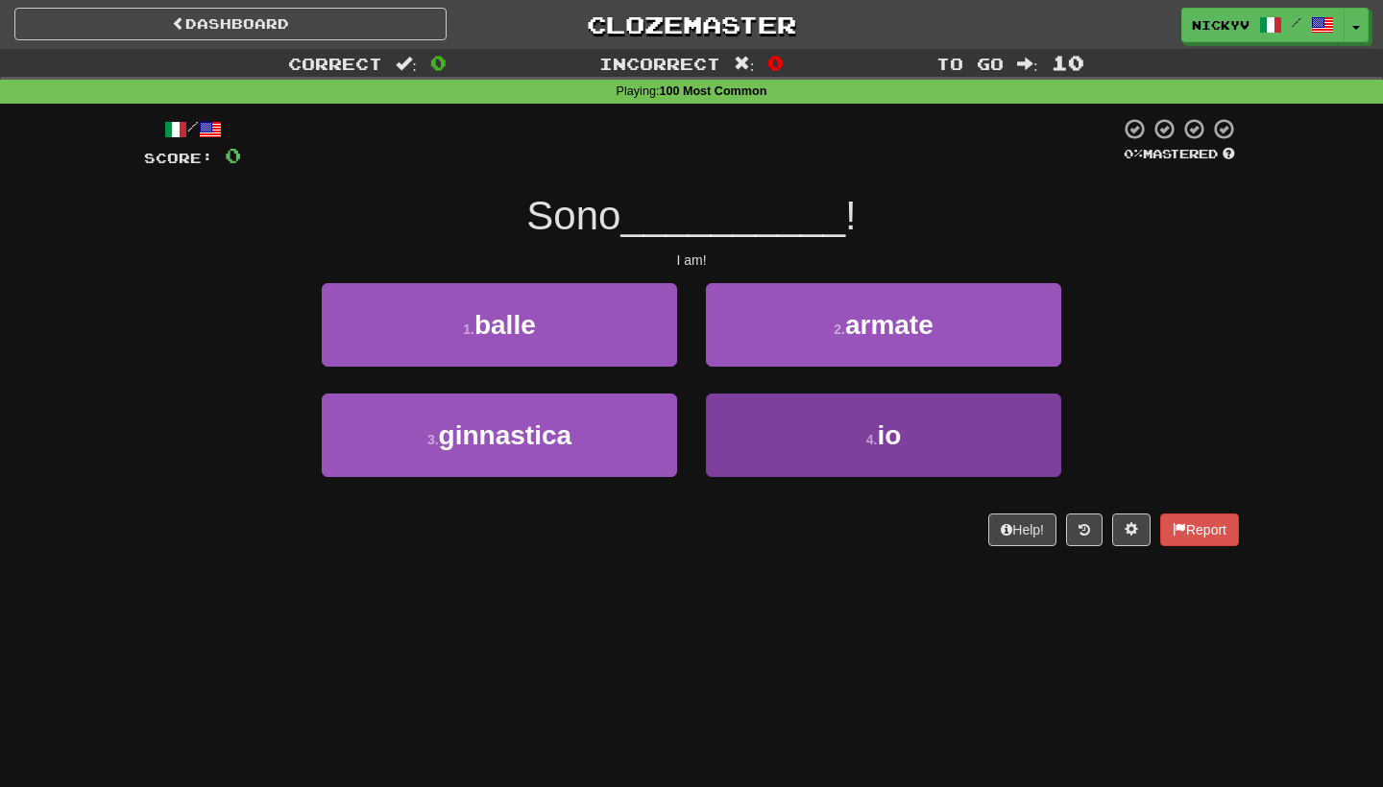
click at [803, 419] on button "4 . io" at bounding box center [883, 436] width 355 height 84
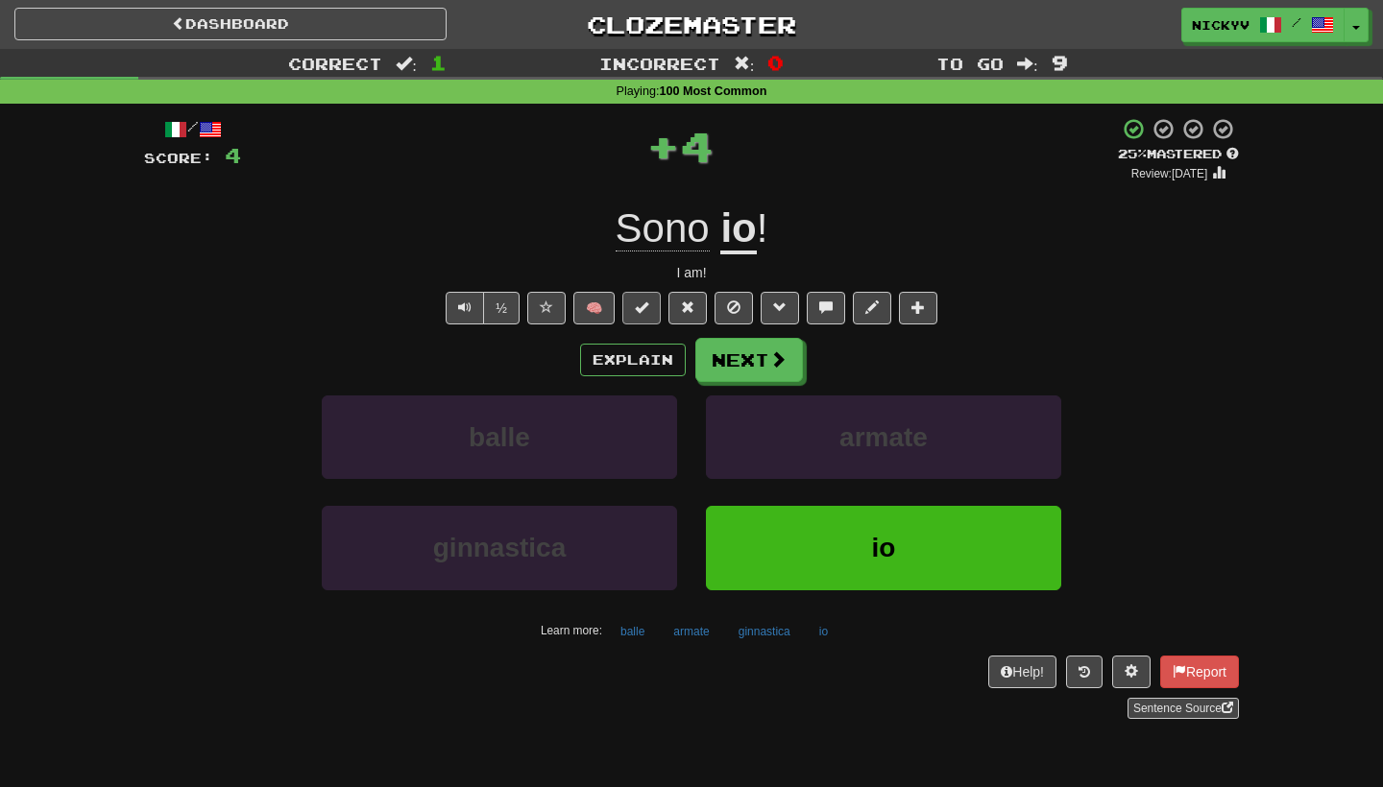
click at [654, 302] on button at bounding box center [641, 308] width 38 height 33
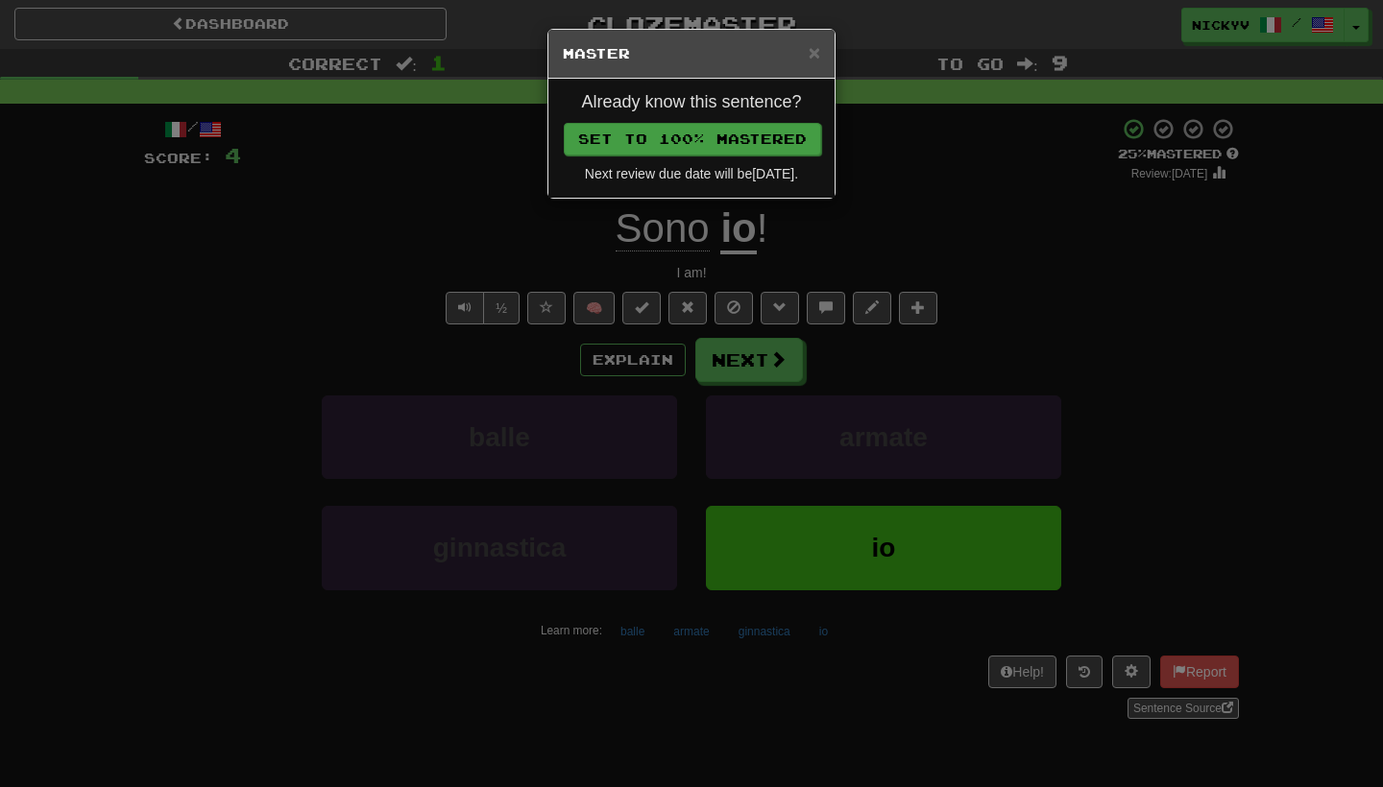
click at [789, 146] on button "Set to 100% Mastered" at bounding box center [692, 139] width 257 height 33
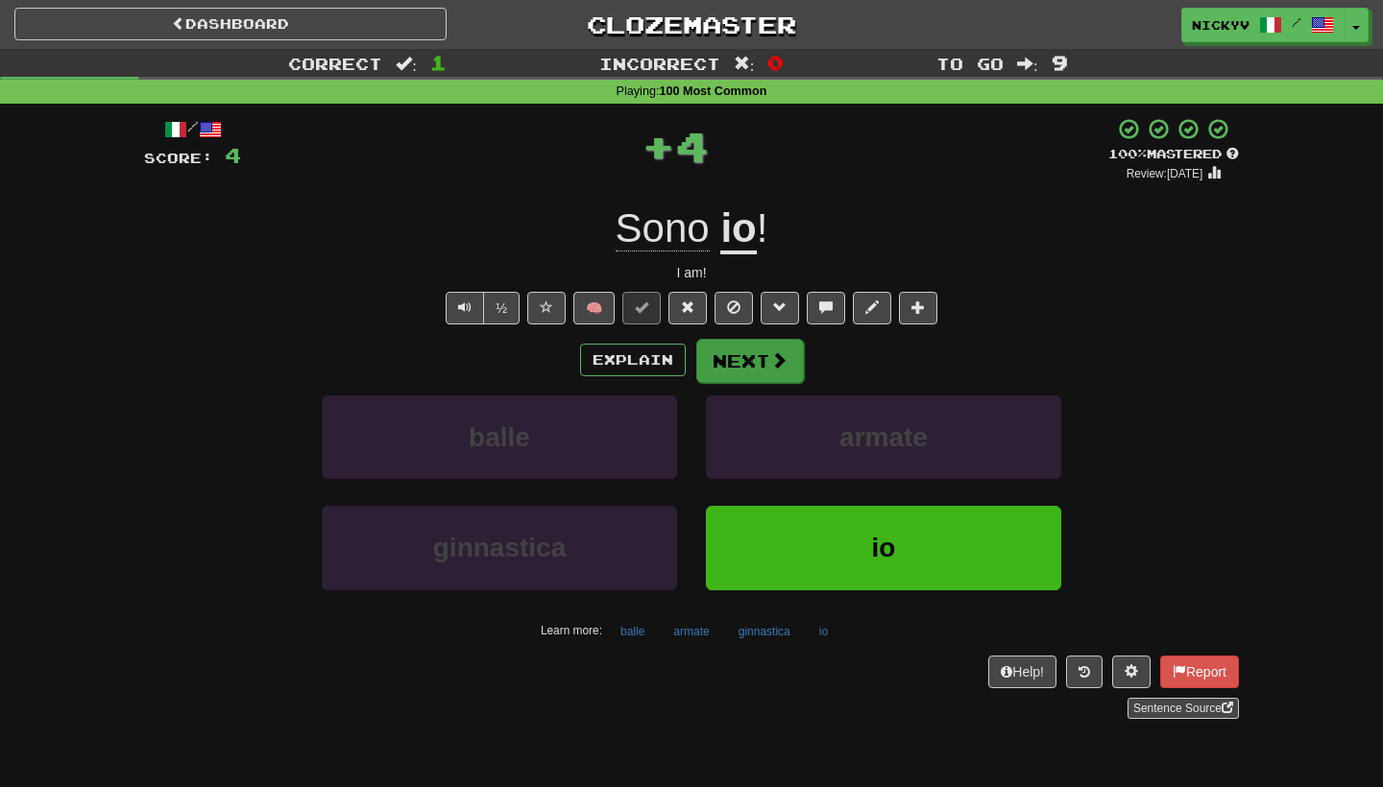
click at [776, 357] on span at bounding box center [778, 359] width 17 height 17
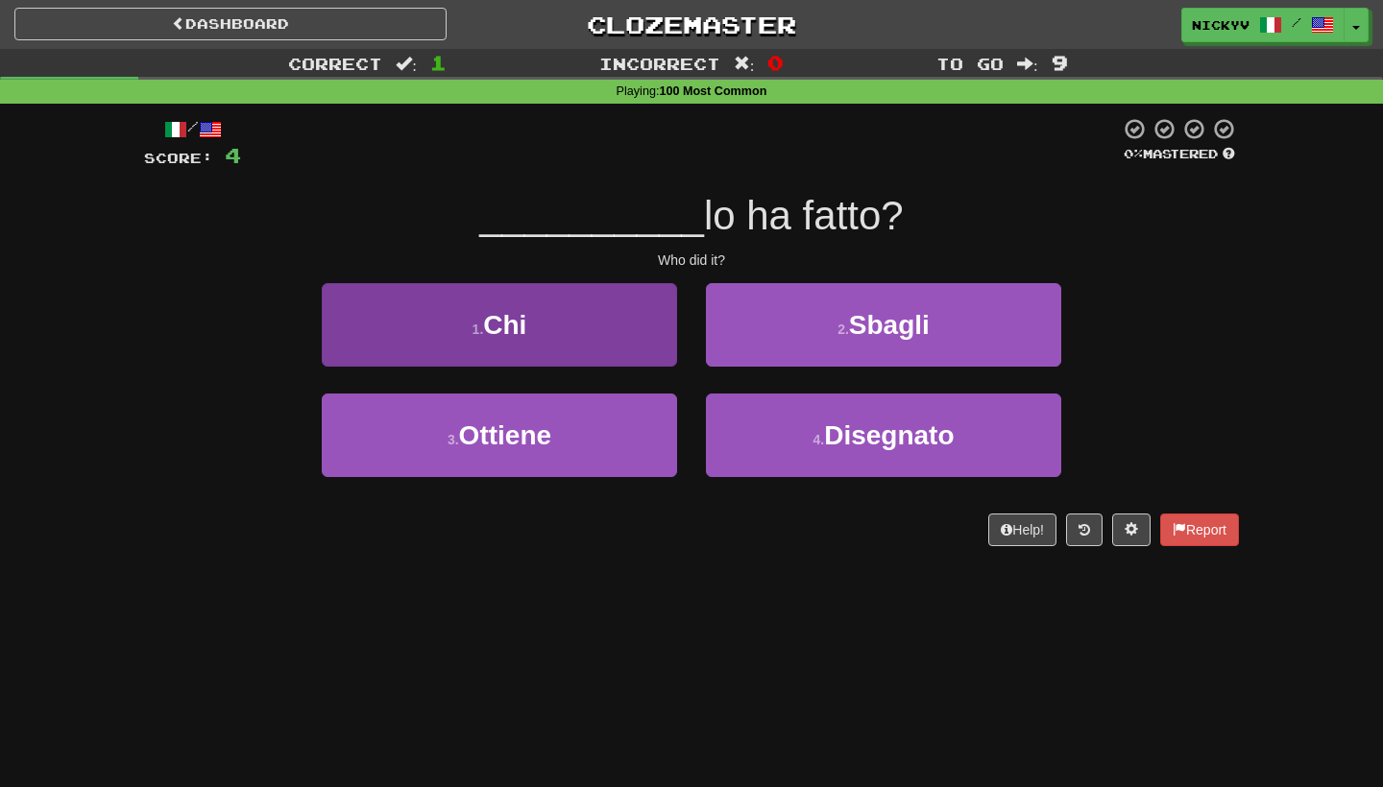
click at [632, 358] on button "1 . Chi" at bounding box center [499, 325] width 355 height 84
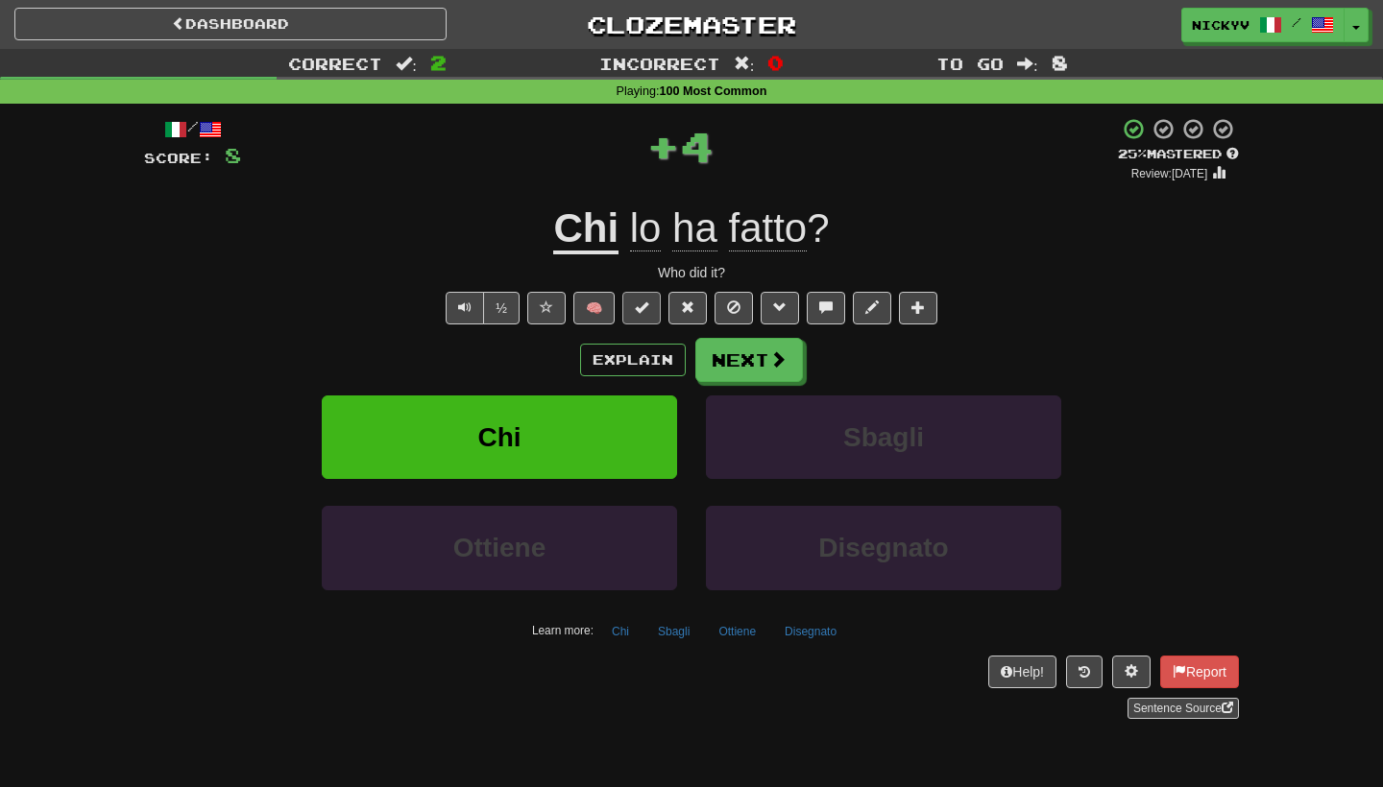
click at [656, 301] on button at bounding box center [641, 308] width 38 height 33
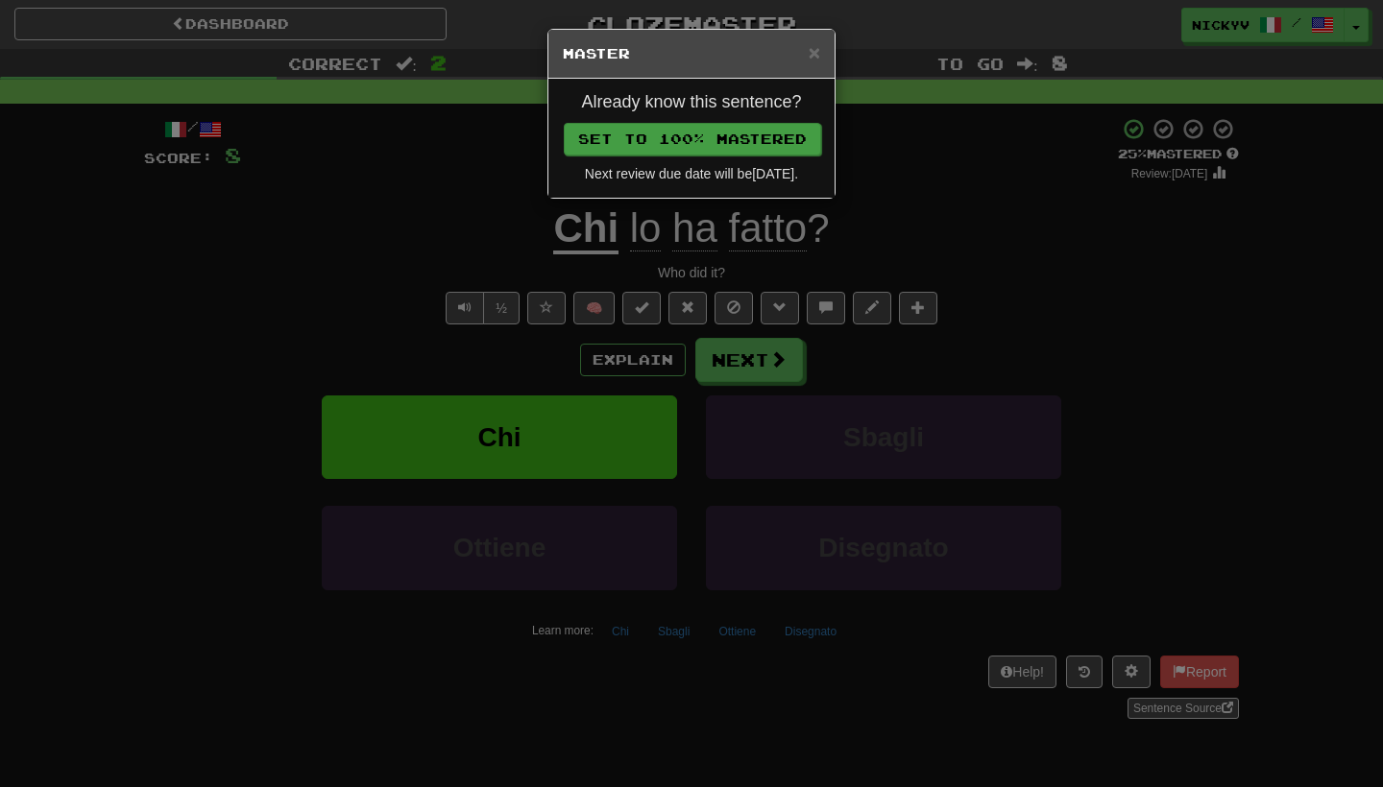
click at [760, 131] on button "Set to 100% Mastered" at bounding box center [692, 139] width 257 height 33
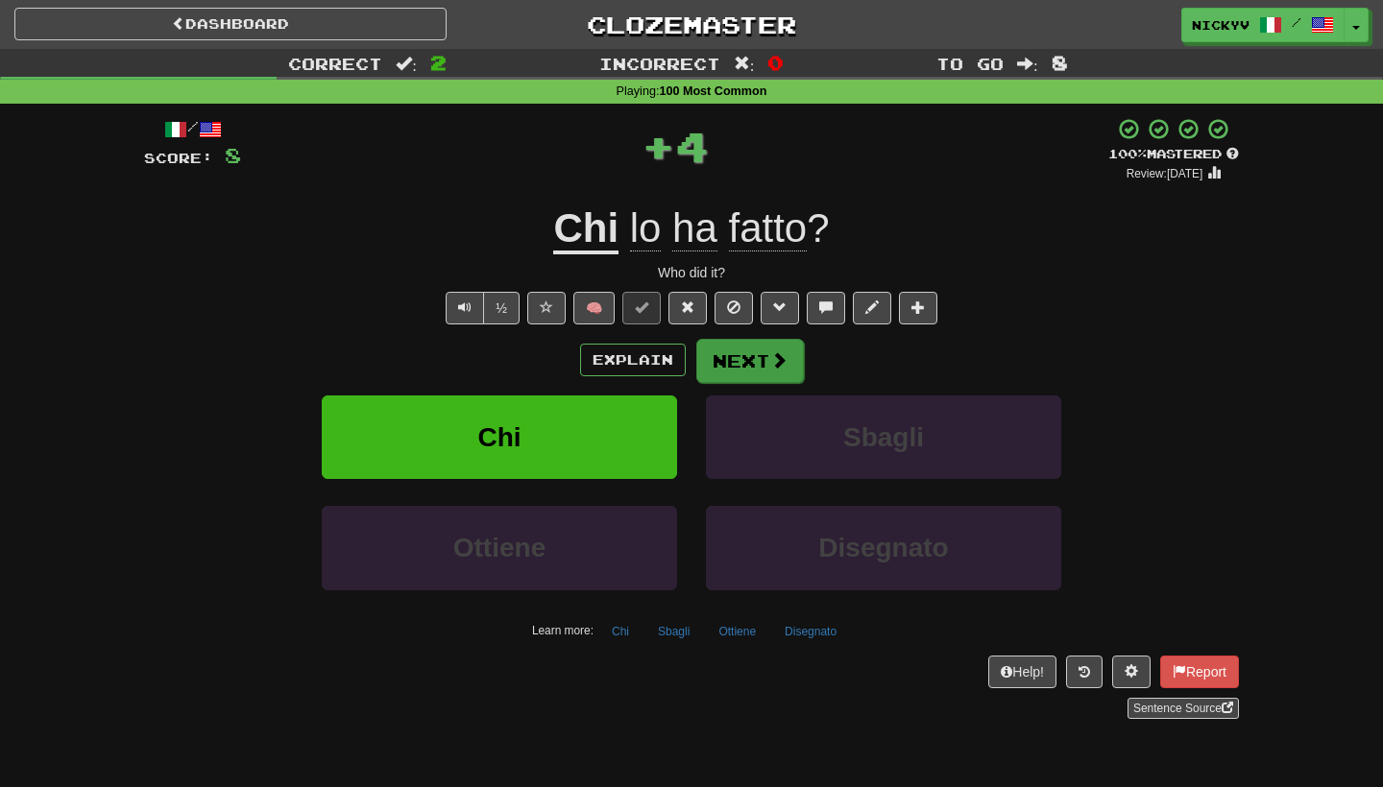
click at [760, 370] on button "Next" at bounding box center [750, 361] width 108 height 44
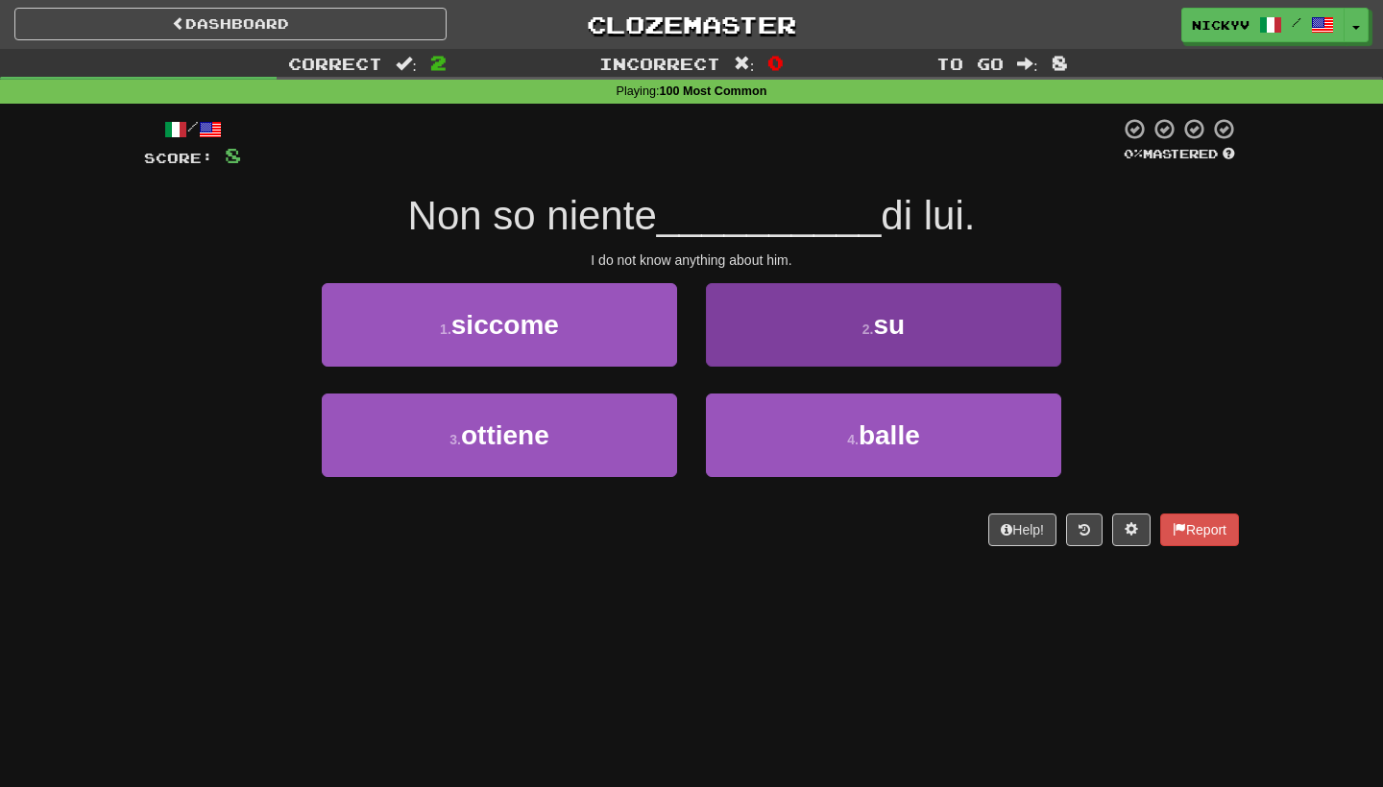
click at [748, 358] on button "2 . su" at bounding box center [883, 325] width 355 height 84
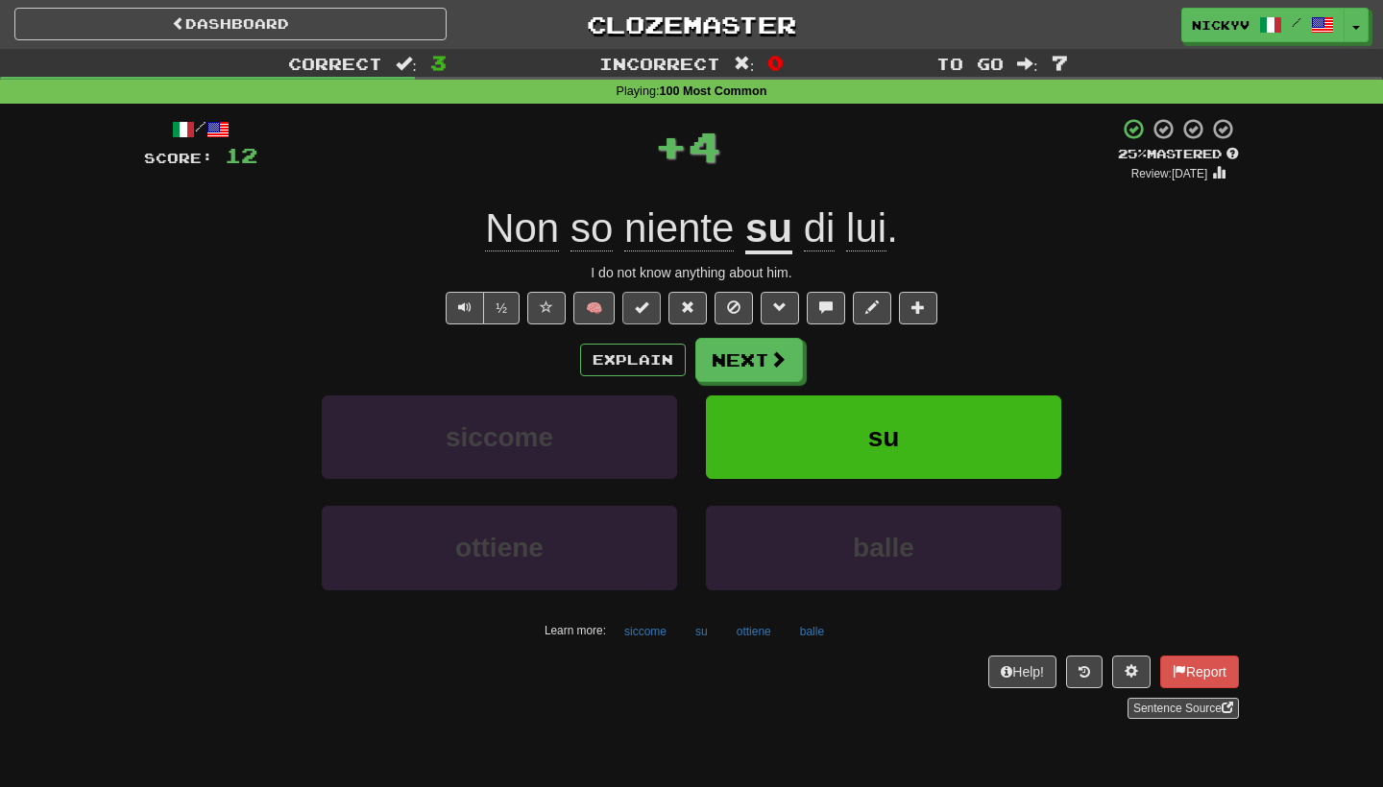
click at [656, 310] on button at bounding box center [641, 308] width 38 height 33
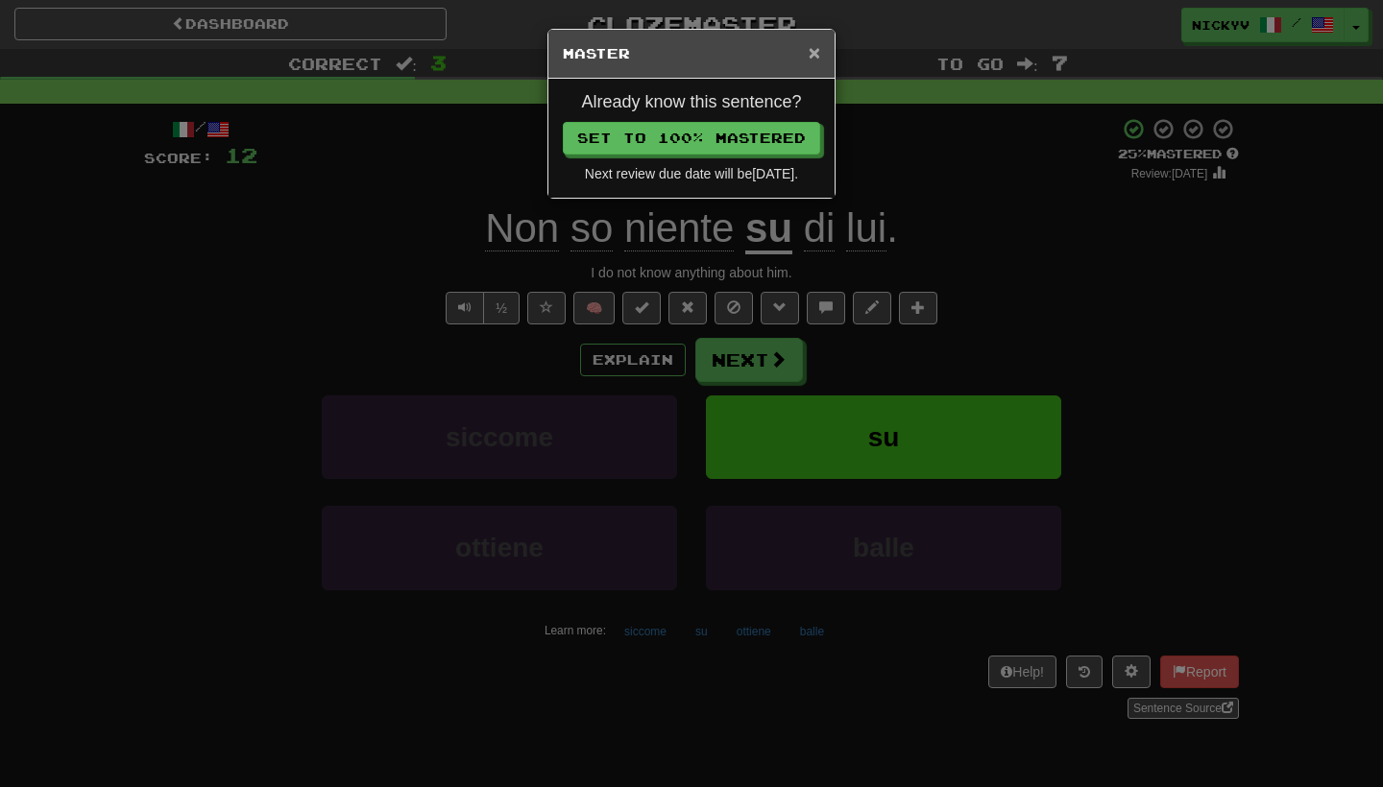
click at [810, 58] on span "×" at bounding box center [814, 52] width 12 height 22
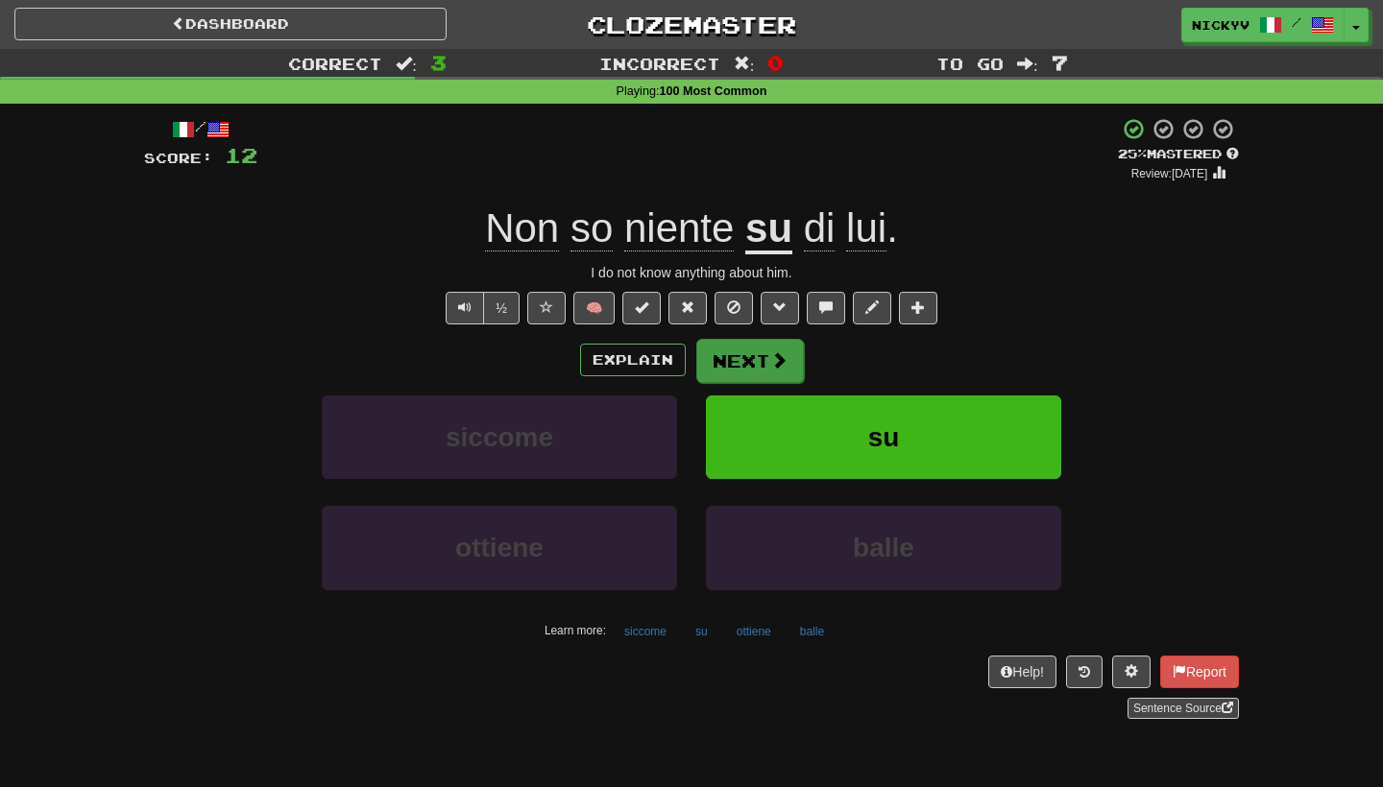
click at [796, 360] on button "Next" at bounding box center [750, 361] width 108 height 44
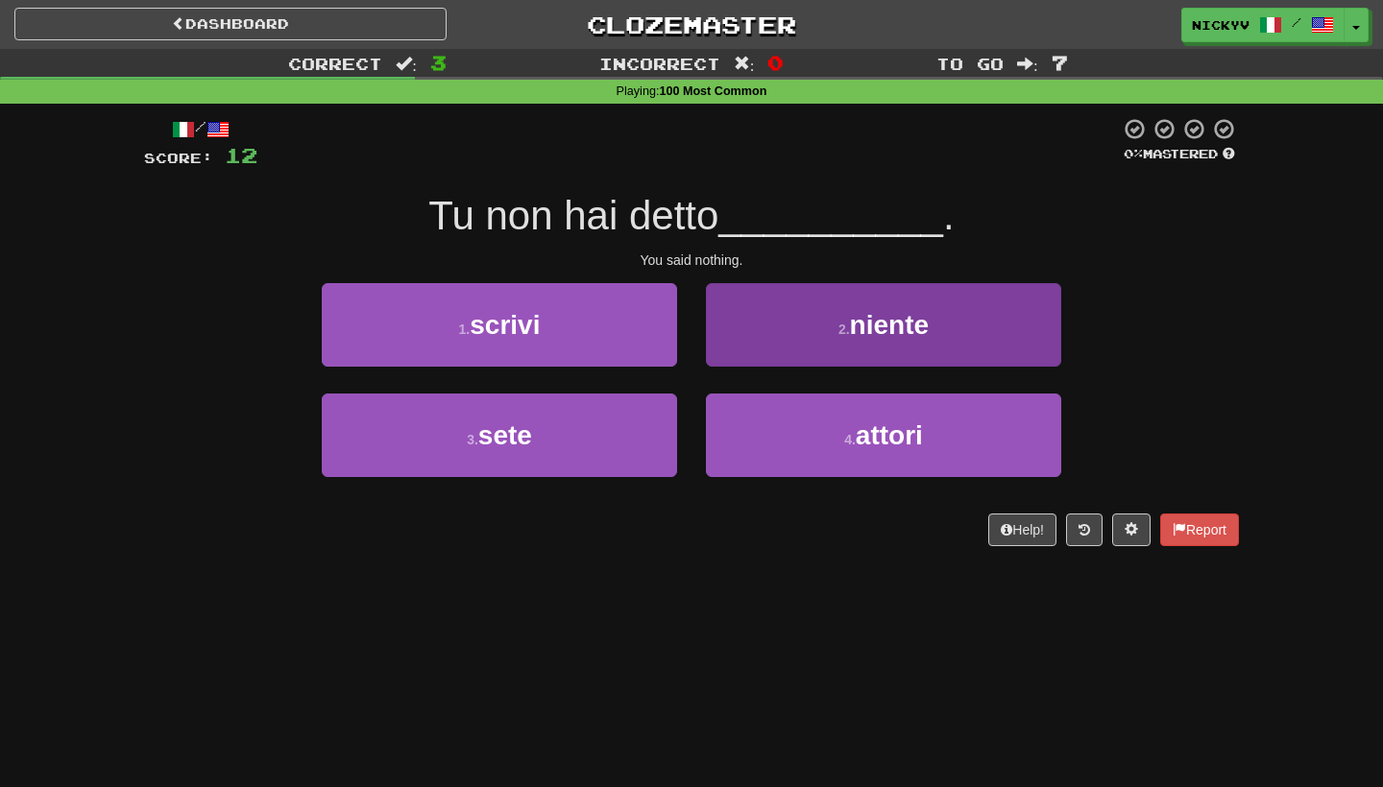
click at [728, 355] on button "2 . niente" at bounding box center [883, 325] width 355 height 84
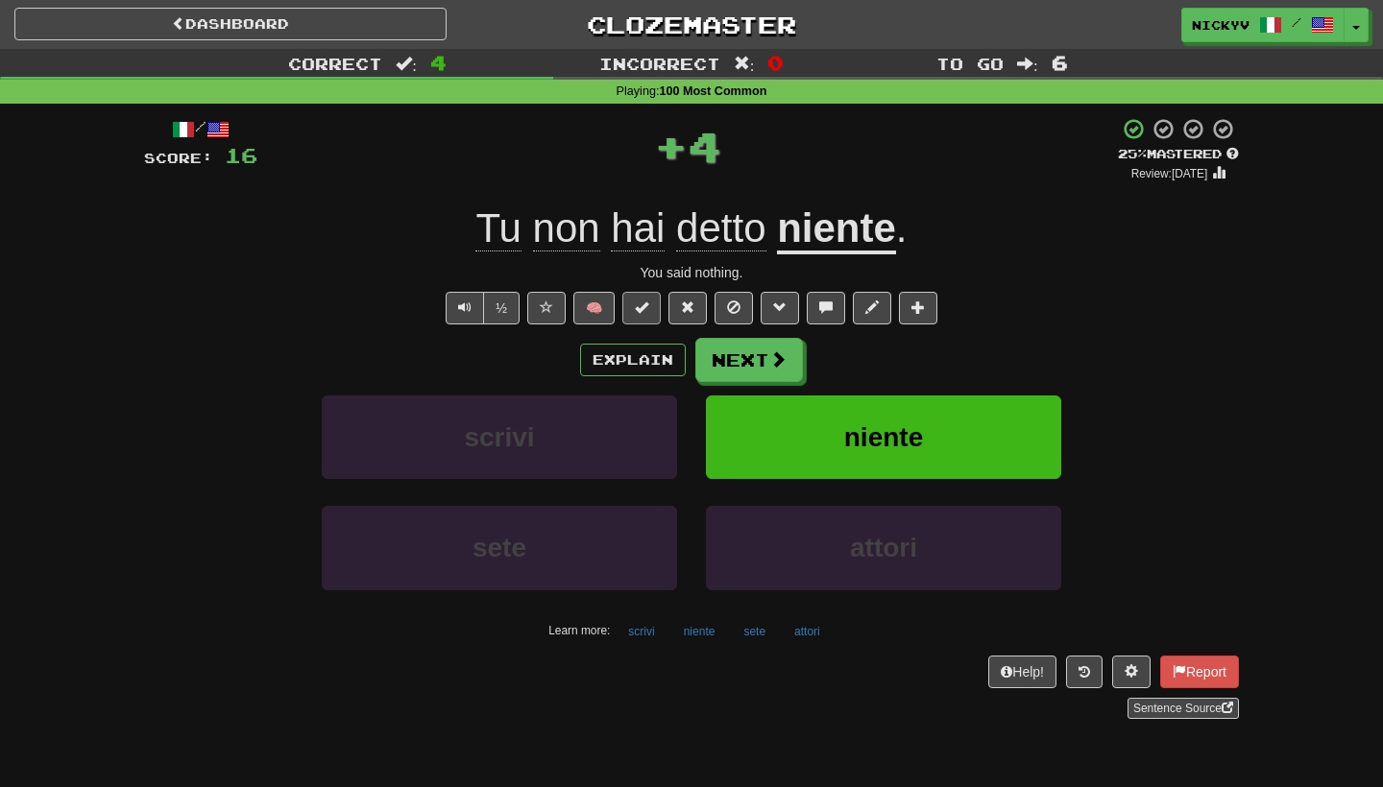
click at [647, 309] on span at bounding box center [641, 307] width 13 height 13
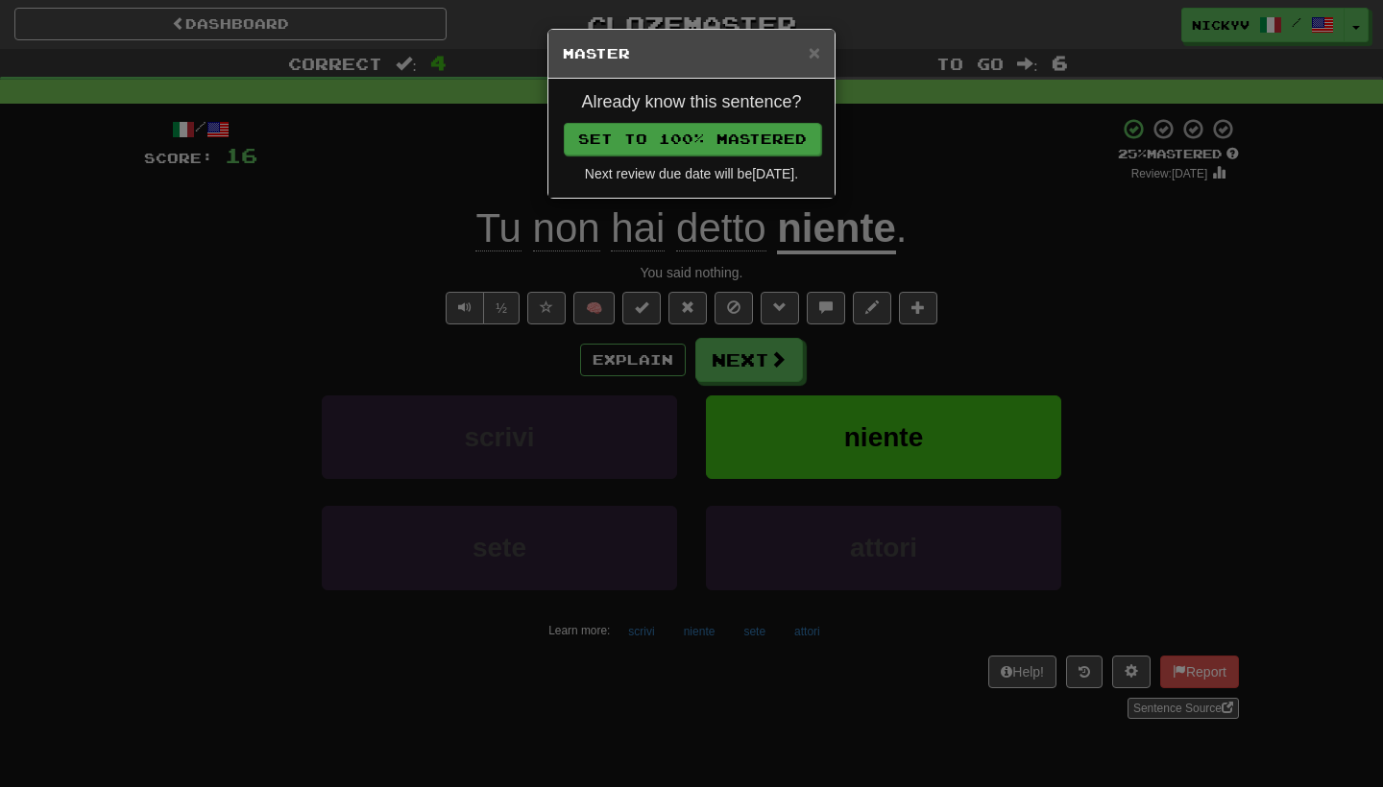
click at [752, 140] on button "Set to 100% Mastered" at bounding box center [692, 139] width 257 height 33
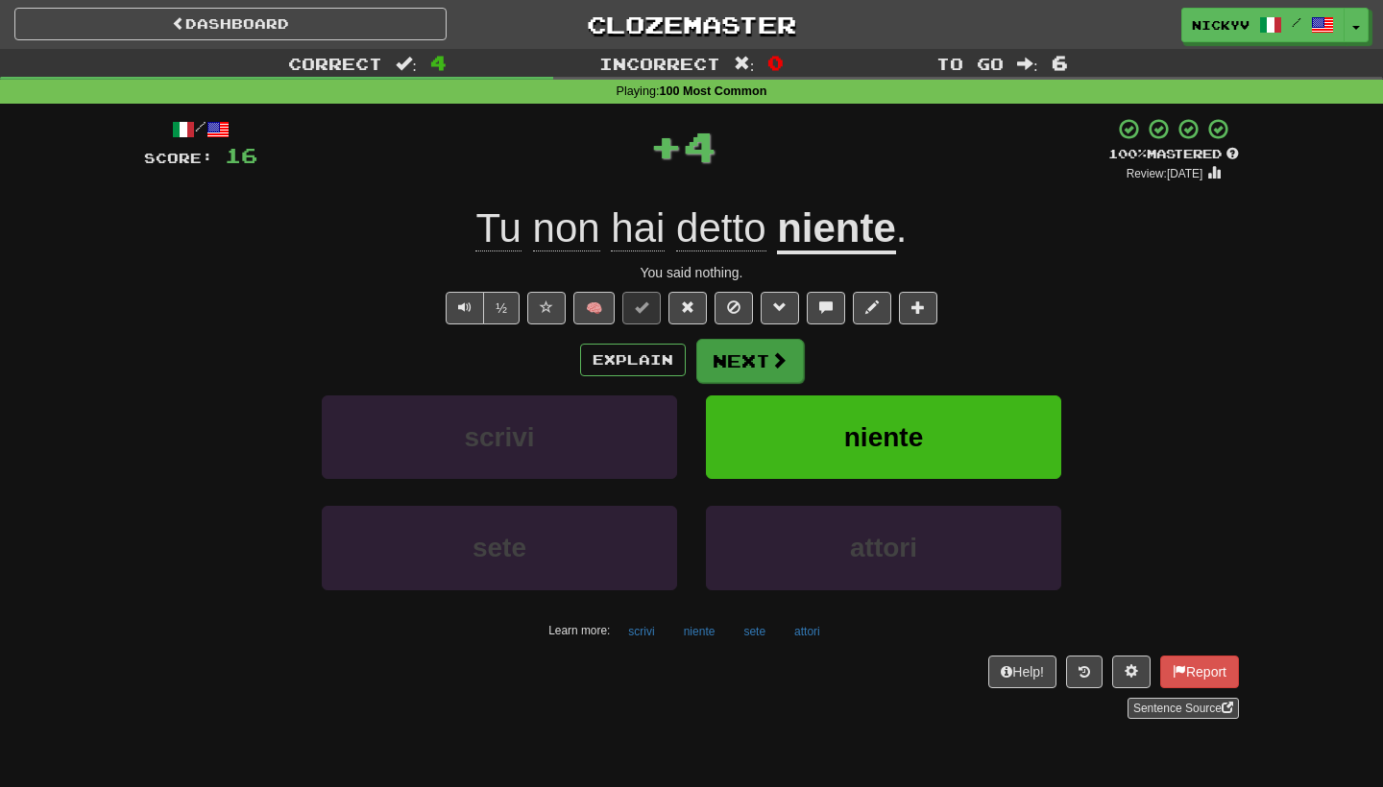
click at [739, 364] on button "Next" at bounding box center [750, 361] width 108 height 44
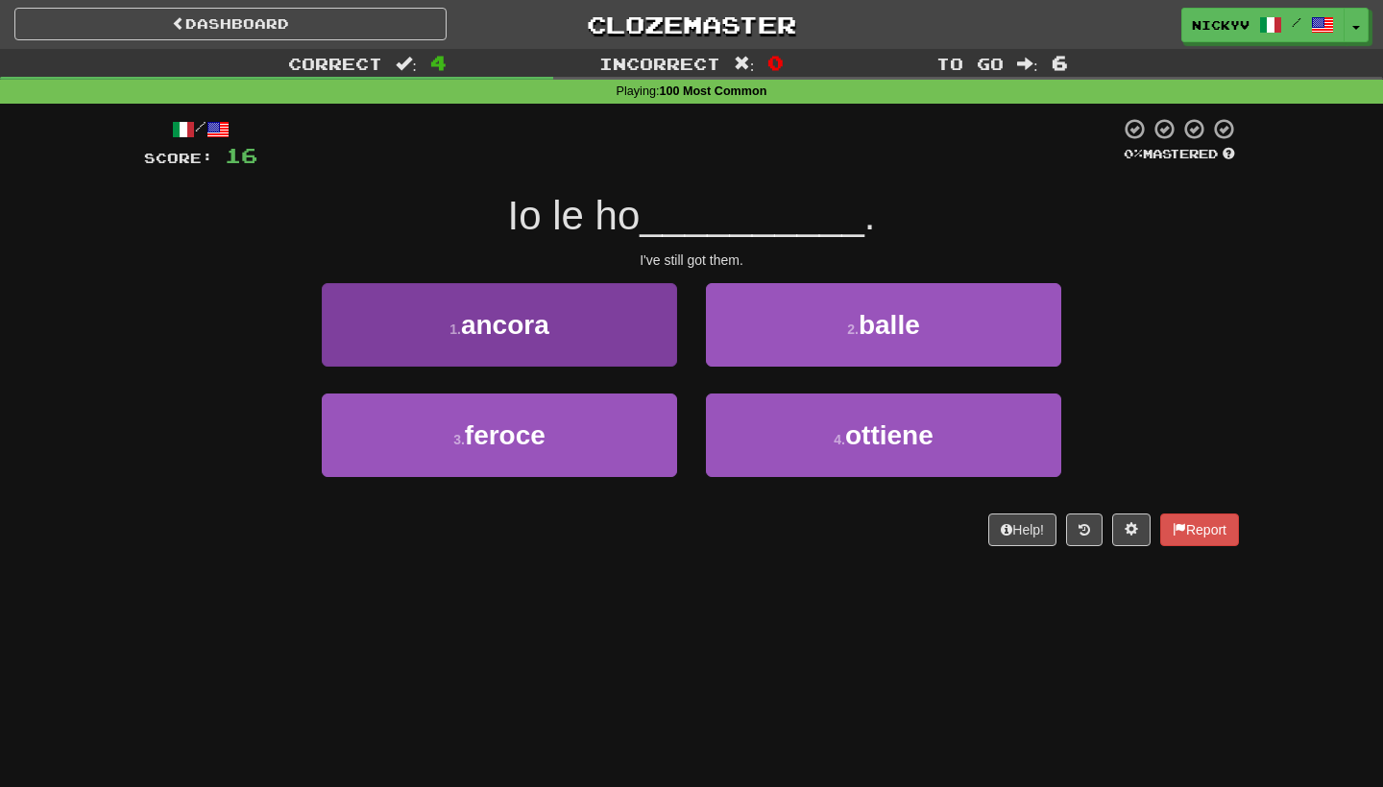
click at [629, 340] on button "1 . ancora" at bounding box center [499, 325] width 355 height 84
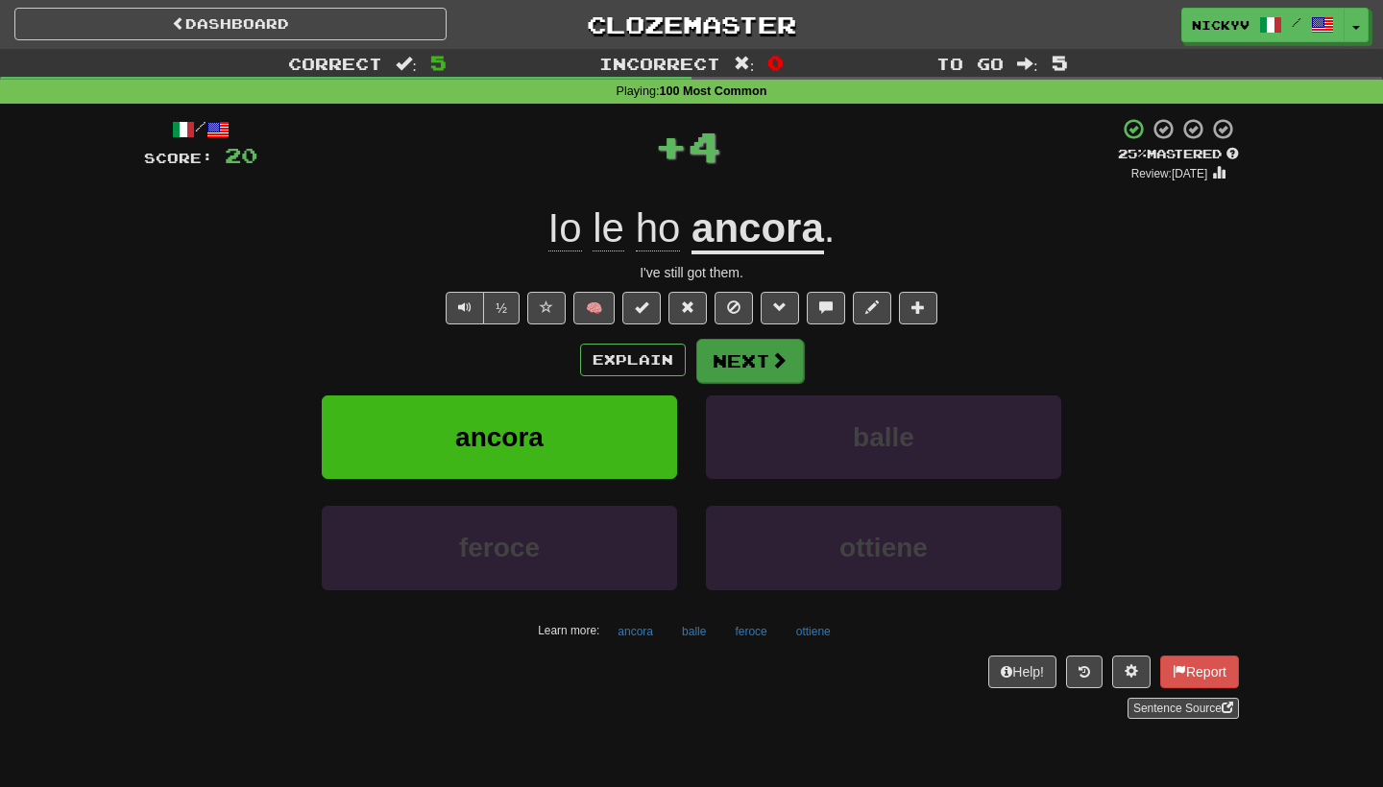
click at [719, 353] on button "Next" at bounding box center [750, 361] width 108 height 44
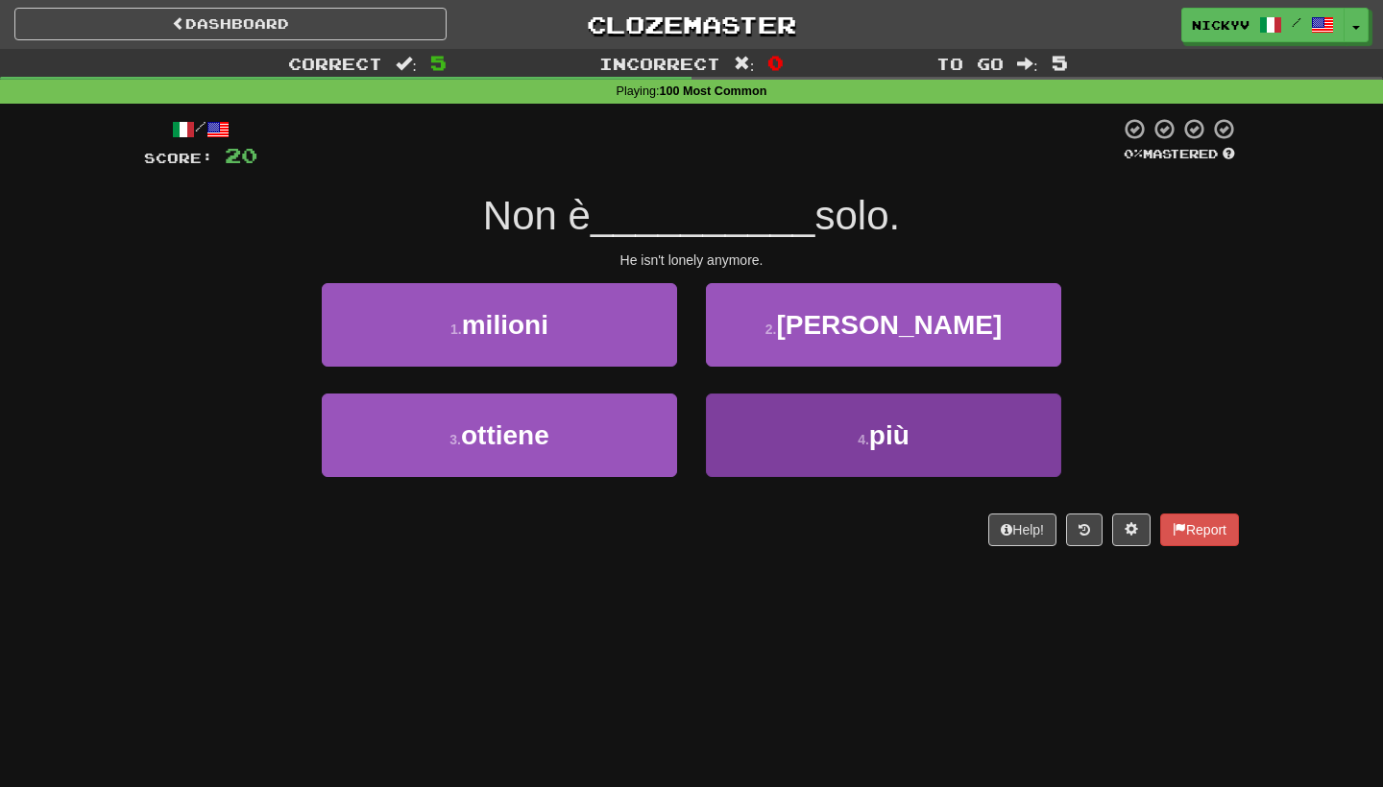
click at [772, 428] on button "4 . più" at bounding box center [883, 436] width 355 height 84
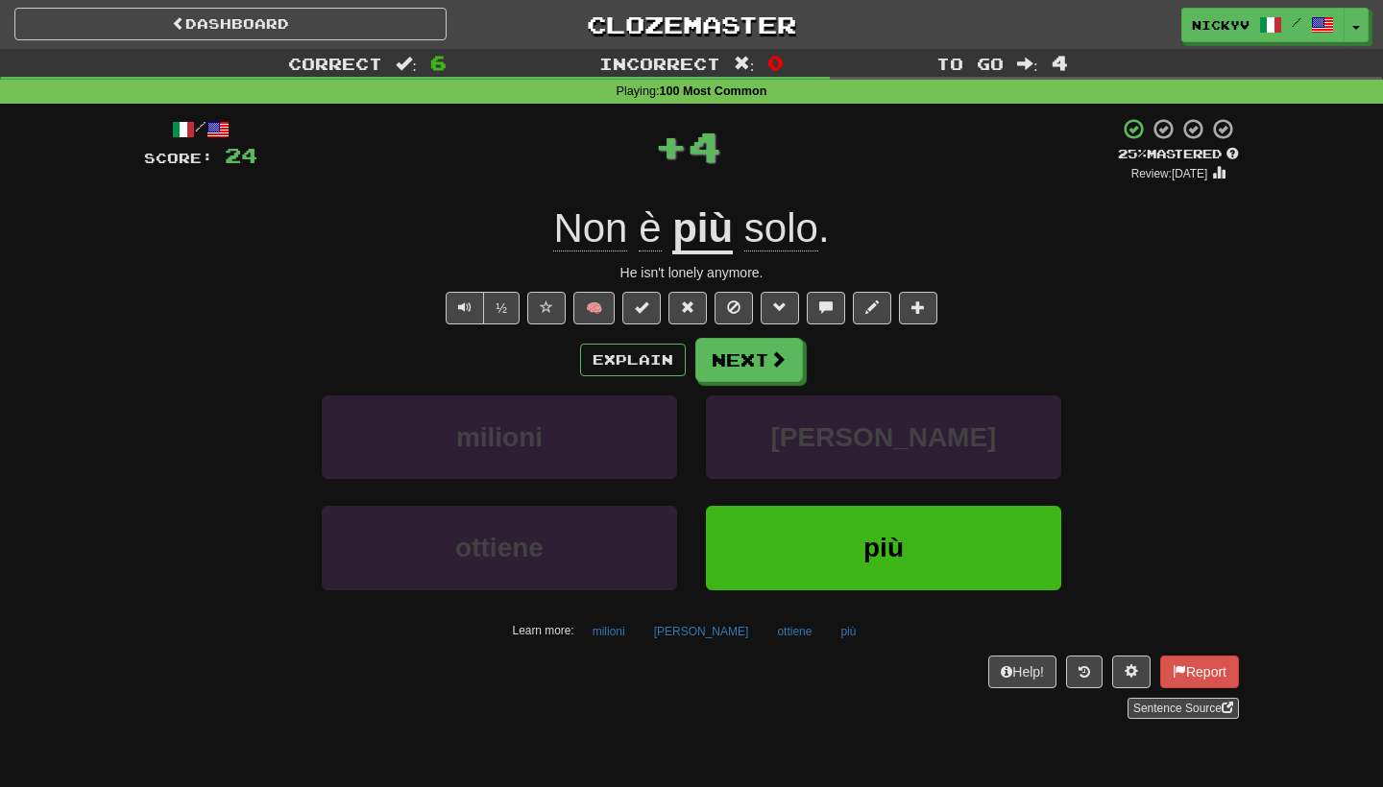
click at [662, 304] on span "🧠" at bounding box center [732, 307] width 418 height 15
click at [647, 303] on span at bounding box center [641, 307] width 13 height 13
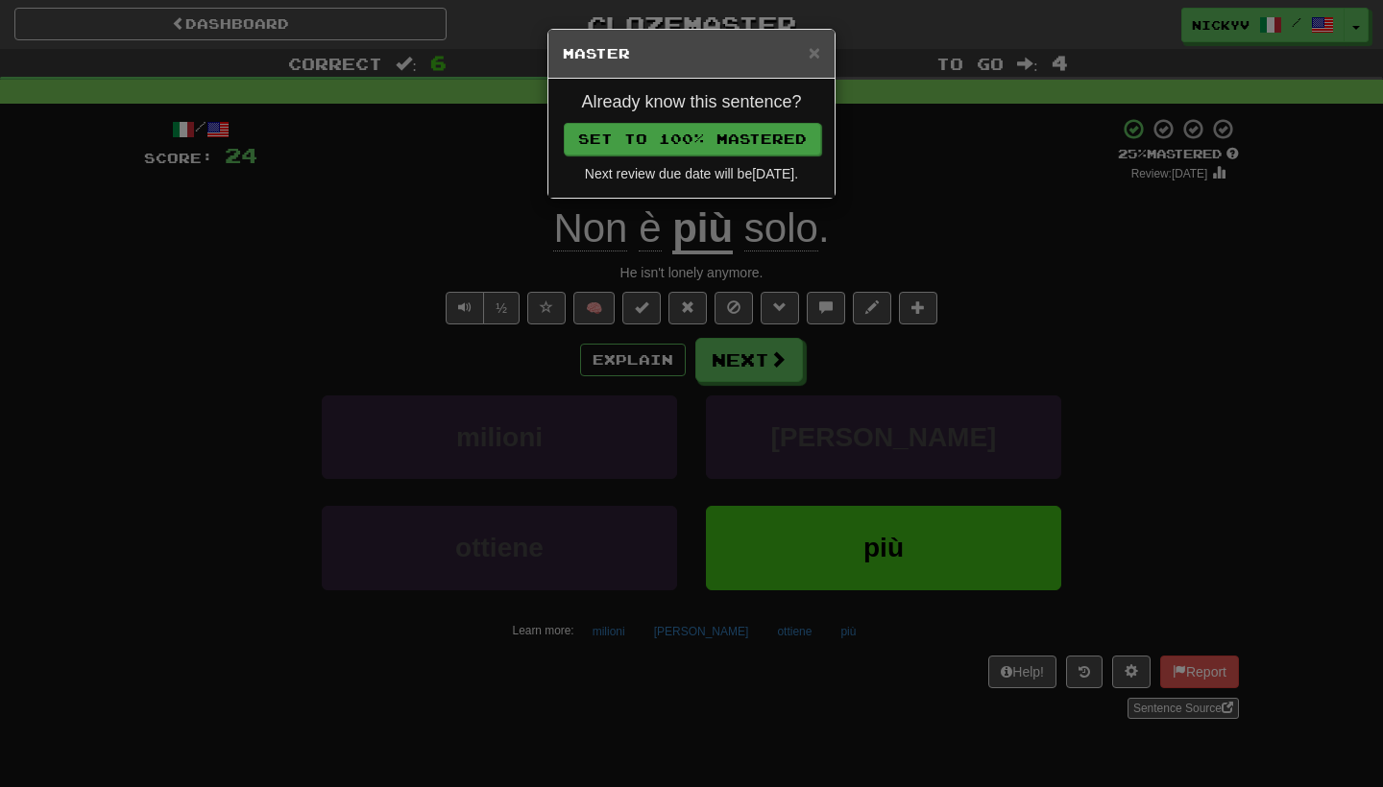
click at [768, 140] on button "Set to 100% Mastered" at bounding box center [692, 139] width 257 height 33
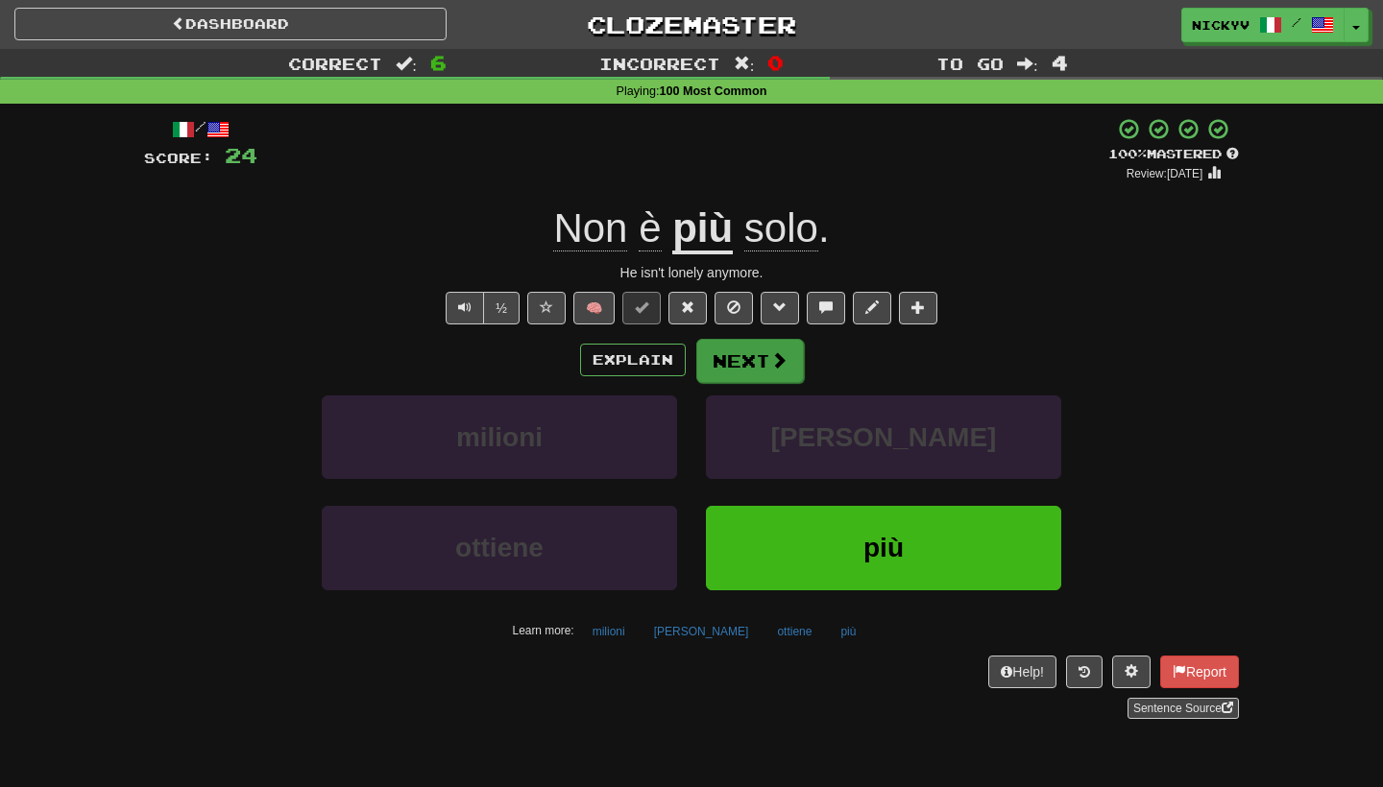
click at [758, 363] on button "Next" at bounding box center [750, 361] width 108 height 44
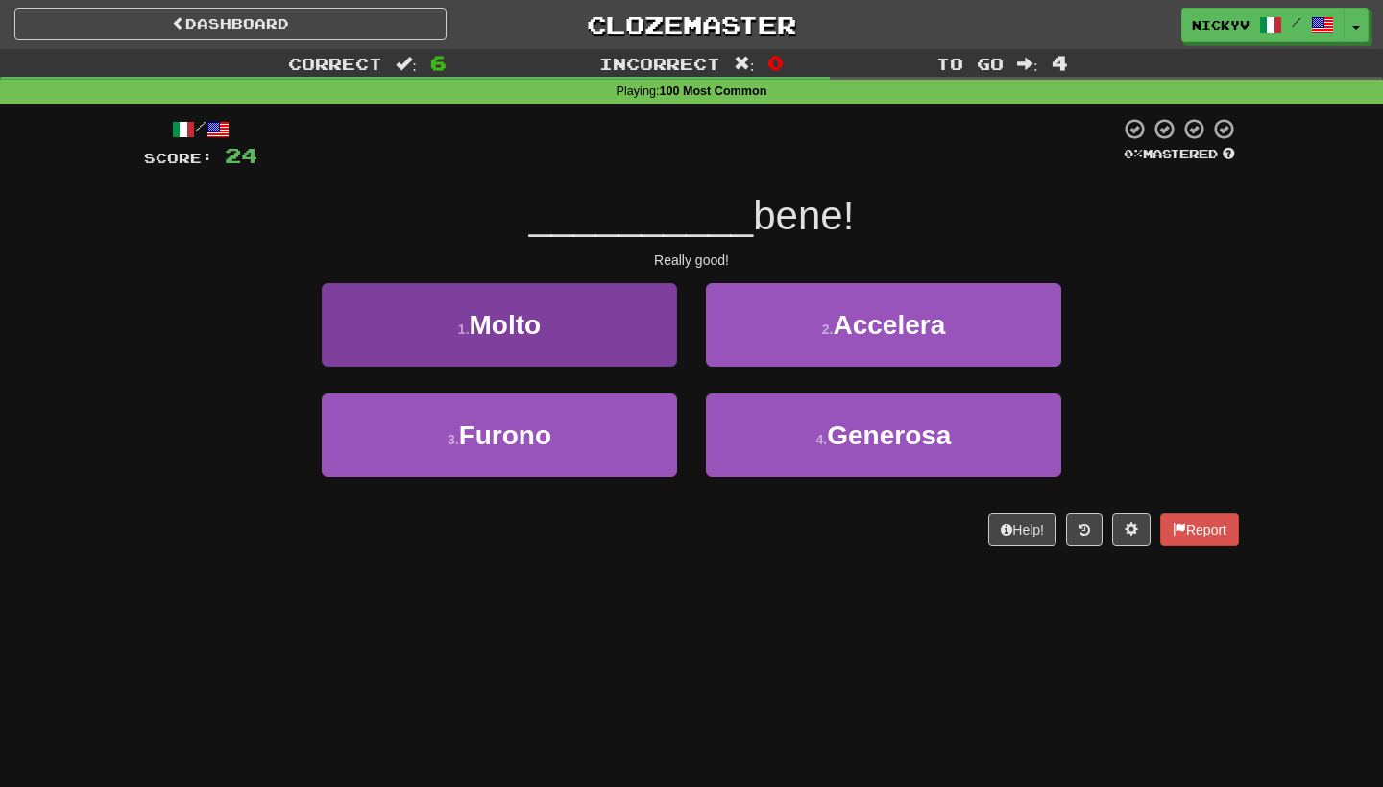
click at [656, 343] on button "1 . Molto" at bounding box center [499, 325] width 355 height 84
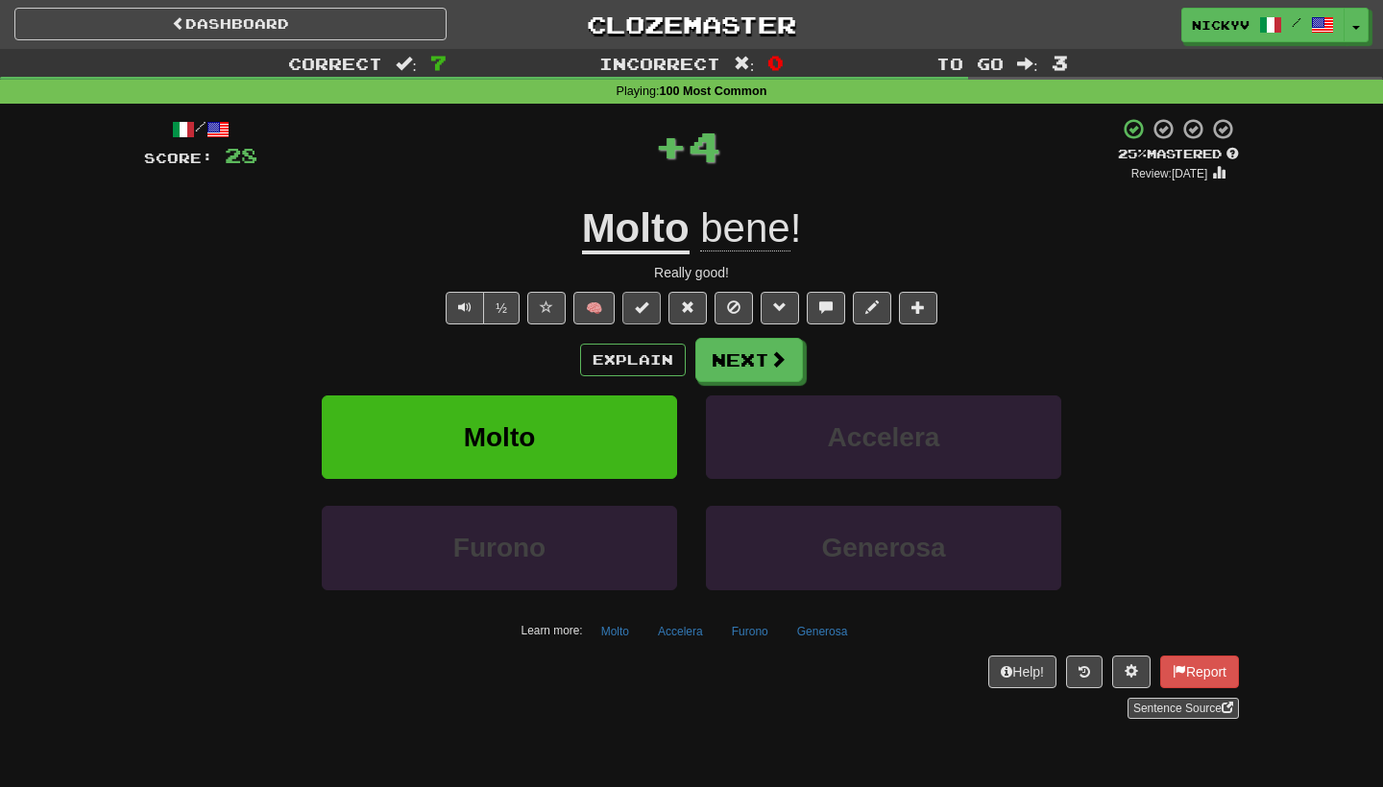
click at [659, 305] on button at bounding box center [641, 308] width 38 height 33
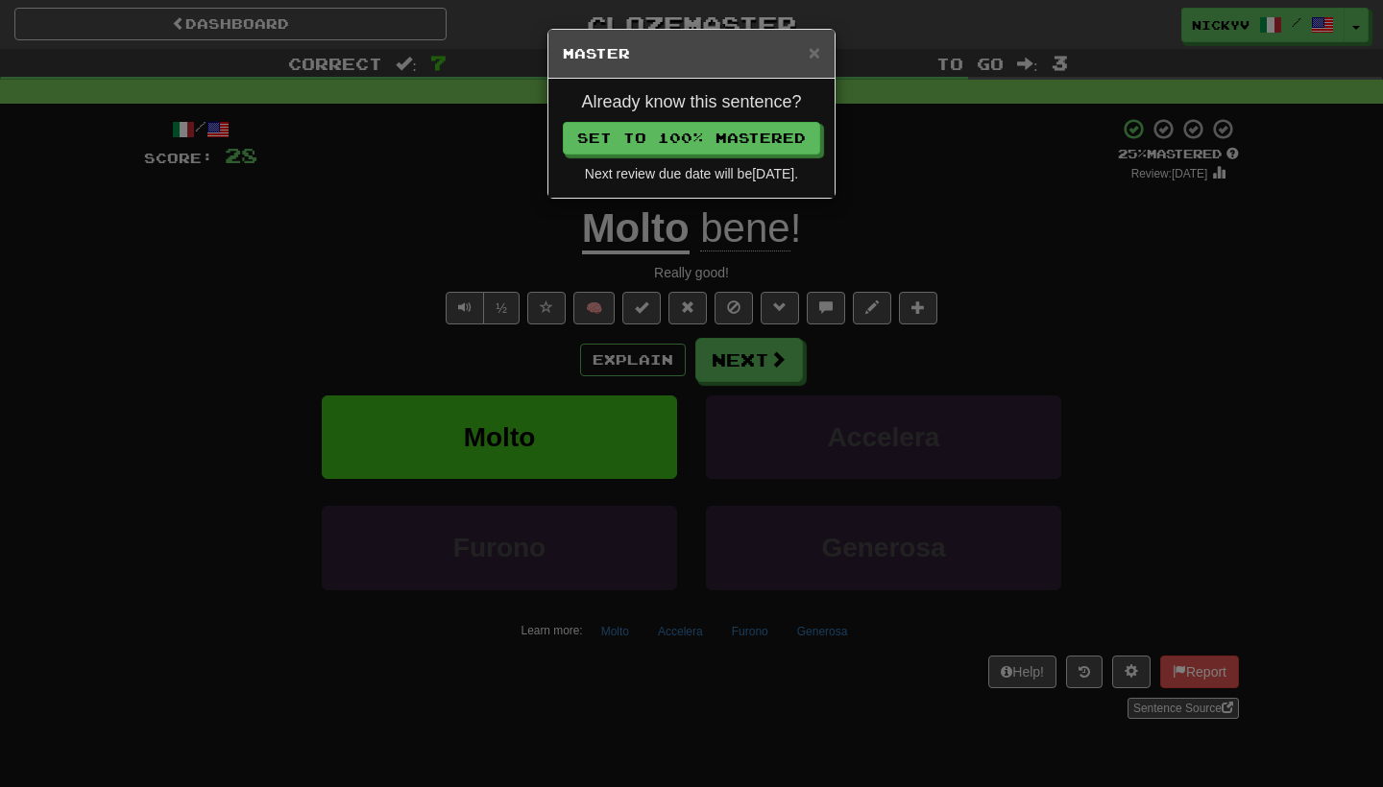
click at [768, 154] on div "Already know this sentence? Set to 100% Mastered Next review due date will be […" at bounding box center [691, 138] width 286 height 119
click at [768, 150] on button "Set to 100% Mastered" at bounding box center [692, 139] width 257 height 33
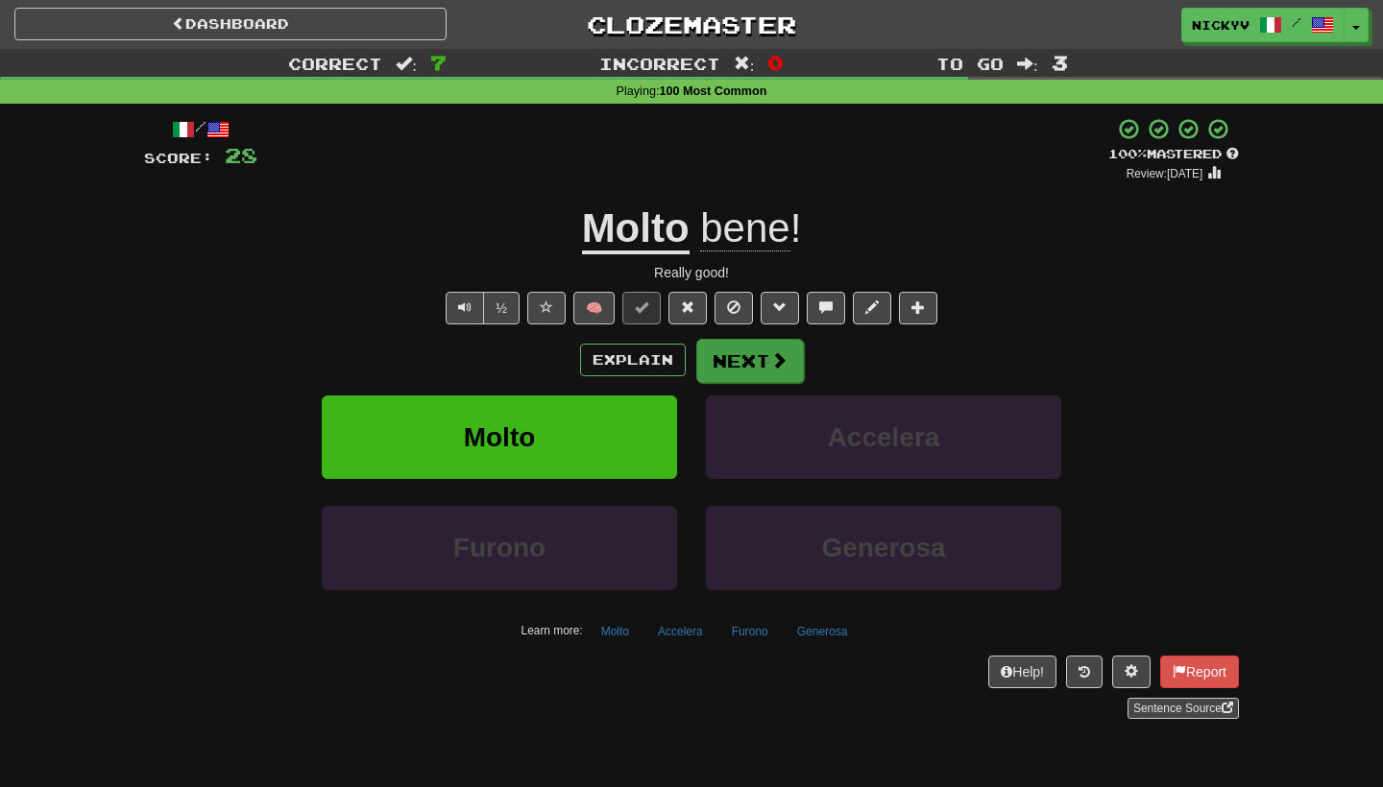
click at [742, 367] on button "Next" at bounding box center [750, 361] width 108 height 44
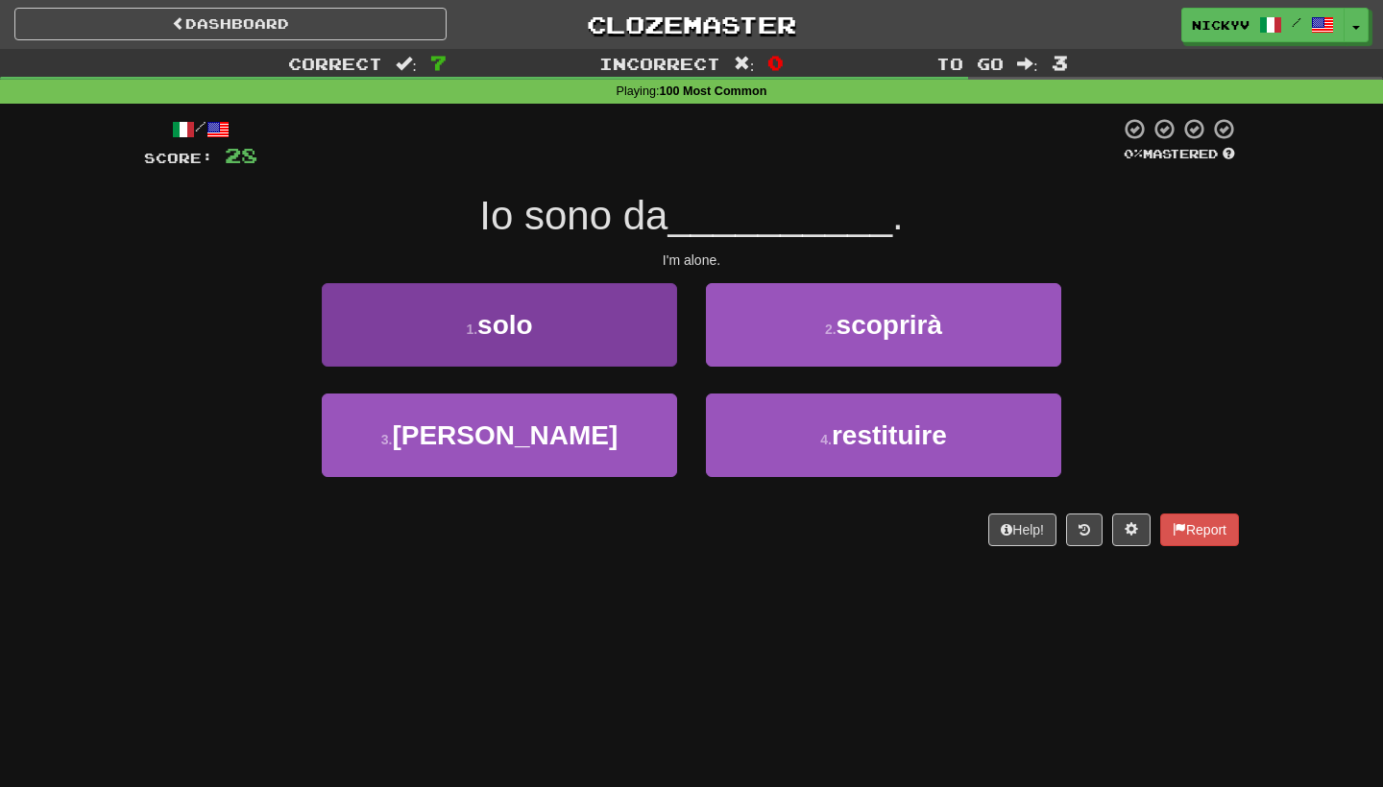
click at [603, 349] on button "1 . solo" at bounding box center [499, 325] width 355 height 84
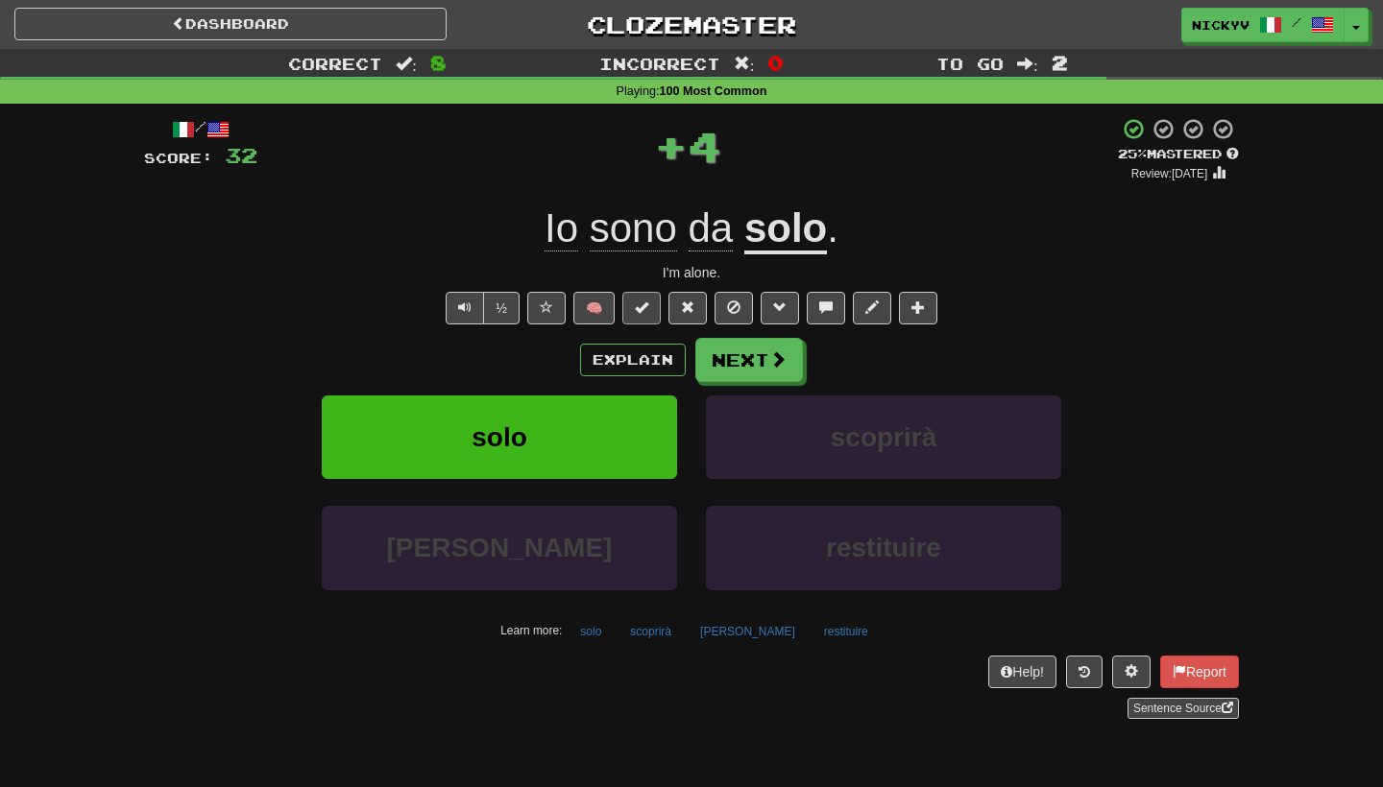
click at [637, 307] on span at bounding box center [641, 307] width 13 height 13
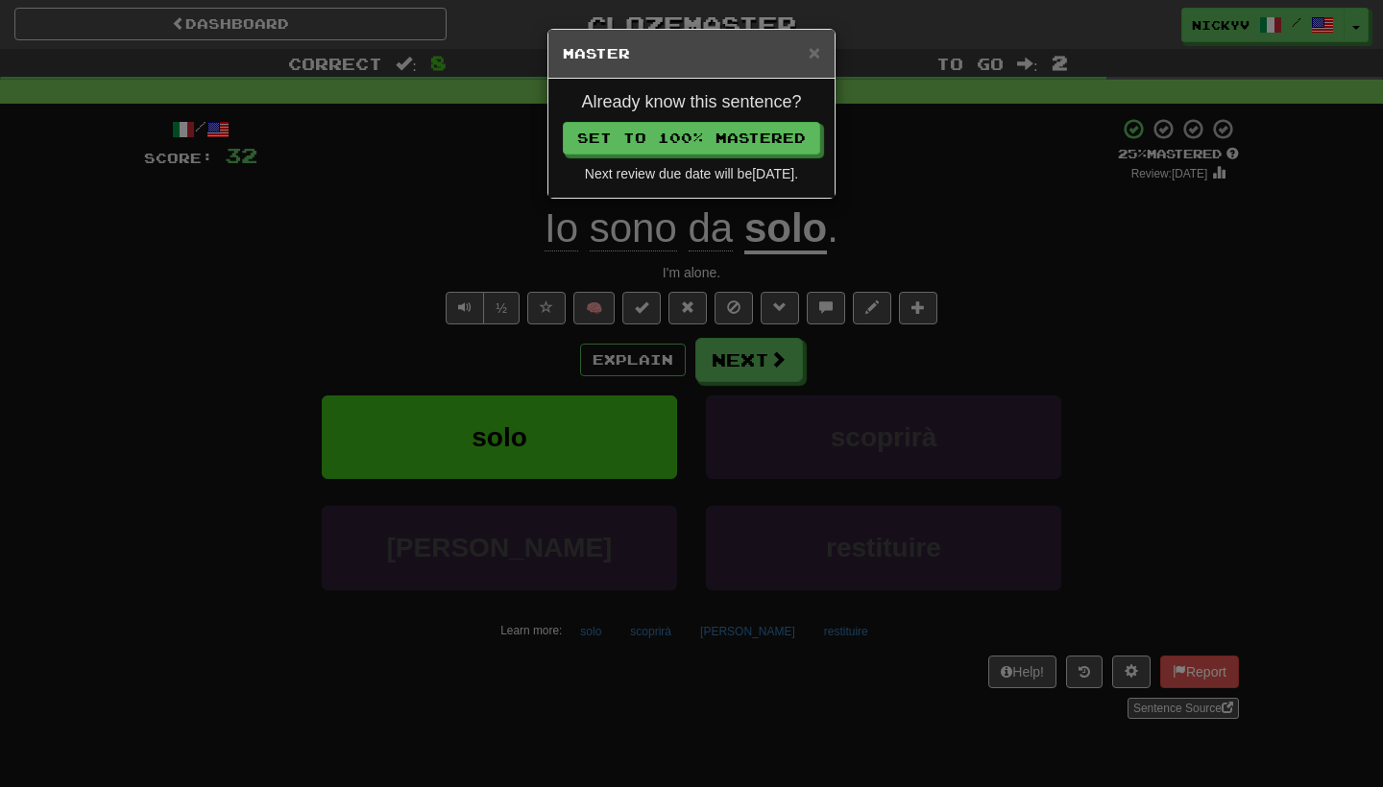
click at [732, 155] on div "Already know this sentence? Set to 100% Mastered Next review due date will be […" at bounding box center [691, 138] width 286 height 119
click at [731, 144] on button "Set to 100% Mastered" at bounding box center [692, 139] width 257 height 33
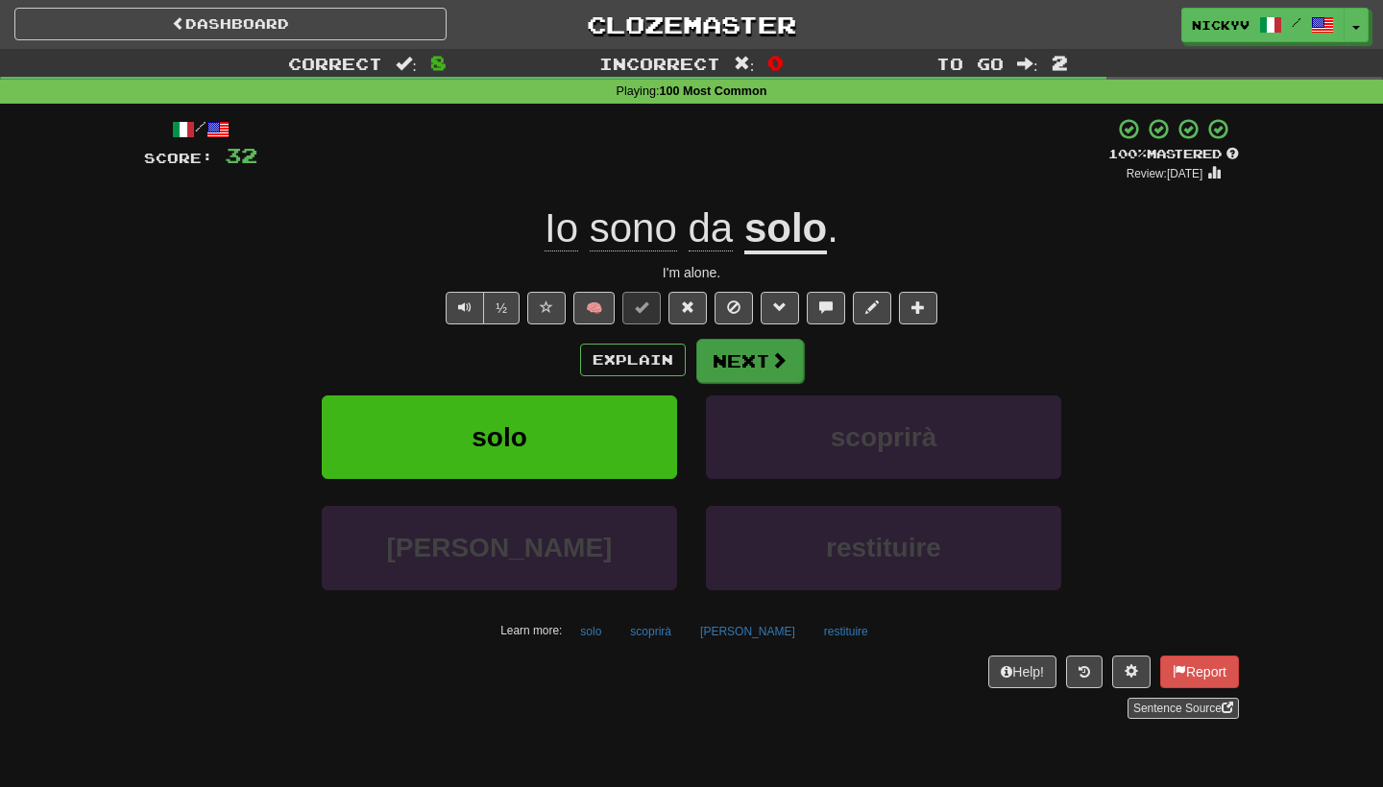
click at [725, 343] on button "Next" at bounding box center [750, 361] width 108 height 44
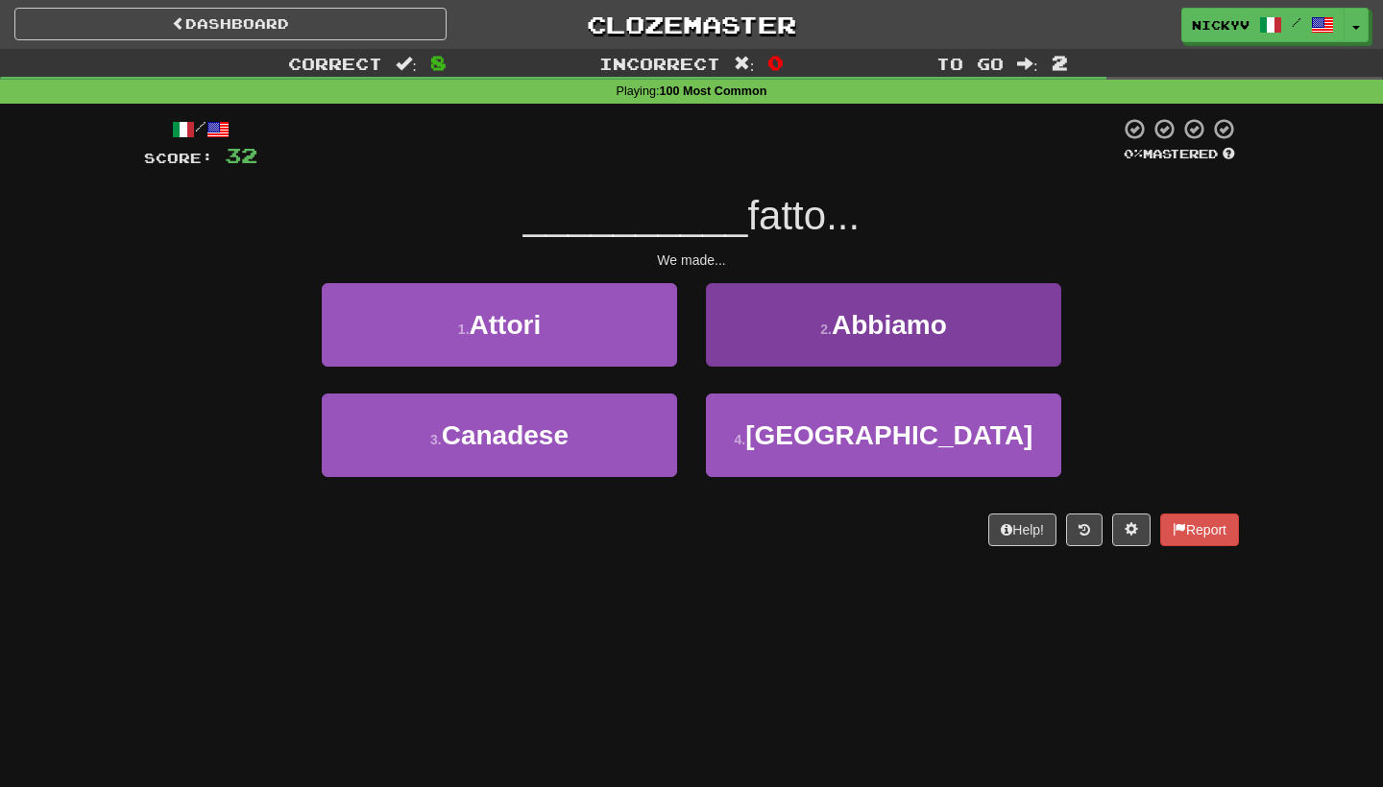
click at [762, 322] on button "2 . [GEOGRAPHIC_DATA]" at bounding box center [883, 325] width 355 height 84
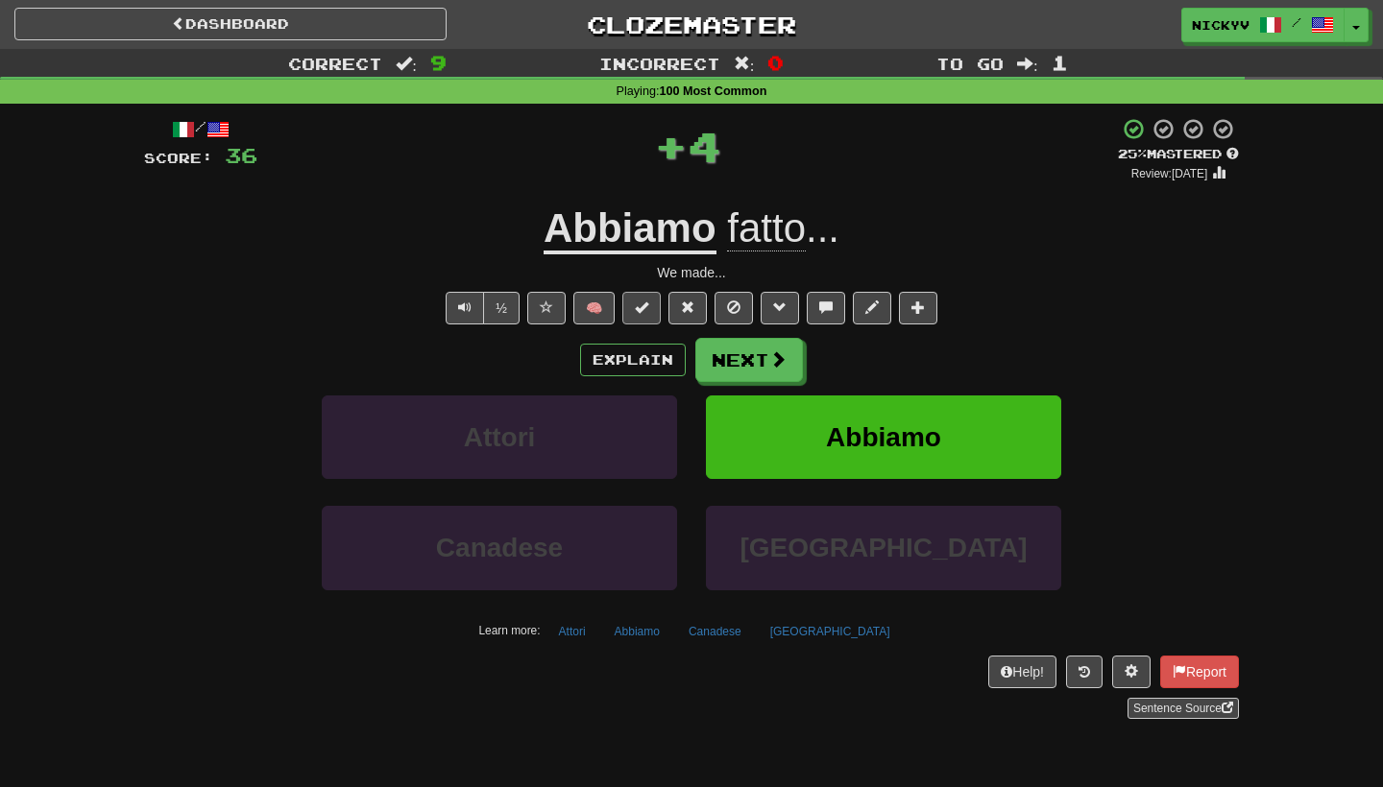
click at [652, 305] on button at bounding box center [641, 308] width 38 height 33
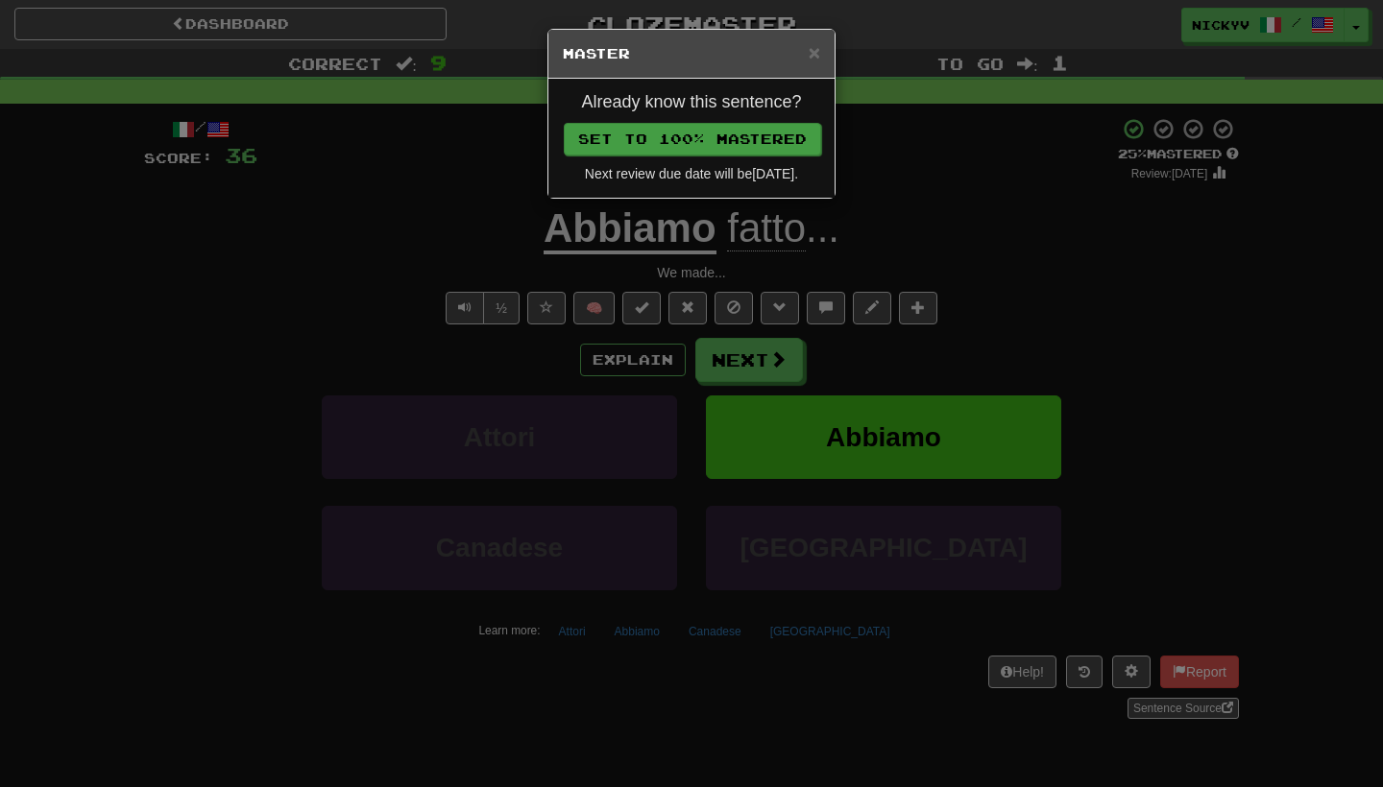
click at [721, 147] on button "Set to 100% Mastered" at bounding box center [692, 139] width 257 height 33
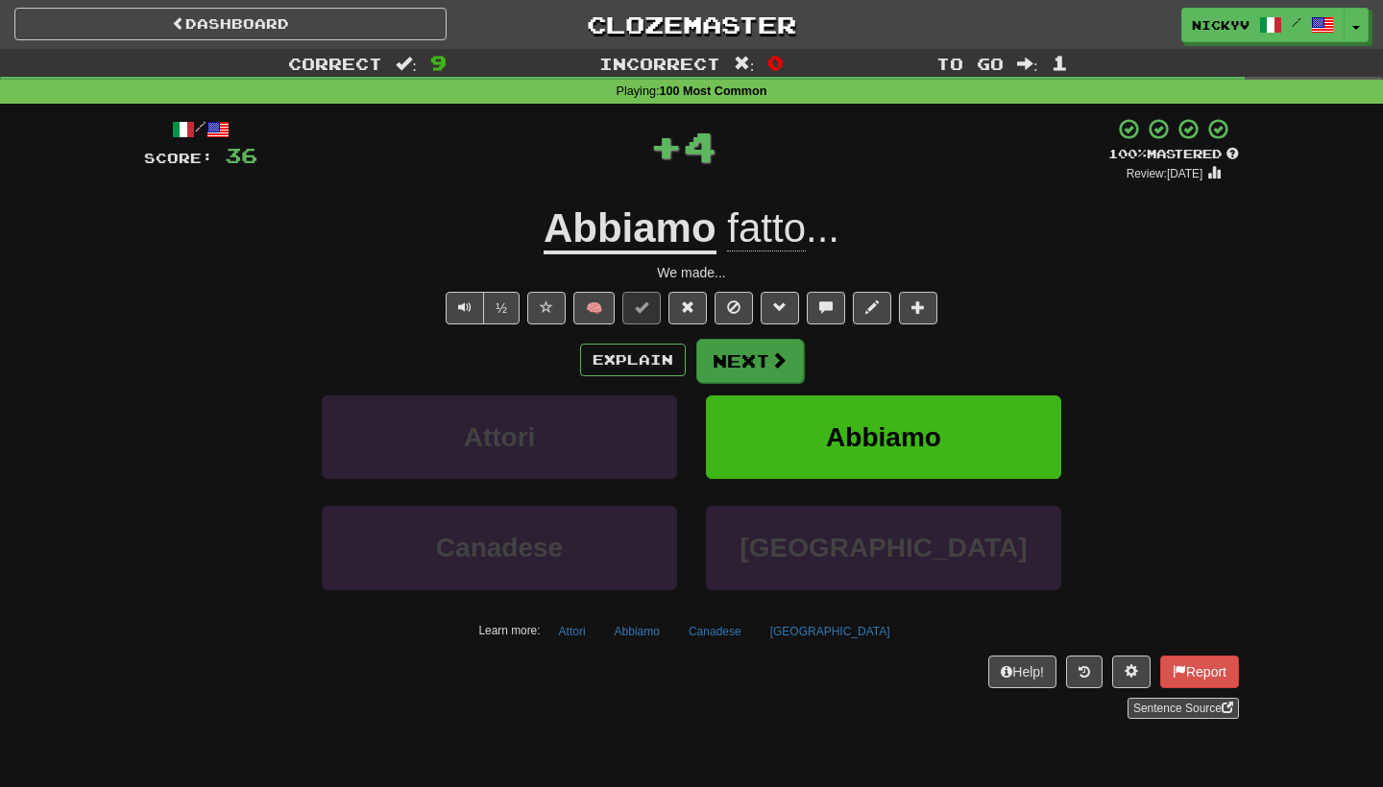
click at [734, 349] on button "Next" at bounding box center [750, 361] width 108 height 44
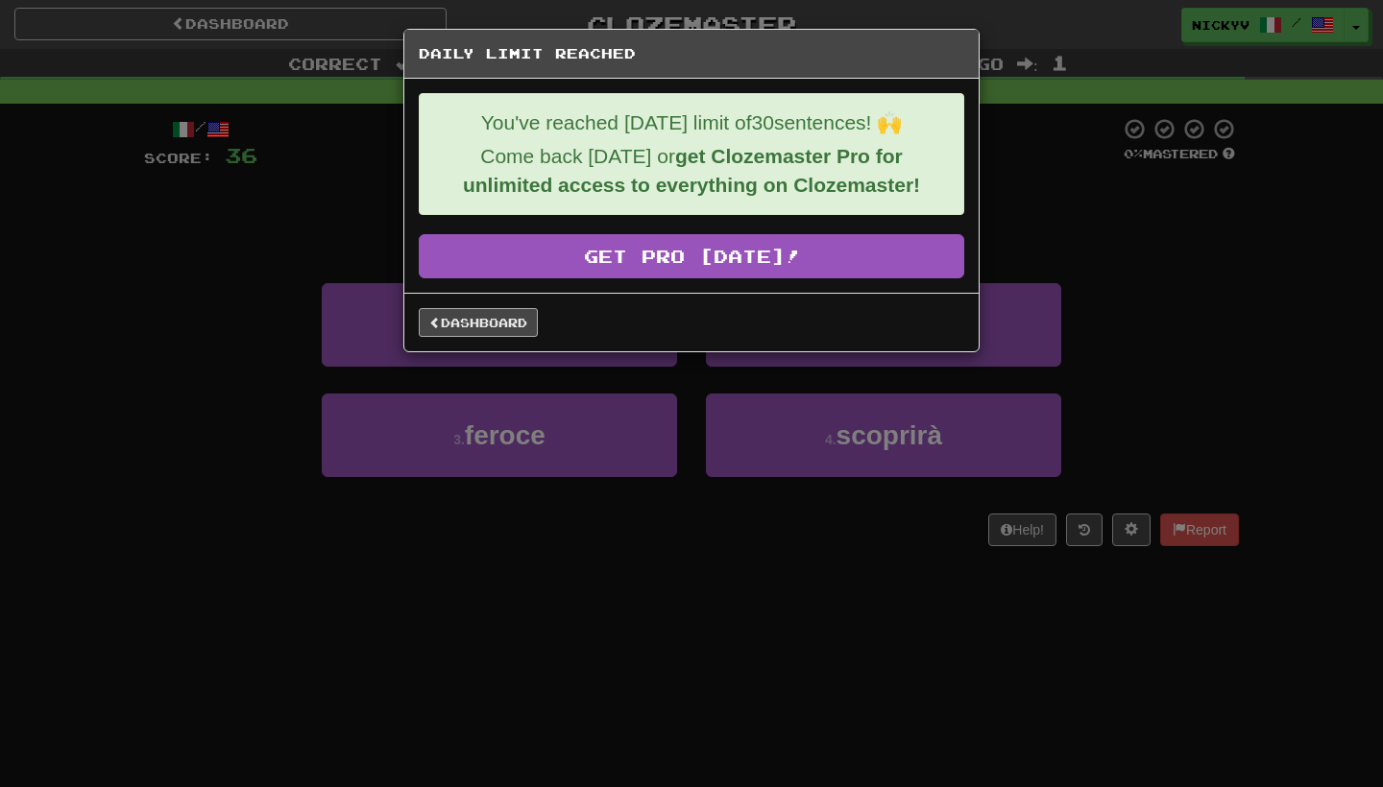
click at [513, 323] on link "Dashboard" at bounding box center [478, 322] width 119 height 29
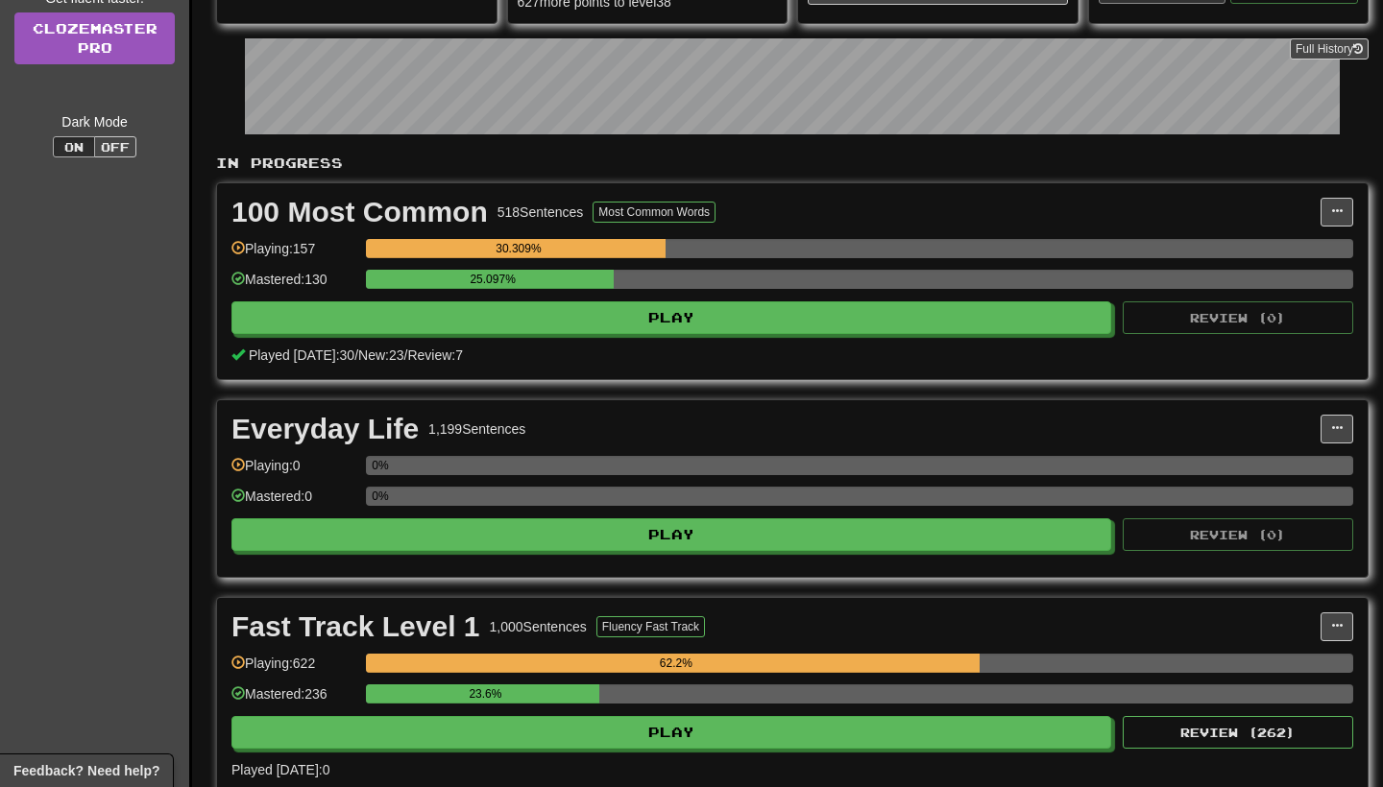
scroll to position [258, 0]
